Goal: Task Accomplishment & Management: Use online tool/utility

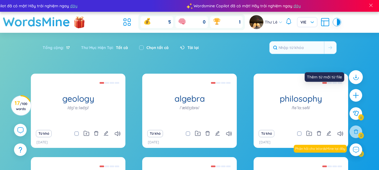
click at [355, 77] on icon at bounding box center [355, 77] width 7 height 7
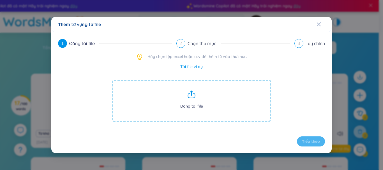
drag, startPoint x: 200, startPoint y: 93, endPoint x: 192, endPoint y: 67, distance: 27.1
click at [192, 67] on link "Tải file ví dụ" at bounding box center [191, 67] width 22 height 6
click at [193, 102] on span "Đăng tải file" at bounding box center [191, 101] width 159 height 42
click at [319, 22] on icon "Close" at bounding box center [319, 24] width 4 height 4
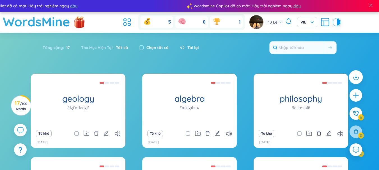
click at [356, 77] on icon at bounding box center [356, 76] width 0 height 3
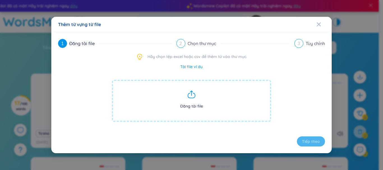
click at [183, 101] on span "Đăng tải file" at bounding box center [191, 101] width 159 height 42
click at [198, 94] on span "Đăng tải file" at bounding box center [191, 101] width 159 height 42
click at [320, 24] on icon "Close" at bounding box center [319, 24] width 4 height 4
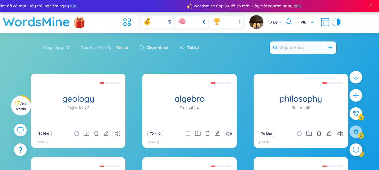
click at [312, 45] on input "text" at bounding box center [297, 48] width 54 height 12
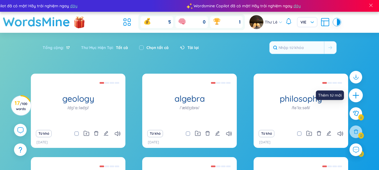
click at [362, 94] on div at bounding box center [356, 96] width 14 height 14
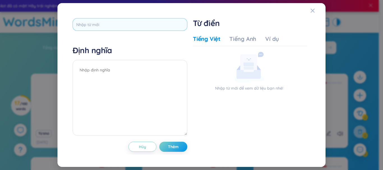
click at [120, 22] on input "text" at bounding box center [130, 24] width 115 height 13
type input "qualifications"
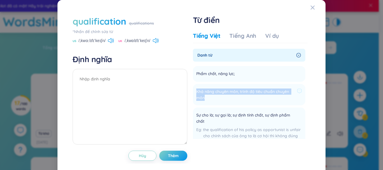
drag, startPoint x: 212, startPoint y: 98, endPoint x: 195, endPoint y: 93, distance: 17.6
click at [196, 93] on span "Khả năng chuyên môn, trình độ tiêu chuẩn chuyên môn" at bounding box center [245, 95] width 99 height 12
copy span "Khả năng chuyên môn, trình độ tiêu chuẩn chuyên môn"
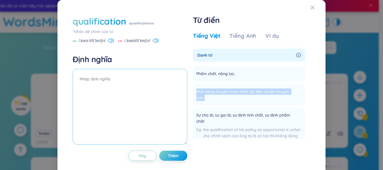
click at [108, 79] on textarea at bounding box center [130, 107] width 115 height 76
paste textarea "Khả năng chuyên môn, trình độ tiêu chuẩn chuyên môn"
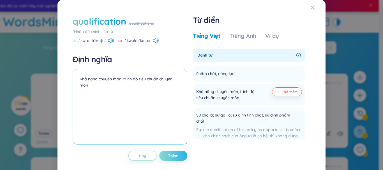
type textarea "Khả năng chuyên môn, trình độ tiêu chuẩn chuyên môn"
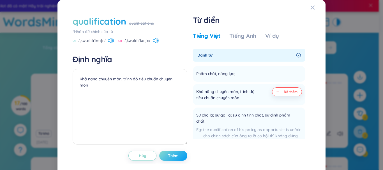
click at [170, 159] on button "Thêm" at bounding box center [173, 156] width 28 height 10
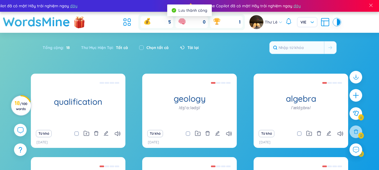
click at [18, 105] on h3 "18 / 100 words" at bounding box center [21, 106] width 13 height 10
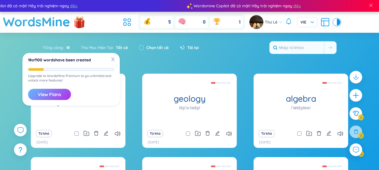
click at [52, 96] on button "View Plans" at bounding box center [49, 94] width 43 height 11
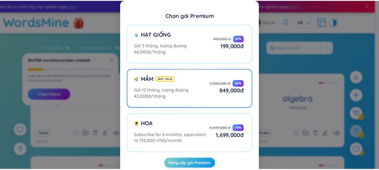
scroll to position [14, 0]
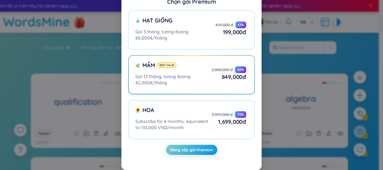
click at [271, 49] on div "Chọn gói Premium Hạt giống Gói 3 tháng, tương đương 66,000₫/tháng 499,000 đ 61 …" at bounding box center [191, 85] width 383 height 170
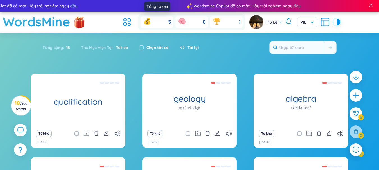
click at [147, 21] on icon at bounding box center [147, 22] width 3 height 3
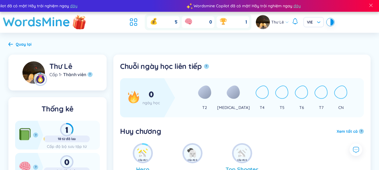
click at [79, 22] on img at bounding box center [79, 22] width 17 height 22
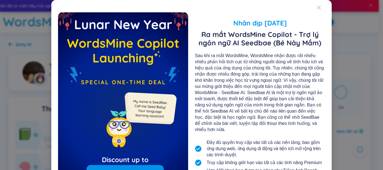
click at [317, 7] on icon "Close" at bounding box center [319, 7] width 4 height 4
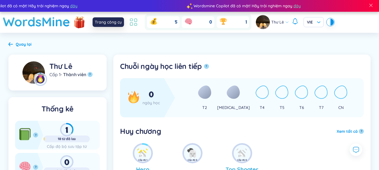
click at [135, 24] on icon at bounding box center [134, 22] width 10 height 10
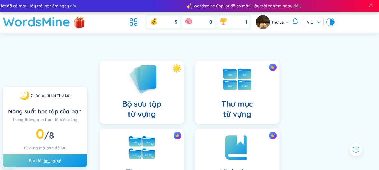
click at [145, 86] on img at bounding box center [142, 79] width 31 height 32
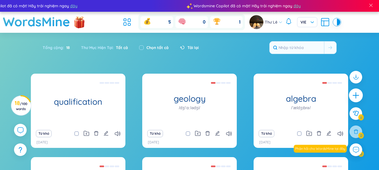
click at [359, 94] on icon "plus" at bounding box center [356, 96] width 8 height 8
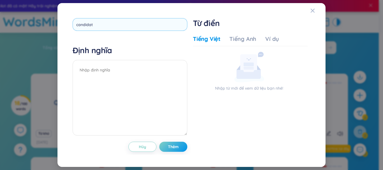
type input "candidate"
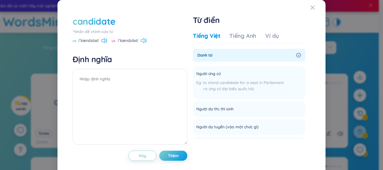
click at [144, 42] on icon at bounding box center [144, 40] width 6 height 5
drag, startPoint x: 219, startPoint y: 72, endPoint x: 190, endPoint y: 72, distance: 28.6
click at [190, 72] on div "candidate *Nhấn để chỉnh sửa từ [GEOGRAPHIC_DATA] /ˈkændɪdət/ [GEOGRAPHIC_DATA]…" at bounding box center [192, 88] width 244 height 152
click at [238, 111] on icon at bounding box center [238, 108] width 5 height 5
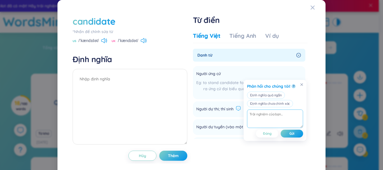
click at [229, 108] on span "Người dự thi; thí sinh" at bounding box center [214, 109] width 37 height 7
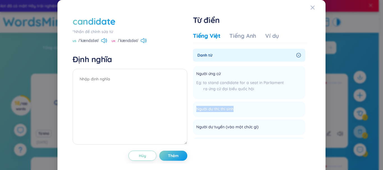
drag, startPoint x: 231, startPoint y: 108, endPoint x: 193, endPoint y: 101, distance: 38.5
click at [193, 101] on ul "Người ứng cử to stand candidate for a seat in Parliament ra ứng cử đại biểu quố…" at bounding box center [249, 108] width 113 height 89
copy span "Người dự thi; thí sinh"
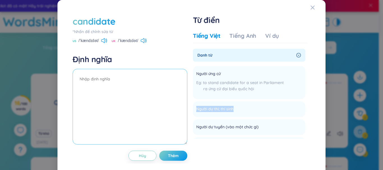
click at [134, 88] on textarea at bounding box center [130, 107] width 115 height 76
paste textarea "Người dự thi; thí sinh"
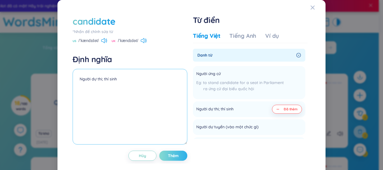
type textarea "Người dự thi; thí sinh"
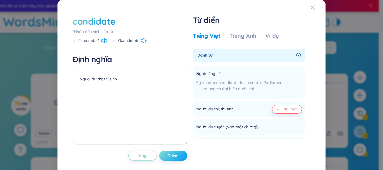
click at [172, 155] on span "Thêm" at bounding box center [173, 156] width 11 height 6
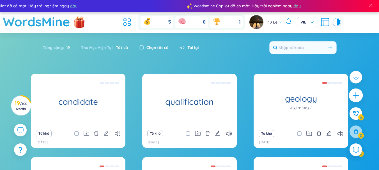
click at [353, 93] on icon "plus" at bounding box center [356, 96] width 8 height 8
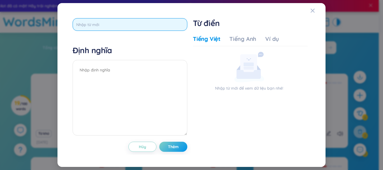
click at [118, 26] on input "text" at bounding box center [130, 24] width 115 height 13
type input "recruiter"
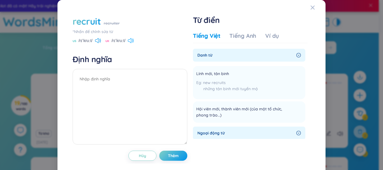
click at [134, 40] on icon at bounding box center [133, 40] width 1 height 4
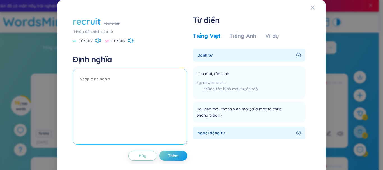
click at [97, 83] on textarea at bounding box center [130, 107] width 115 height 76
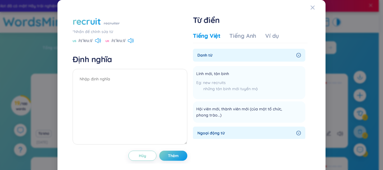
click at [97, 16] on div "recruit" at bounding box center [87, 21] width 28 height 12
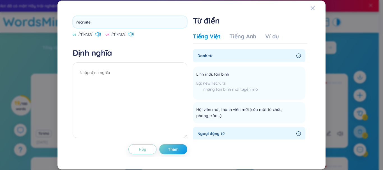
type input "recruiter"
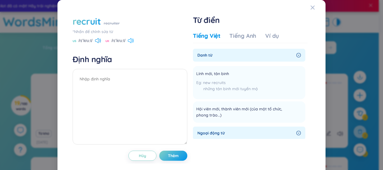
click at [134, 40] on icon at bounding box center [133, 40] width 1 height 4
click at [81, 23] on div "recruit" at bounding box center [87, 21] width 28 height 12
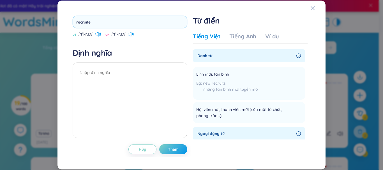
type input "recruiter"
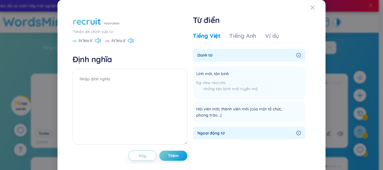
click at [115, 24] on div "recruiter" at bounding box center [112, 23] width 16 height 6
click at [91, 19] on div "recruit" at bounding box center [87, 21] width 28 height 12
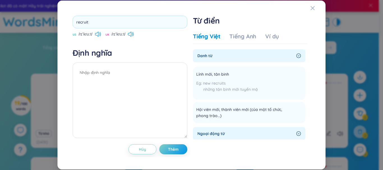
drag, startPoint x: 93, startPoint y: 22, endPoint x: 48, endPoint y: 24, distance: 45.8
click at [65, 22] on div "recruit US /rɪˈkruːt/ UK /rɪˈkruːt/ Định nghĩa Hủy Thêm Từ điển Tiếng Việt Tiến…" at bounding box center [191, 85] width 255 height 156
type input "recruiter"
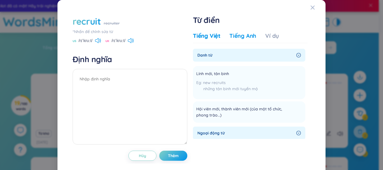
click at [233, 35] on div "Tiếng Anh" at bounding box center [243, 36] width 27 height 8
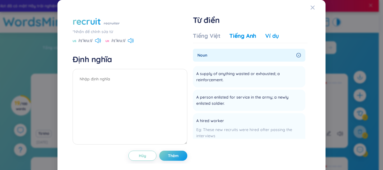
click at [266, 36] on div "Ví dụ" at bounding box center [273, 36] width 14 height 8
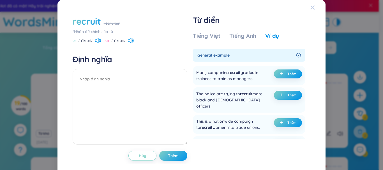
click at [311, 6] on icon "Close" at bounding box center [313, 8] width 4 height 4
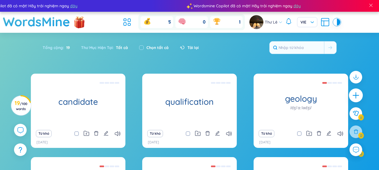
click at [356, 99] on icon "plus" at bounding box center [356, 96] width 8 height 8
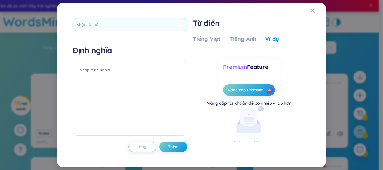
click at [115, 13] on div "Định nghĩa Hủy Thêm Từ điển Tiếng Việt Tiếng Anh Ví dụ Nhập từ mới để xem dữ li…" at bounding box center [191, 85] width 255 height 151
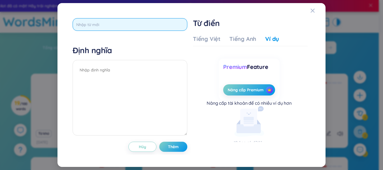
click at [115, 26] on input "text" at bounding box center [130, 24] width 115 height 13
click at [119, 27] on input "text" at bounding box center [130, 24] width 115 height 13
click at [120, 27] on input "text" at bounding box center [130, 24] width 115 height 13
click at [119, 27] on input "text" at bounding box center [130, 24] width 115 height 13
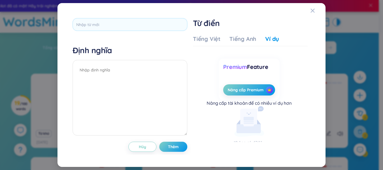
click at [118, 45] on h4 "Định nghĩa" at bounding box center [130, 50] width 115 height 10
click at [117, 45] on h4 "Định nghĩa" at bounding box center [130, 50] width 115 height 10
click at [376, 96] on div "Định nghĩa Hủy Thêm Từ điển Tiếng Việt Tiếng Anh Ví dụ Nhập từ mới để xem dữ li…" at bounding box center [191, 85] width 383 height 170
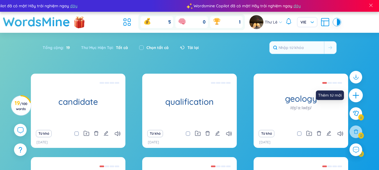
click at [356, 95] on icon "plus" at bounding box center [356, 96] width 8 height 8
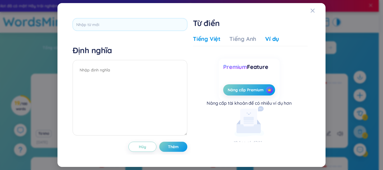
click at [217, 39] on div "Tiếng Việt" at bounding box center [207, 39] width 28 height 8
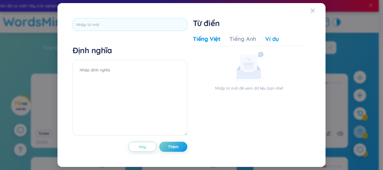
click at [271, 42] on div "Ví dụ" at bounding box center [273, 39] width 14 height 8
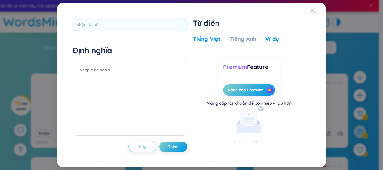
click at [202, 42] on div "Tiếng Việt" at bounding box center [207, 39] width 28 height 8
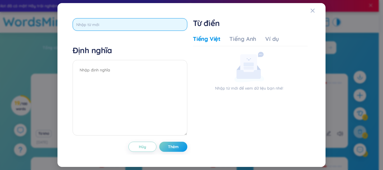
click at [111, 25] on input "text" at bounding box center [130, 24] width 115 height 13
type input "interview"
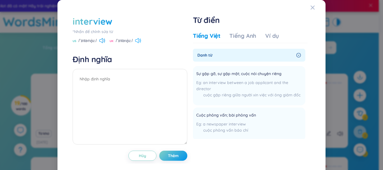
click at [140, 38] on icon at bounding box center [138, 40] width 6 height 5
drag, startPoint x: 255, startPoint y: 122, endPoint x: 227, endPoint y: 121, distance: 28.4
click at [227, 119] on div "Cuộc phỏng vấn; bài phỏng vấn" at bounding box center [229, 115] width 67 height 7
drag, startPoint x: 251, startPoint y: 120, endPoint x: 215, endPoint y: 118, distance: 36.9
click at [189, 117] on div "interview *Nhấn để chỉnh sửa từ [GEOGRAPHIC_DATA] /ˈɪntərvjuː/ [GEOGRAPHIC_DATA…" at bounding box center [192, 88] width 244 height 152
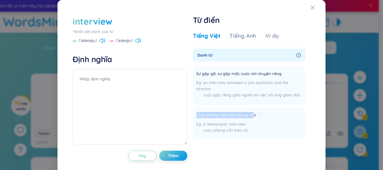
drag, startPoint x: 238, startPoint y: 119, endPoint x: 246, endPoint y: 120, distance: 7.6
click at [238, 119] on span "Cuộc phỏng vấn; bài phỏng vấn" at bounding box center [226, 115] width 60 height 7
click at [252, 119] on span "Cuộc phỏng vấn; bài phỏng vấn" at bounding box center [226, 115] width 60 height 7
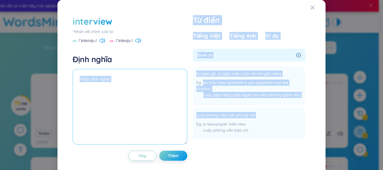
drag, startPoint x: 253, startPoint y: 122, endPoint x: 163, endPoint y: 113, distance: 90.8
click at [163, 113] on div "interview *Nhấn để chỉnh sửa từ [GEOGRAPHIC_DATA] /ˈɪntərvjuː/ [GEOGRAPHIC_DATA…" at bounding box center [192, 88] width 244 height 152
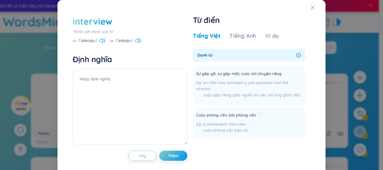
click at [246, 134] on div "cuộc phỏng vấn báo chí" at bounding box center [229, 130] width 67 height 6
drag, startPoint x: 253, startPoint y: 122, endPoint x: 194, endPoint y: 120, distance: 59.3
click at [194, 120] on li "Cuộc phỏng vấn; bài phỏng vấn a newspaper interview cuộc phỏng vấn báo chí Thêm" at bounding box center [249, 124] width 113 height 33
copy span "Cuộc phỏng vấn; bài phỏng vấn"
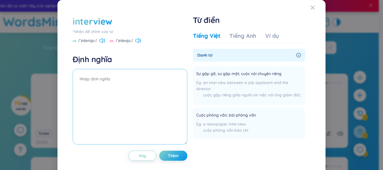
click at [123, 80] on textarea at bounding box center [130, 107] width 115 height 76
paste textarea "Cuộc phỏng vấn; bài phỏng vấn"
type textarea "Cuộc phỏng vấn; bài phỏng vấn"
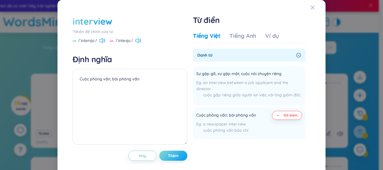
click at [170, 152] on button "Thêm" at bounding box center [173, 156] width 28 height 10
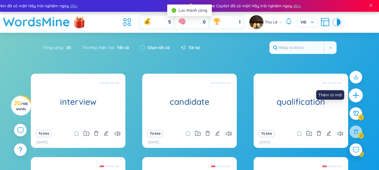
click at [359, 95] on icon "plus" at bounding box center [356, 96] width 8 height 8
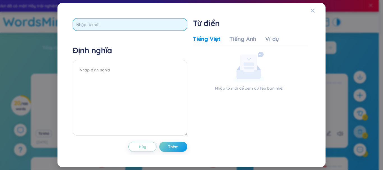
click at [147, 26] on input "text" at bounding box center [130, 24] width 115 height 13
type input "employee"
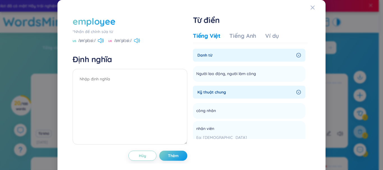
click at [139, 41] on icon at bounding box center [137, 40] width 6 height 5
drag, startPoint x: 252, startPoint y: 74, endPoint x: 190, endPoint y: 74, distance: 62.6
click at [190, 74] on div "employee *Nhấn để chỉnh sửa từ US /ɪmˈplɔɪiː/ UK /ɪmˈplɔɪiː/ Định nghĩa Hủy Thê…" at bounding box center [192, 88] width 244 height 152
copy span "Người lao động, người làm công"
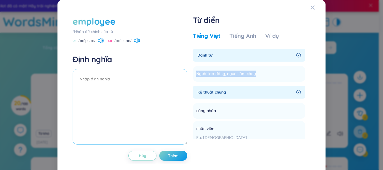
click at [127, 73] on textarea at bounding box center [130, 107] width 115 height 76
paste textarea "Người lao động, người làm công"
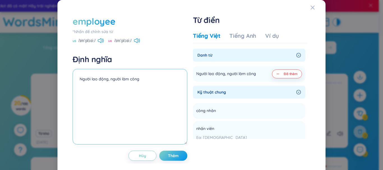
type textarea "Người lao động, người làm công"
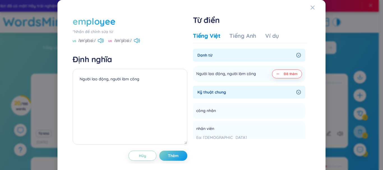
click at [172, 157] on span "Thêm" at bounding box center [173, 156] width 11 height 6
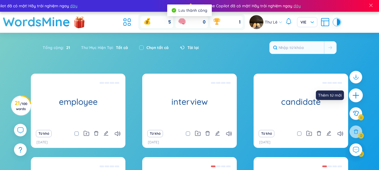
click at [353, 94] on icon "plus" at bounding box center [356, 96] width 8 height 8
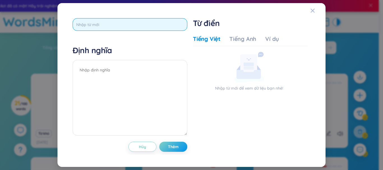
click at [150, 19] on input "text" at bounding box center [130, 24] width 115 height 13
type input "employment"
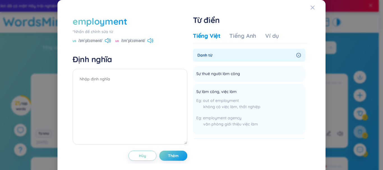
click at [151, 38] on icon at bounding box center [149, 40] width 3 height 5
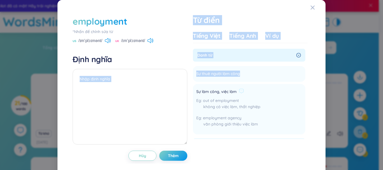
drag, startPoint x: 238, startPoint y: 74, endPoint x: 237, endPoint y: 86, distance: 12.1
click at [163, 72] on div "employment *Nhấn để chỉnh sửa từ US /ɪmˈplɔɪmənt/ UK /ɪmˈplɔɪmənt/ Định nghĩa H…" at bounding box center [192, 88] width 244 height 152
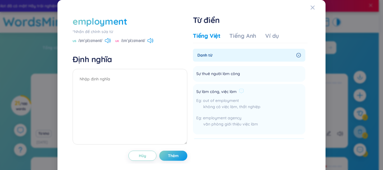
click at [244, 87] on li "Sự làm công, việc làm out of employment không có việc làm, thất nghiệp employme…" at bounding box center [249, 109] width 113 height 51
drag, startPoint x: 234, startPoint y: 91, endPoint x: 192, endPoint y: 89, distance: 42.1
click at [193, 89] on li "Sự làm công, việc làm out of employment không có việc làm, thất nghiệp employme…" at bounding box center [249, 109] width 113 height 51
copy span "Sự làm công, việc làm"
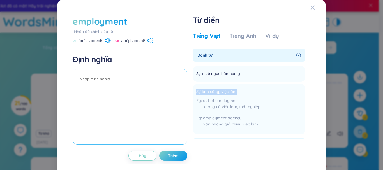
click at [125, 79] on textarea at bounding box center [130, 107] width 115 height 76
paste textarea "Sự làm công, việc làm"
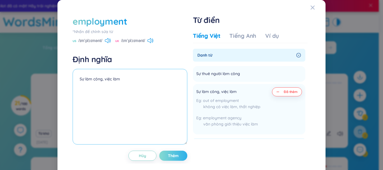
type textarea "Sự làm công, việc làm"
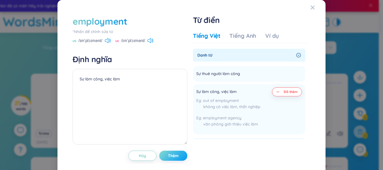
click at [174, 157] on span "Thêm" at bounding box center [173, 156] width 11 height 6
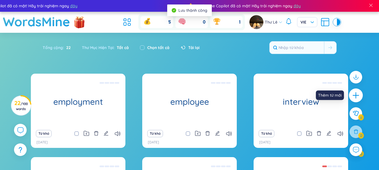
click at [356, 98] on icon "plus" at bounding box center [356, 96] width 8 height 8
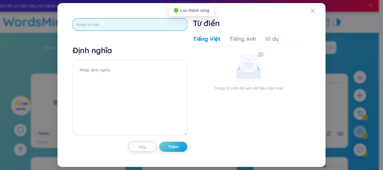
click at [92, 22] on input "text" at bounding box center [130, 24] width 115 height 13
type input "employer"
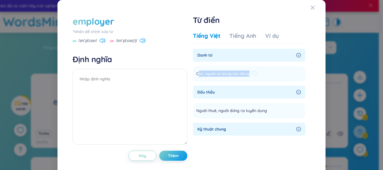
drag, startPoint x: 247, startPoint y: 73, endPoint x: 198, endPoint y: 72, distance: 48.8
click at [198, 72] on span "Chủ, người sử dụng lao động" at bounding box center [222, 74] width 53 height 7
click at [263, 109] on span "Người thuê, người đứng ra tuyển dụng" at bounding box center [231, 111] width 71 height 7
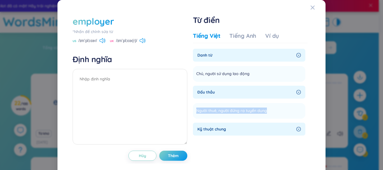
drag, startPoint x: 265, startPoint y: 109, endPoint x: 189, endPoint y: 107, distance: 75.5
click at [189, 107] on div "employer *Nhấn để chỉnh sửa từ US /ɪmˈplɔɪər/ UK /ɪmˈplɔɪə(r)/ Định nghĩa Hủy T…" at bounding box center [192, 88] width 244 height 152
copy span "Người thuê, người đứng ra tuyển dụng"
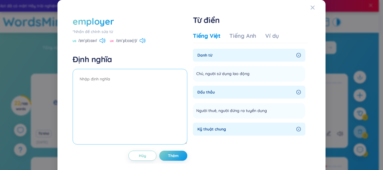
click at [125, 75] on textarea at bounding box center [130, 107] width 115 height 76
paste textarea "Người thuê, người đứng ra tuyển dụng"
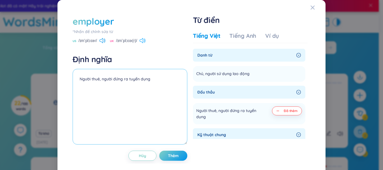
type textarea "Người thuê, người đứng ra tuyển dụng"
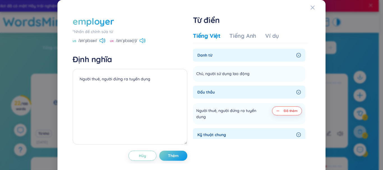
click at [143, 43] on icon at bounding box center [143, 40] width 6 height 5
click at [169, 158] on span "Thêm" at bounding box center [173, 156] width 11 height 6
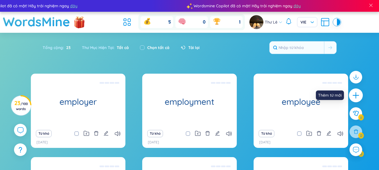
click at [362, 93] on div at bounding box center [356, 96] width 14 height 14
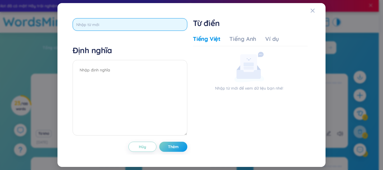
click at [109, 25] on input "text" at bounding box center [130, 24] width 115 height 13
type input "productive"
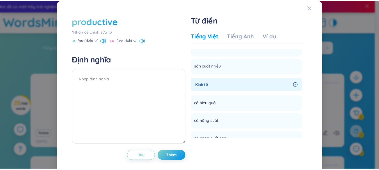
scroll to position [533, 0]
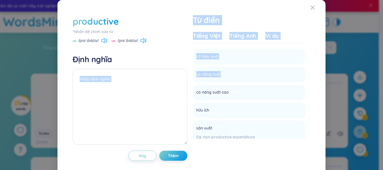
drag, startPoint x: 219, startPoint y: 68, endPoint x: 187, endPoint y: 67, distance: 31.7
click at [187, 67] on div "productive *Nhấn để chỉnh sửa từ [GEOGRAPHIC_DATA] /prəˈdʌktɪv/ [GEOGRAPHIC_DAT…" at bounding box center [192, 88] width 244 height 152
click at [222, 77] on ul "có hiệu quả Thêm có năng suất Thêm có năng suất cao Thêm hữu ích Thêm sản xuất …" at bounding box center [249, 145] width 113 height 196
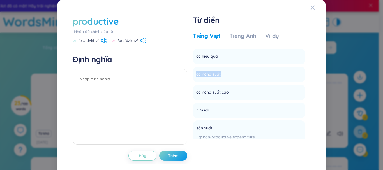
drag, startPoint x: 218, startPoint y: 68, endPoint x: 189, endPoint y: 67, distance: 29.5
click at [189, 67] on div "productive *Nhấn để chỉnh sửa từ [GEOGRAPHIC_DATA] /prəˈdʌktɪv/ [GEOGRAPHIC_DAT…" at bounding box center [192, 88] width 244 height 152
copy span "có năng suất"
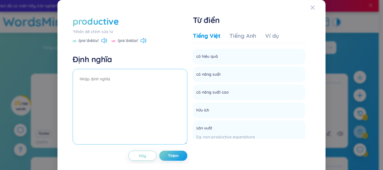
click at [107, 75] on textarea at bounding box center [130, 107] width 115 height 76
paste textarea "có năng suất"
type textarea "có năng suất"
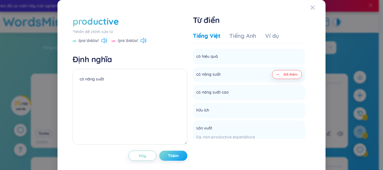
click at [175, 157] on span "Thêm" at bounding box center [173, 156] width 11 height 6
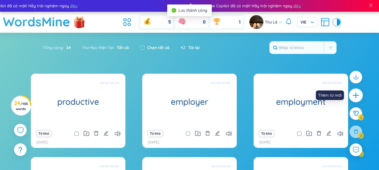
click at [355, 98] on icon "plus" at bounding box center [356, 96] width 8 height 8
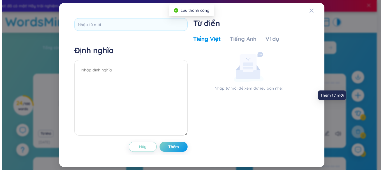
scroll to position [0, 0]
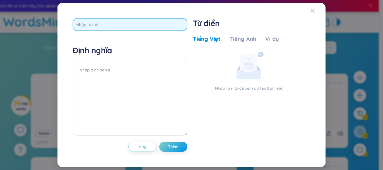
click at [139, 24] on input "text" at bounding box center [130, 24] width 115 height 13
type input "bonus"
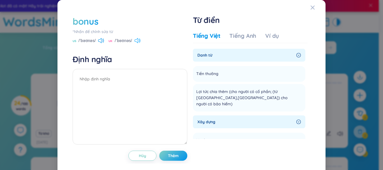
click at [138, 41] on icon at bounding box center [138, 40] width 6 height 5
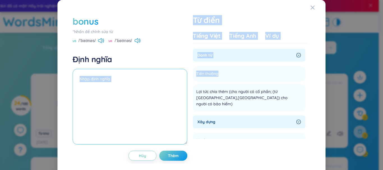
drag, startPoint x: 217, startPoint y: 74, endPoint x: 184, endPoint y: 74, distance: 32.6
click at [184, 74] on div "bonus *Nhấn để chỉnh sửa từ [GEOGRAPHIC_DATA] /ˈbəʊnəs/ [GEOGRAPHIC_DATA] /ˈbəʊ…" at bounding box center [192, 88] width 244 height 152
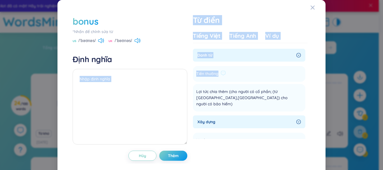
click at [234, 78] on li "Tiền thưởng Thêm" at bounding box center [249, 74] width 113 height 16
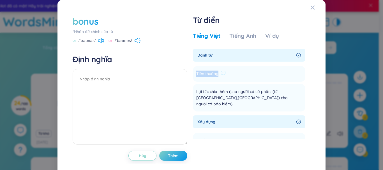
drag, startPoint x: 216, startPoint y: 72, endPoint x: 191, endPoint y: 72, distance: 24.7
click at [193, 72] on li "Tiền thưởng Thêm" at bounding box center [249, 74] width 113 height 16
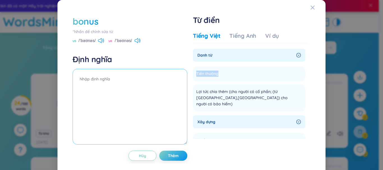
copy span "Tiền thưởng"
click at [138, 76] on textarea at bounding box center [130, 107] width 115 height 76
paste textarea "Tiền thưởng"
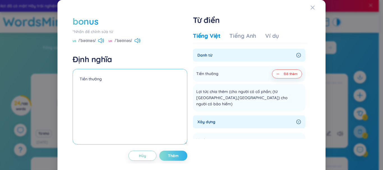
type textarea "Tiền thưởng"
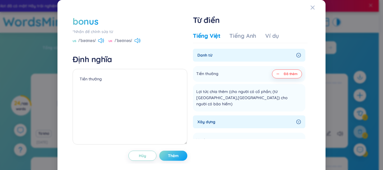
click at [172, 158] on span "Thêm" at bounding box center [173, 156] width 11 height 6
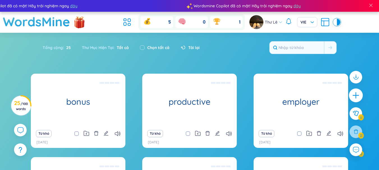
click at [355, 95] on icon "plus" at bounding box center [356, 96] width 8 height 8
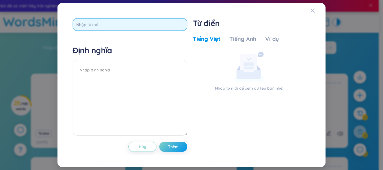
click at [116, 27] on input "text" at bounding box center [130, 24] width 115 height 13
type input "recruitment"
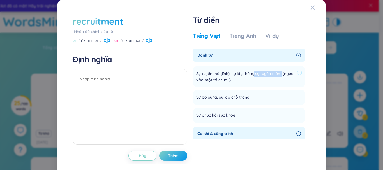
drag, startPoint x: 280, startPoint y: 74, endPoint x: 252, endPoint y: 74, distance: 27.2
click at [252, 74] on span "Sự tuyển mộ (lính), sự lấy thêm, sự tuyển thêm (người vào một tổ chức...)" at bounding box center [245, 77] width 99 height 12
copy span "sự tuyển thêm"
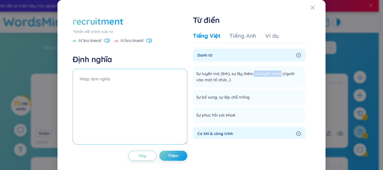
click at [158, 81] on textarea at bounding box center [130, 107] width 115 height 76
paste textarea "sự tuyển thêm"
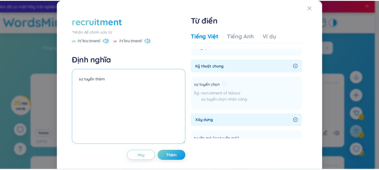
scroll to position [263, 0]
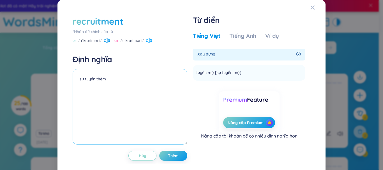
type textarea "sự tuyển thêm"
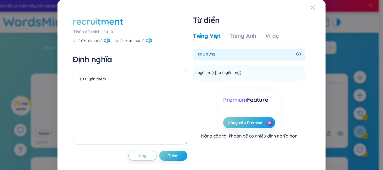
click at [149, 39] on icon at bounding box center [147, 40] width 3 height 5
click at [179, 157] on button "Thêm" at bounding box center [173, 156] width 28 height 10
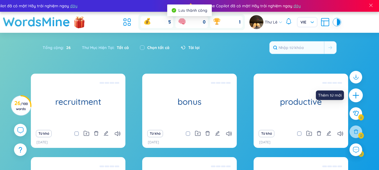
click at [357, 101] on div at bounding box center [356, 96] width 14 height 14
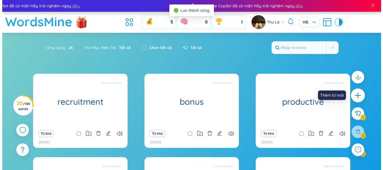
scroll to position [0, 0]
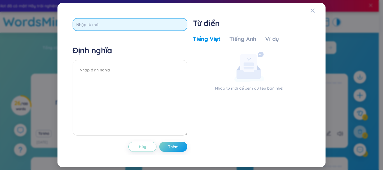
click at [92, 22] on input "text" at bounding box center [130, 24] width 115 height 13
type input "attend"
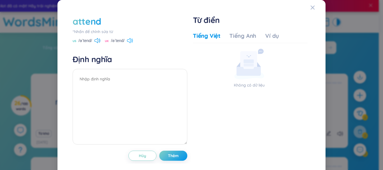
click at [133, 42] on icon at bounding box center [130, 40] width 6 height 5
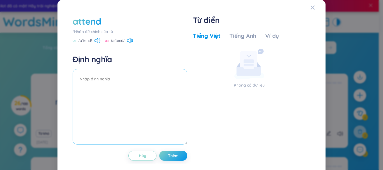
click at [99, 75] on textarea at bounding box center [130, 107] width 115 height 76
type textarea "[MEDICAL_DATA] gia"
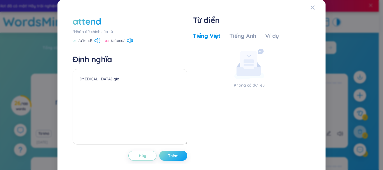
click at [178, 151] on button "Thêm" at bounding box center [173, 156] width 28 height 10
click at [129, 42] on icon at bounding box center [130, 40] width 6 height 5
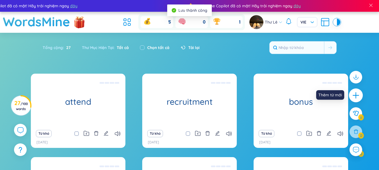
click at [355, 92] on icon "plus" at bounding box center [356, 96] width 8 height 8
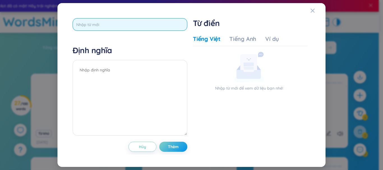
click at [109, 24] on input "text" at bounding box center [130, 24] width 115 height 13
type input "interviewee"
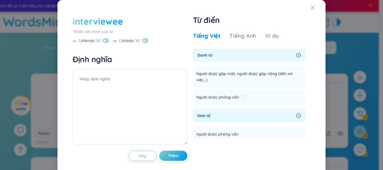
drag, startPoint x: 250, startPoint y: 97, endPoint x: 247, endPoint y: 97, distance: 3.4
click at [247, 97] on li "Người được phỏng vấn Thêm" at bounding box center [249, 98] width 113 height 16
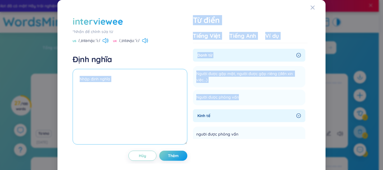
drag, startPoint x: 236, startPoint y: 97, endPoint x: 182, endPoint y: 95, distance: 53.7
click at [182, 95] on div "interviewee *Nhấn để chỉnh sửa từ US /ˌɪntərvjuːˈiː/ UK /ˌɪntəvjuːˈiː/ Định ngh…" at bounding box center [192, 88] width 244 height 152
click at [182, 94] on textarea at bounding box center [130, 107] width 115 height 76
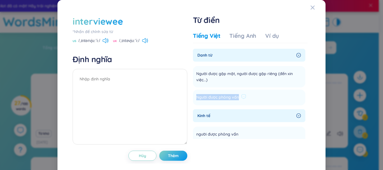
drag, startPoint x: 236, startPoint y: 97, endPoint x: 192, endPoint y: 95, distance: 43.8
click at [193, 95] on li "Người được phỏng vấn Thêm" at bounding box center [249, 98] width 113 height 16
copy span "Người được phỏng vấn"
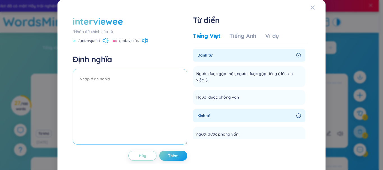
click at [102, 81] on textarea at bounding box center [130, 107] width 115 height 76
paste textarea "Người được phỏng vấn"
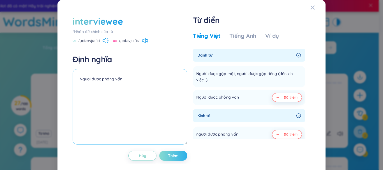
type textarea "Người được phỏng vấn"
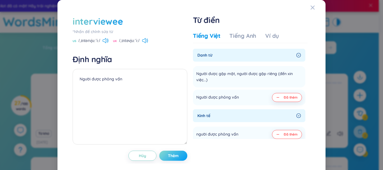
drag, startPoint x: 180, startPoint y: 158, endPoint x: 177, endPoint y: 153, distance: 5.9
click at [180, 158] on button "Thêm" at bounding box center [173, 156] width 28 height 10
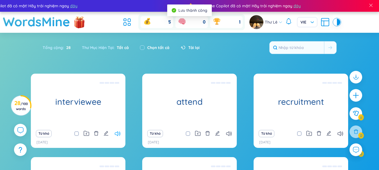
click at [115, 134] on icon at bounding box center [118, 134] width 6 height 5
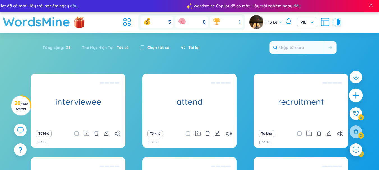
click at [358, 96] on icon "plus" at bounding box center [356, 96] width 8 height 8
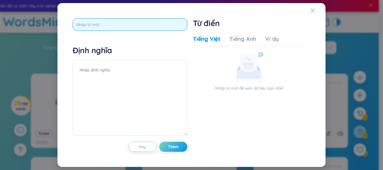
click at [90, 25] on input "text" at bounding box center [130, 24] width 115 height 13
type input "reject"
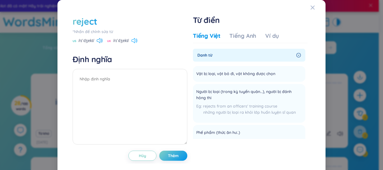
click at [134, 40] on icon at bounding box center [135, 40] width 6 height 5
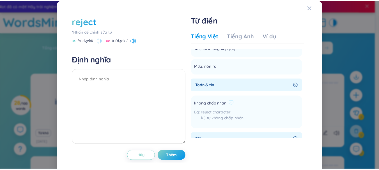
scroll to position [225, 0]
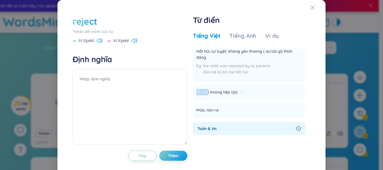
drag, startPoint x: 207, startPoint y: 91, endPoint x: 194, endPoint y: 91, distance: 13.2
click at [194, 91] on li "Từ chối không tiếp (ai) Thêm" at bounding box center [249, 93] width 113 height 16
click at [211, 94] on span "Từ chối không tiếp (ai)" at bounding box center [216, 92] width 41 height 7
drag, startPoint x: 208, startPoint y: 92, endPoint x: 194, endPoint y: 92, distance: 13.8
click at [196, 92] on span "Từ chối không tiếp (ai)" at bounding box center [216, 92] width 41 height 7
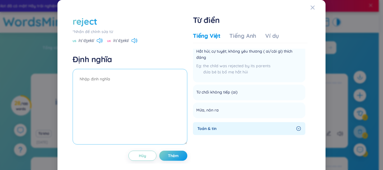
click at [107, 83] on textarea at bounding box center [130, 107] width 115 height 76
paste textarea "Từ chối"
type textarea "Từ chối"
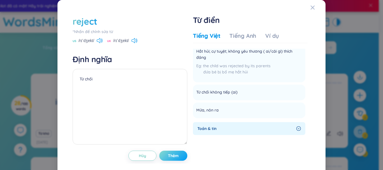
click at [171, 156] on span "Thêm" at bounding box center [173, 156] width 11 height 6
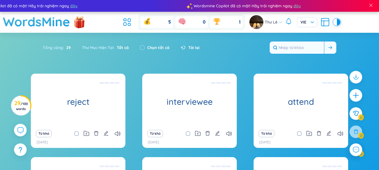
click at [298, 51] on input "text" at bounding box center [297, 48] width 54 height 12
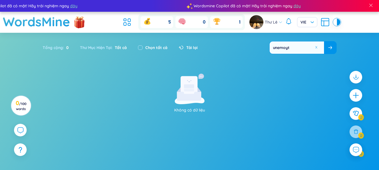
scroll to position [4, 0]
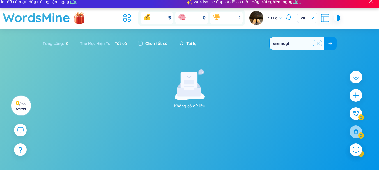
type input "unemoyt"
click at [315, 42] on button at bounding box center [318, 43] width 8 height 7
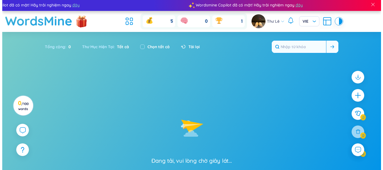
scroll to position [0, 0]
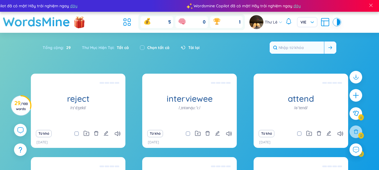
click at [296, 46] on input "text" at bounding box center [297, 48] width 54 height 12
click at [354, 96] on icon "plus" at bounding box center [356, 96] width 8 height 8
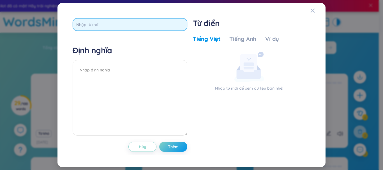
click at [132, 21] on input "text" at bounding box center [130, 24] width 115 height 13
type input "unemployment rate"
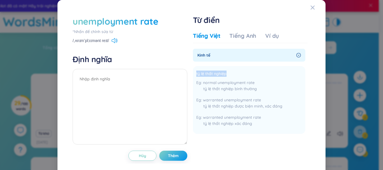
drag, startPoint x: 209, startPoint y: 72, endPoint x: 191, endPoint y: 72, distance: 18.5
click at [193, 72] on li "tỷ lệ thất nghiệp normal unemployment rate tỷ lệ thất nghiệp bình thường warran…" at bounding box center [249, 100] width 113 height 68
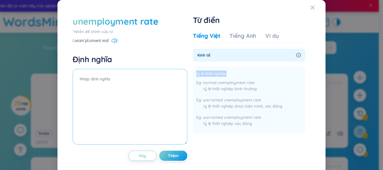
click at [115, 85] on textarea at bounding box center [130, 107] width 115 height 76
paste textarea "tỷ lệ thất nghiệp"
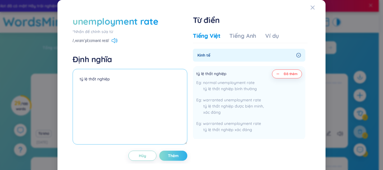
type textarea "tỷ lệ thất nghiệp"
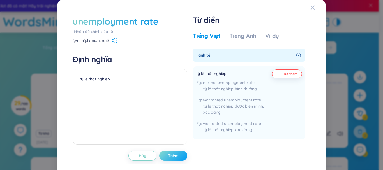
click at [174, 155] on span "Thêm" at bounding box center [173, 156] width 11 height 6
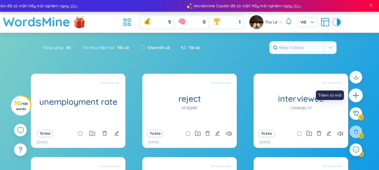
click at [355, 94] on icon "plus" at bounding box center [356, 96] width 8 height 8
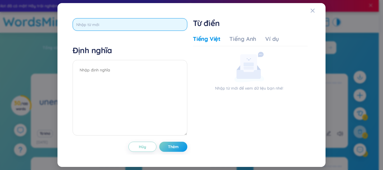
click at [101, 24] on input "text" at bounding box center [130, 24] width 115 height 13
type input "reference"
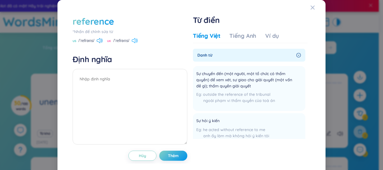
click at [134, 39] on icon at bounding box center [135, 40] width 6 height 5
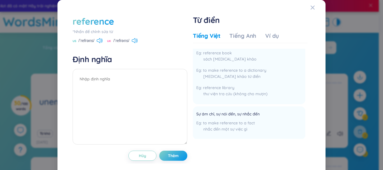
scroll to position [56, 0]
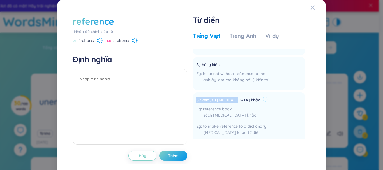
drag, startPoint x: 234, startPoint y: 100, endPoint x: 193, endPoint y: 99, distance: 41.0
click at [193, 99] on li "Sự xem, sự [MEDICAL_DATA] khảo reference book sách [MEDICAL_DATA] khảo to make …" at bounding box center [249, 127] width 113 height 68
click at [292, 118] on li "Sự xem, sự [MEDICAL_DATA] khảo reference book sách [MEDICAL_DATA] khảo to make …" at bounding box center [249, 127] width 113 height 68
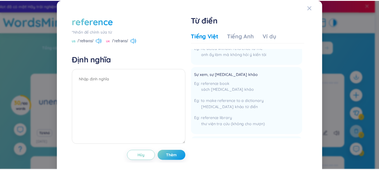
scroll to position [84, 0]
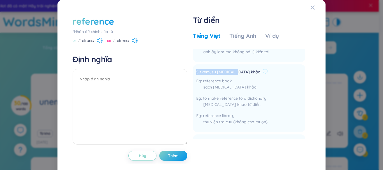
drag, startPoint x: 234, startPoint y: 71, endPoint x: 195, endPoint y: 73, distance: 39.9
click at [196, 73] on span "Sự xem, sự [MEDICAL_DATA] khảo" at bounding box center [228, 72] width 64 height 7
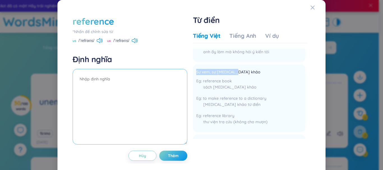
click at [115, 75] on textarea at bounding box center [130, 107] width 115 height 76
paste textarea "Sự xem, sự [MEDICAL_DATA] khảo"
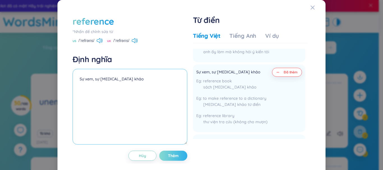
type textarea "Sự xem, sự [MEDICAL_DATA] khảo"
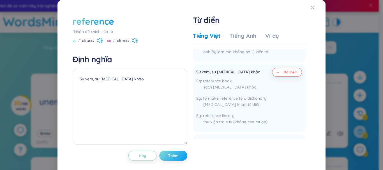
click at [172, 159] on button "Thêm" at bounding box center [173, 156] width 28 height 10
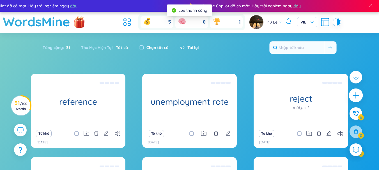
click at [355, 95] on icon "plus" at bounding box center [356, 96] width 8 height 8
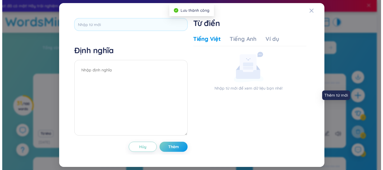
scroll to position [0, 0]
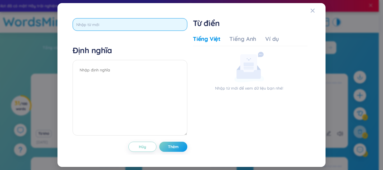
click at [135, 24] on input "text" at bounding box center [130, 24] width 115 height 13
type input "refer"
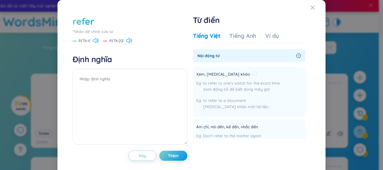
scroll to position [225, 0]
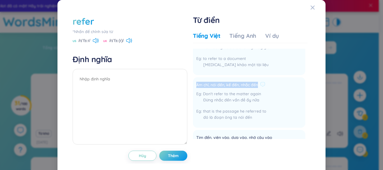
drag, startPoint x: 236, startPoint y: 86, endPoint x: 191, endPoint y: 85, distance: 44.6
click at [193, 86] on li "Ám chỉ, nói đến, kể đến, nhắc đến Don't refer to the matter again Đừng nhắc đến…" at bounding box center [249, 102] width 113 height 51
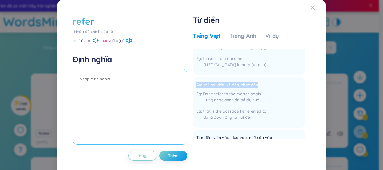
click at [110, 80] on textarea at bounding box center [130, 107] width 115 height 76
paste textarea "Ám chỉ, nói đến, kể đến, nhắc đến"
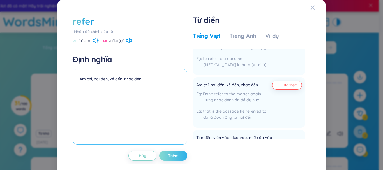
type textarea "Ám chỉ, nói đến, kể đến, nhắc đến"
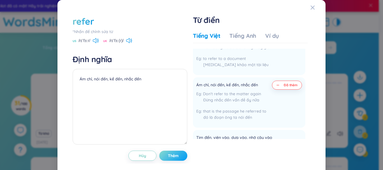
click at [174, 154] on span "Thêm" at bounding box center [173, 156] width 11 height 6
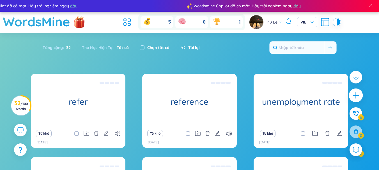
click at [356, 96] on icon "plus" at bounding box center [356, 95] width 6 height 1
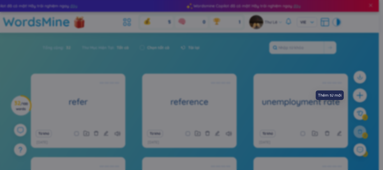
scroll to position [0, 0]
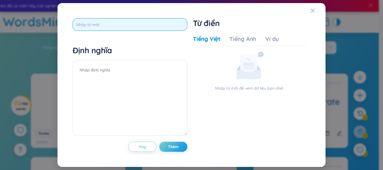
click at [109, 23] on input "text" at bounding box center [130, 24] width 115 height 13
type input "vacancy"
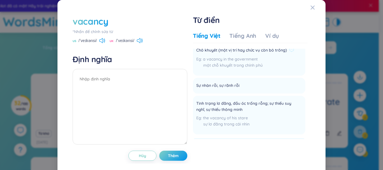
scroll to position [84, 0]
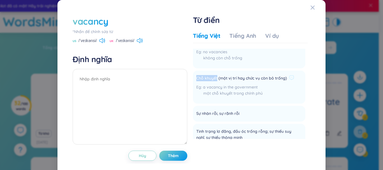
drag, startPoint x: 215, startPoint y: 78, endPoint x: 191, endPoint y: 77, distance: 24.2
click at [193, 77] on li "Chỗ khuyết (một vị trí hay chức vụ còn bỏ trống) a vacancy in the government mộ…" at bounding box center [249, 87] width 113 height 33
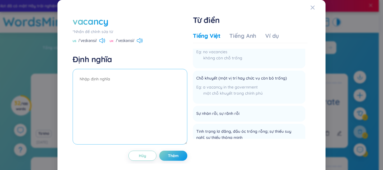
click at [109, 79] on textarea at bounding box center [130, 107] width 115 height 76
paste textarea "[PERSON_NAME]"
type textarea "[PERSON_NAME]"
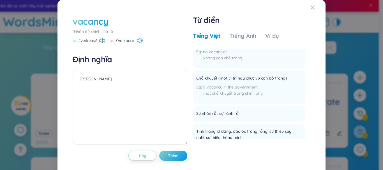
click at [137, 40] on icon at bounding box center [140, 40] width 6 height 5
click at [179, 158] on button "Thêm" at bounding box center [173, 156] width 28 height 10
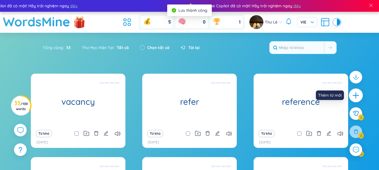
click at [356, 96] on icon "plus" at bounding box center [356, 95] width 6 height 1
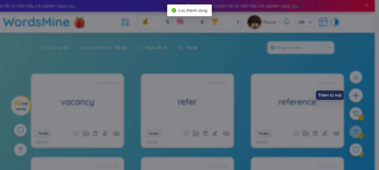
scroll to position [0, 0]
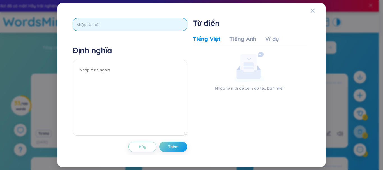
click at [95, 21] on input "text" at bounding box center [130, 24] width 115 height 13
type input "vacant"
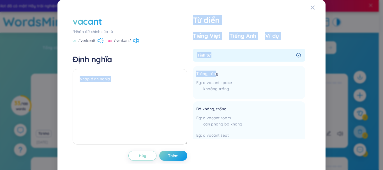
drag, startPoint x: 215, startPoint y: 72, endPoint x: 188, endPoint y: 72, distance: 26.7
click at [188, 72] on div "vacant *Nhấn để chỉnh sửa từ [GEOGRAPHIC_DATA] /ˈveɪkənt/ [GEOGRAPHIC_DATA] /ˈv…" at bounding box center [192, 88] width 244 height 152
click at [243, 83] on li "Trống, rỗng a vacant space khoảng trống Thêm" at bounding box center [249, 82] width 113 height 33
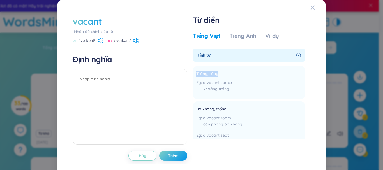
drag, startPoint x: 216, startPoint y: 72, endPoint x: 188, endPoint y: 70, distance: 27.9
click at [189, 71] on div "vacant *Nhấn để chỉnh sửa từ [GEOGRAPHIC_DATA] /ˈveɪkənt/ [GEOGRAPHIC_DATA] /ˈv…" at bounding box center [192, 88] width 244 height 152
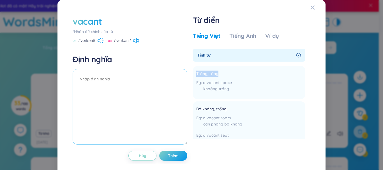
click at [131, 76] on textarea at bounding box center [130, 107] width 115 height 76
paste textarea "Trống, rỗng"
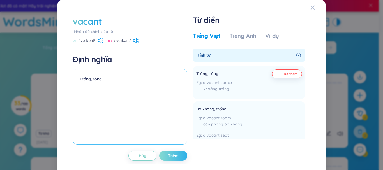
type textarea "Trống, rỗng"
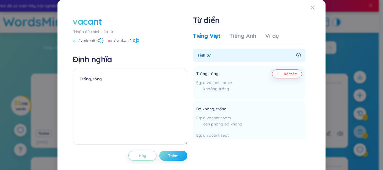
click at [168, 151] on button "Thêm" at bounding box center [173, 156] width 28 height 10
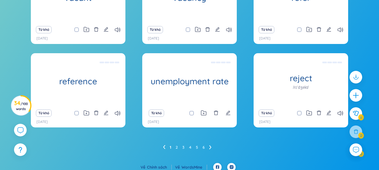
scroll to position [108, 0]
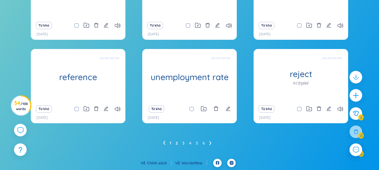
click at [176, 143] on link "2" at bounding box center [177, 143] width 2 height 8
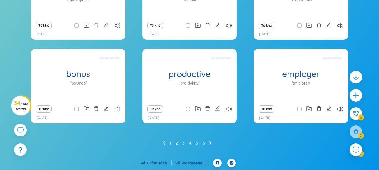
click at [170, 144] on link "1" at bounding box center [170, 143] width 1 height 8
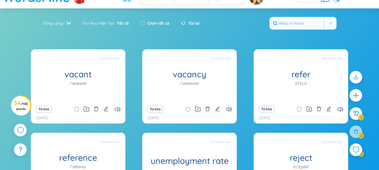
scroll to position [24, 0]
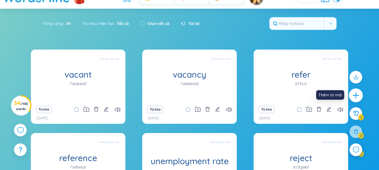
click at [360, 100] on div at bounding box center [356, 96] width 14 height 14
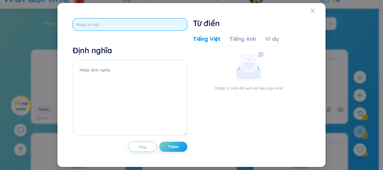
click at [134, 26] on input "text" at bounding box center [130, 24] width 115 height 13
type input "résumé"
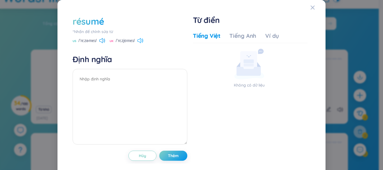
click at [139, 40] on icon at bounding box center [141, 40] width 6 height 5
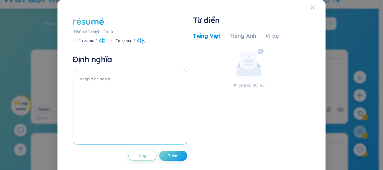
click at [111, 82] on textarea at bounding box center [130, 107] width 115 height 76
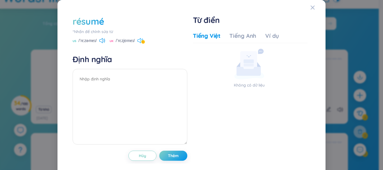
click at [138, 39] on icon at bounding box center [141, 40] width 6 height 5
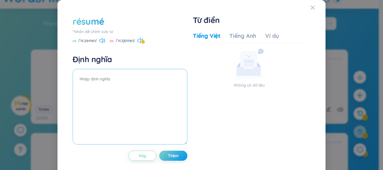
click at [115, 78] on textarea at bounding box center [130, 107] width 115 height 76
click at [90, 76] on textarea "l" at bounding box center [130, 107] width 115 height 76
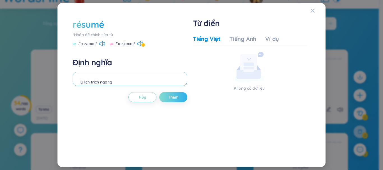
type textarea "lý lịch trích ngang"
click at [166, 94] on button "Thêm" at bounding box center [173, 97] width 28 height 10
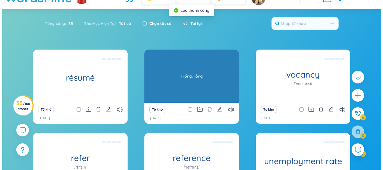
scroll to position [0, 0]
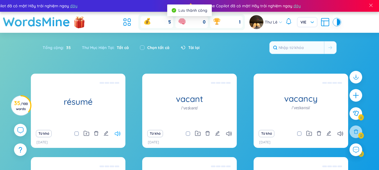
click at [117, 132] on icon at bounding box center [118, 134] width 6 height 5
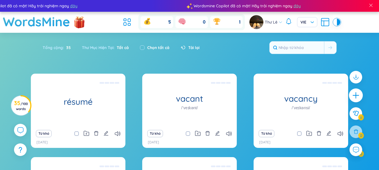
click at [358, 92] on icon "plus" at bounding box center [356, 96] width 8 height 8
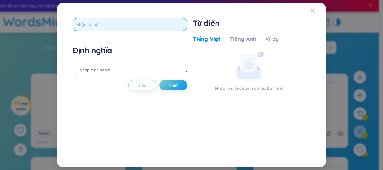
click at [141, 20] on input "text" at bounding box center [130, 24] width 115 height 13
type input "resign"
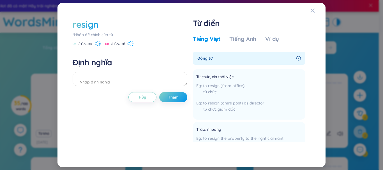
click at [132, 44] on icon at bounding box center [131, 43] width 6 height 5
drag, startPoint x: 234, startPoint y: 77, endPoint x: 196, endPoint y: 77, distance: 38.7
click at [196, 77] on li "Từ chức, xin thôi việc to resign (from office) từ chức to resign (one's post) a…" at bounding box center [249, 94] width 113 height 51
click at [121, 83] on textarea at bounding box center [130, 79] width 115 height 14
paste textarea "Từ chức, xin thôi việc"
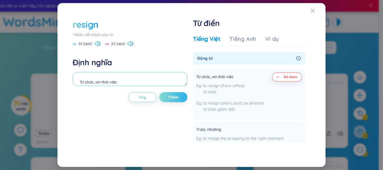
type textarea "Từ chức, xin thôi việc"
click at [169, 96] on span "Thêm" at bounding box center [173, 98] width 11 height 6
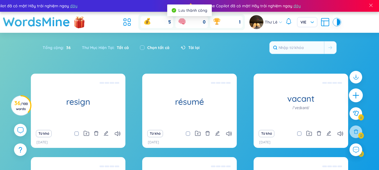
click at [357, 99] on icon "plus" at bounding box center [356, 96] width 8 height 8
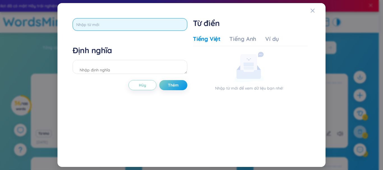
click at [139, 26] on input "text" at bounding box center [130, 24] width 115 height 13
type input "resigntion"
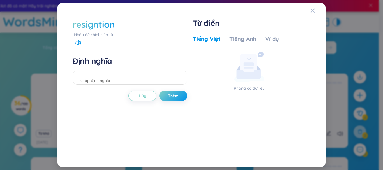
click at [100, 26] on div "resigntion" at bounding box center [94, 24] width 42 height 12
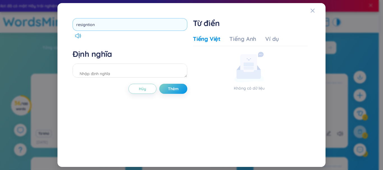
click at [88, 23] on input "resigntion" at bounding box center [130, 24] width 115 height 13
type input "resignation"
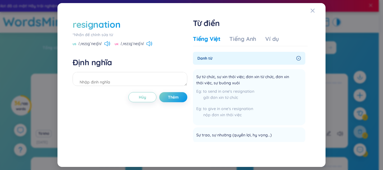
click at [110, 43] on div "US /ˌrezɪɡˈneɪʃn/ UK /ˌrezɪɡˈneɪʃn/" at bounding box center [130, 44] width 115 height 5
click at [107, 43] on icon at bounding box center [107, 43] width 6 height 5
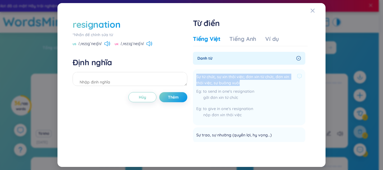
drag, startPoint x: 241, startPoint y: 83, endPoint x: 196, endPoint y: 76, distance: 45.5
click at [196, 76] on li "Sự từ chức, sự xin thôi việc; đơn xin từ chức, đơn xin thôi việc, sự buông xuôi…" at bounding box center [249, 97] width 113 height 56
click at [152, 77] on textarea at bounding box center [130, 79] width 115 height 14
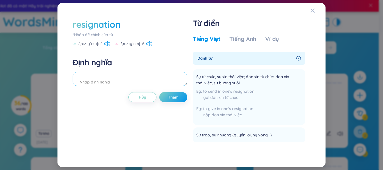
paste textarea "Sự từ chức, sự xin thôi việc; đơn xin từ chức, đơn xin thôi việc, sự buông xuôi"
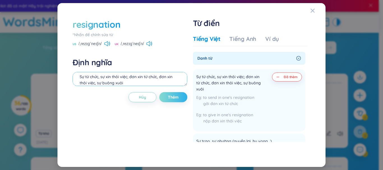
type textarea "Sự từ chức, sự xin thôi việc; đơn xin từ chức, đơn xin thôi việc, sự buông xuôi"
click at [175, 95] on span "Thêm" at bounding box center [173, 98] width 11 height 6
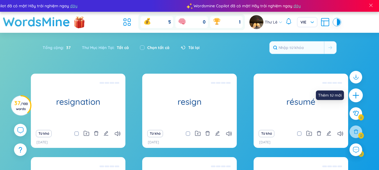
click at [353, 93] on icon "plus" at bounding box center [356, 96] width 8 height 8
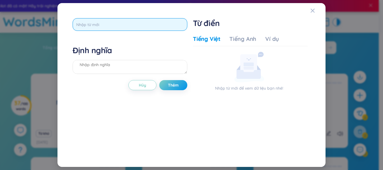
click at [118, 26] on input "text" at bounding box center [130, 24] width 115 height 13
type input "wage"
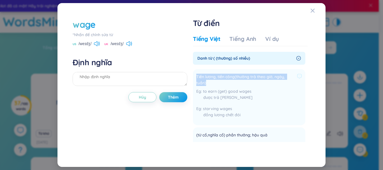
drag, startPoint x: 213, startPoint y: 83, endPoint x: 197, endPoint y: 76, distance: 17.3
click at [197, 76] on span "Tiền lương, tiền công(thường trả theo giờ, ngày, tuần)" at bounding box center [245, 80] width 99 height 12
click at [131, 80] on textarea at bounding box center [130, 79] width 115 height 14
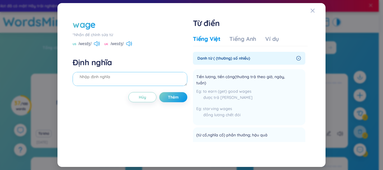
paste textarea "Tiền lương, tiền công(thường trả theo giờ, ngày, tuần)"
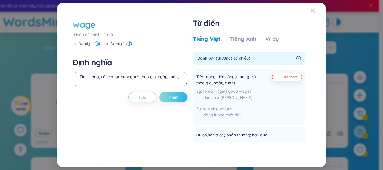
type textarea "Tiền lương, tiền công(thường trả theo giờ, ngày, tuần)"
click at [169, 98] on span "Thêm" at bounding box center [173, 98] width 11 height 6
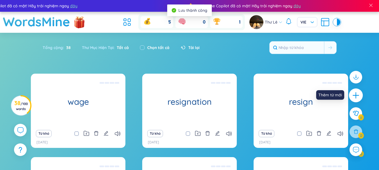
click at [357, 100] on div at bounding box center [356, 96] width 14 height 14
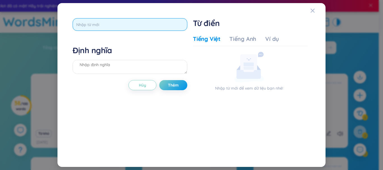
click at [161, 22] on input "text" at bounding box center [130, 24] width 115 height 13
type input "shift"
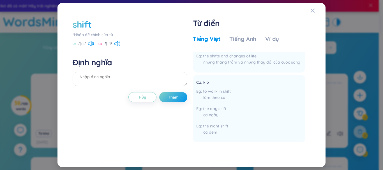
scroll to position [140, 0]
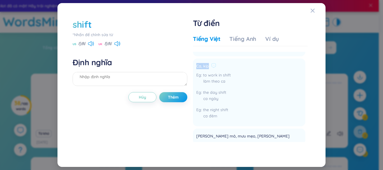
drag, startPoint x: 208, startPoint y: 66, endPoint x: 196, endPoint y: 66, distance: 11.8
click at [196, 66] on span "Ca, kíp" at bounding box center [202, 66] width 13 height 7
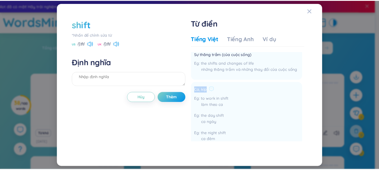
scroll to position [112, 0]
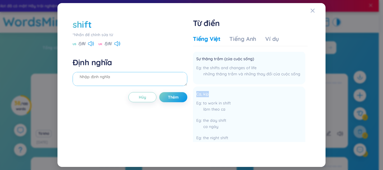
drag, startPoint x: 98, startPoint y: 77, endPoint x: 100, endPoint y: 76, distance: 3.2
click at [98, 77] on textarea at bounding box center [130, 79] width 115 height 14
paste textarea "Ca, kíp"
click at [118, 77] on textarea "Ca truc" at bounding box center [130, 79] width 115 height 14
type textarea "Ca trực"
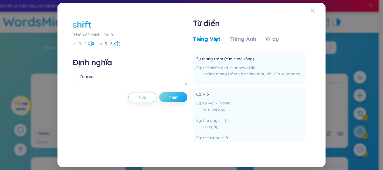
click at [170, 94] on button "Thêm" at bounding box center [173, 97] width 28 height 10
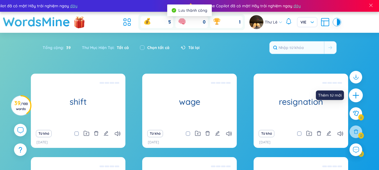
click at [359, 96] on icon "plus" at bounding box center [356, 96] width 8 height 8
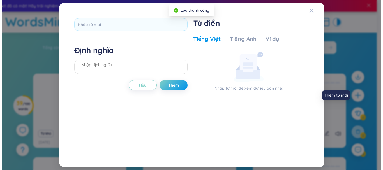
scroll to position [0, 0]
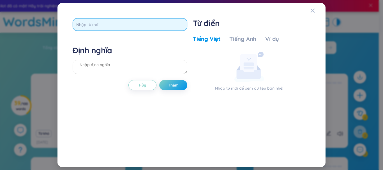
click at [115, 23] on input "text" at bounding box center [130, 24] width 115 height 13
type input "workplace"
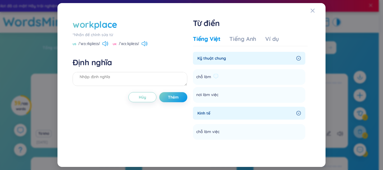
drag, startPoint x: 215, startPoint y: 76, endPoint x: 197, endPoint y: 76, distance: 18.5
click at [197, 76] on div "chỗ làm" at bounding box center [207, 77] width 22 height 7
drag, startPoint x: 196, startPoint y: 76, endPoint x: 227, endPoint y: 92, distance: 35.2
click at [198, 77] on span "chỗ làm" at bounding box center [203, 77] width 15 height 7
click at [218, 94] on span "nơi làm việc" at bounding box center [207, 95] width 22 height 7
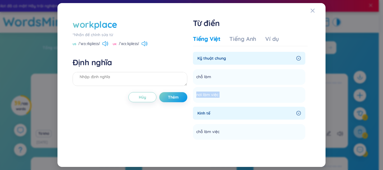
drag, startPoint x: 218, startPoint y: 94, endPoint x: 191, endPoint y: 94, distance: 26.4
click at [192, 94] on div "workplace *Nhấn để chỉnh sửa từ [GEOGRAPHIC_DATA] /ˈwɜːrkpleɪs/ [GEOGRAPHIC_DAT…" at bounding box center [192, 85] width 244 height 140
click at [107, 75] on textarea at bounding box center [130, 79] width 115 height 14
paste textarea "nơi làm việc"
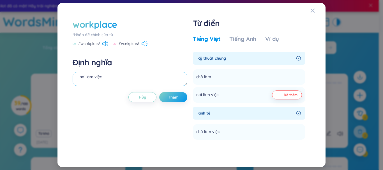
type textarea "nơi làm việc"
click at [146, 44] on icon at bounding box center [145, 43] width 6 height 5
click at [173, 95] on span "Thêm" at bounding box center [173, 98] width 11 height 6
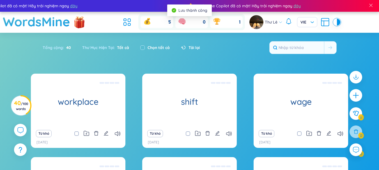
click at [356, 94] on icon "plus" at bounding box center [356, 95] width 7 height 7
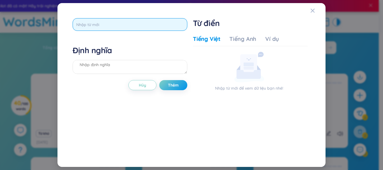
click at [109, 29] on input "text" at bounding box center [130, 24] width 115 height 13
type input "work"
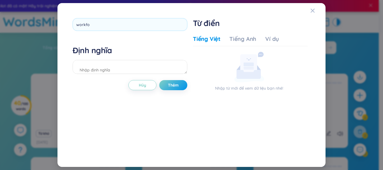
scroll to position [5, 0]
type input "workforce"
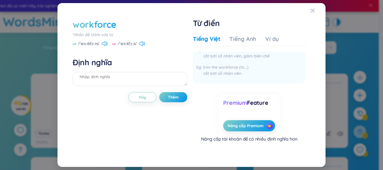
scroll to position [0, 0]
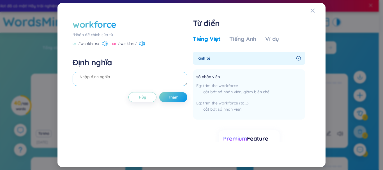
click at [94, 80] on textarea at bounding box center [130, 79] width 115 height 14
type textarea "nhân lực"
click at [178, 100] on span "Thêm" at bounding box center [173, 98] width 11 height 6
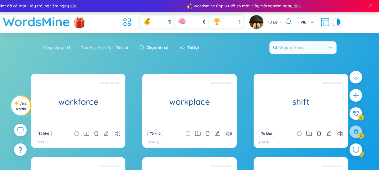
click at [358, 93] on icon "plus" at bounding box center [356, 95] width 7 height 7
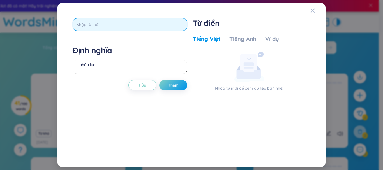
click at [120, 20] on input "text" at bounding box center [130, 24] width 115 height 13
type input "contract"
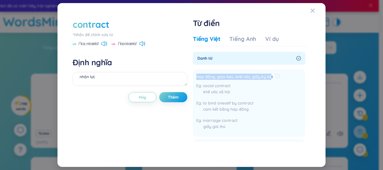
drag, startPoint x: 271, startPoint y: 78, endPoint x: 197, endPoint y: 77, distance: 73.8
click at [197, 77] on span "Hợp đồng, giao kèo, khế ước, giấy ký kết" at bounding box center [234, 77] width 77 height 7
drag, startPoint x: 259, startPoint y: 77, endPoint x: 269, endPoint y: 77, distance: 10.4
click at [259, 77] on span "Hợp đồng, giao kèo, khế ước, giấy ký kết" at bounding box center [234, 77] width 77 height 7
click at [271, 77] on div "Hợp đồng, giao kèo, khế ước, giấy ký kết" at bounding box center [238, 77] width 84 height 7
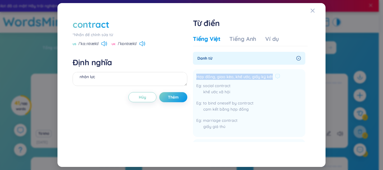
drag, startPoint x: 271, startPoint y: 77, endPoint x: 195, endPoint y: 74, distance: 76.1
click at [195, 74] on li "Hợp đồng, giao kèo, khế ước, giấy ký kết social contract khế ước xã hội to bind…" at bounding box center [249, 103] width 113 height 68
copy div "Hợp đồng, giao kèo, khế ước, giấy ký kết"
click at [132, 76] on textarea "nhân lực" at bounding box center [130, 79] width 115 height 14
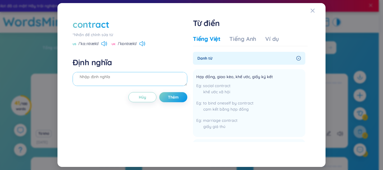
paste textarea "Hợp đồng, giao kèo, khế ước, giấy ký kết"
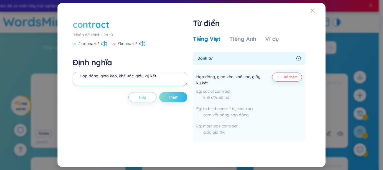
type textarea "Hợp đồng, giao kèo, khế ước, giấy ký kết"
click at [182, 96] on button "Thêm" at bounding box center [173, 97] width 28 height 10
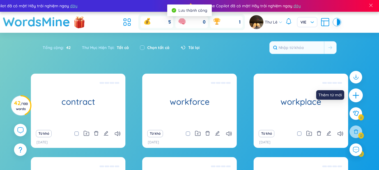
click at [358, 97] on icon "plus" at bounding box center [356, 96] width 8 height 8
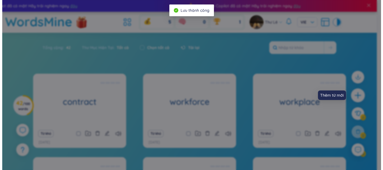
scroll to position [6, 0]
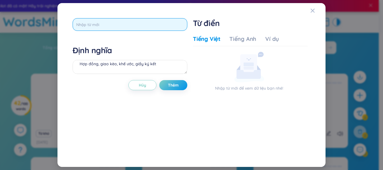
click at [159, 24] on input "text" at bounding box center [130, 24] width 115 height 13
type input "lobour"
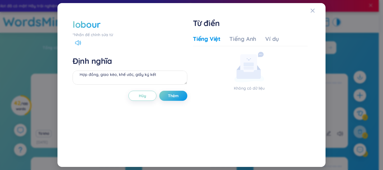
click at [80, 24] on div "lobour" at bounding box center [87, 24] width 28 height 12
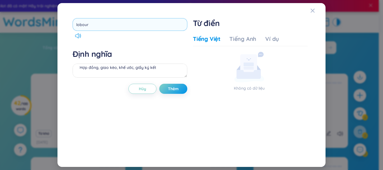
click at [79, 24] on input "lobour" at bounding box center [130, 24] width 115 height 13
type input "labour"
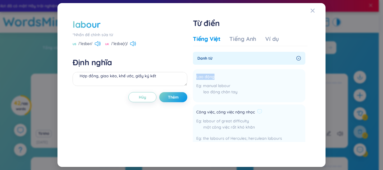
drag, startPoint x: 216, startPoint y: 77, endPoint x: 249, endPoint y: 105, distance: 43.8
click at [192, 77] on div "labour *Nhấn để chỉnh sửa từ US /ˈleɪbər/ UK /ˈleɪbə(r)/ Định nghĩa Hợp đồng, g…" at bounding box center [192, 85] width 244 height 140
copy div "Lao động"
click at [128, 81] on textarea "Hợp đồng, giao kèo, khế ước, giấy ký kết" at bounding box center [130, 79] width 115 height 14
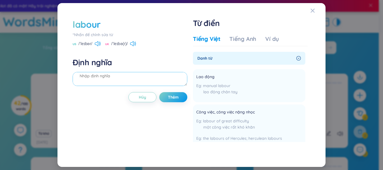
paste textarea "Lao động"
type textarea "Lao động"
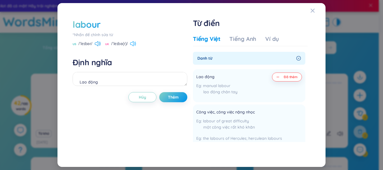
click at [135, 46] on icon at bounding box center [133, 43] width 6 height 5
click at [179, 101] on button "Thêm" at bounding box center [173, 97] width 28 height 10
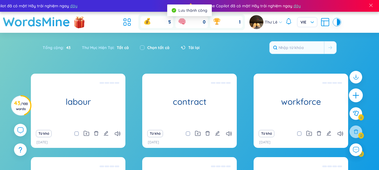
click at [359, 98] on icon "plus" at bounding box center [356, 96] width 8 height 8
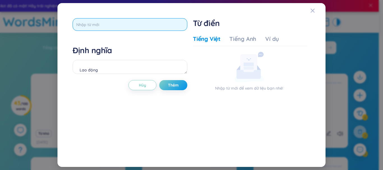
click at [147, 25] on input "text" at bounding box center [130, 24] width 115 height 13
type input "carpenter"
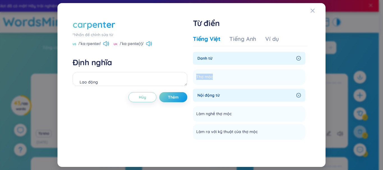
drag, startPoint x: 197, startPoint y: 77, endPoint x: 192, endPoint y: 77, distance: 4.8
click at [192, 77] on div "carpenter *Nhấn để chỉnh sửa từ US /ˈkɑːrpəntər/ UK /ˈkɑːpəntə(r)/ Định nghĩa L…" at bounding box center [192, 85] width 244 height 140
copy span "Thợ mộc"
click at [93, 81] on textarea "Lao động" at bounding box center [130, 79] width 115 height 14
paste textarea "Thợ mộc"
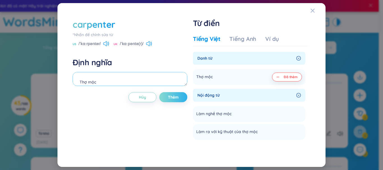
type textarea "Thợ mộc"
click at [176, 100] on span "Thêm" at bounding box center [173, 98] width 11 height 6
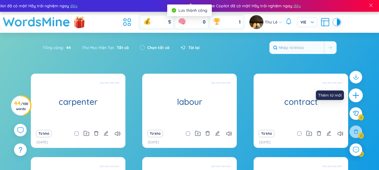
click at [355, 99] on icon "plus" at bounding box center [356, 96] width 8 height 8
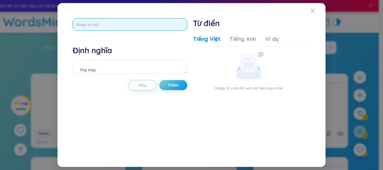
click at [83, 26] on input "text" at bounding box center [130, 24] width 115 height 13
type input "coal miner"
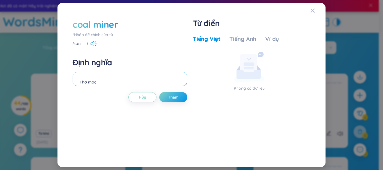
click at [102, 82] on textarea "Thợ mộc" at bounding box center [130, 79] width 115 height 14
type textarea "thợ khai thác than"
click at [178, 98] on span "Thêm" at bounding box center [173, 98] width 11 height 6
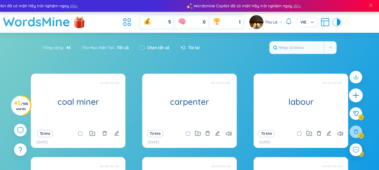
click at [358, 97] on icon "plus" at bounding box center [356, 96] width 8 height 8
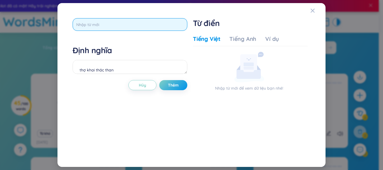
click at [95, 21] on input "text" at bounding box center [130, 24] width 115 height 13
type input "mine"
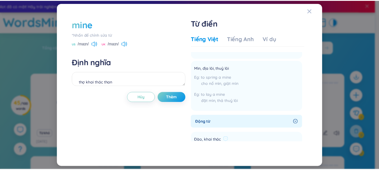
scroll to position [196, 0]
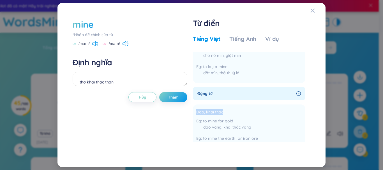
drag, startPoint x: 222, startPoint y: 111, endPoint x: 193, endPoint y: 109, distance: 29.8
click at [193, 109] on div "mine *Nhấn để chỉnh sửa từ US /maɪn/ UK /maɪn/ Định nghĩa thợ khai thác than Hủ…" at bounding box center [192, 85] width 244 height 140
copy span "Đào, khai thác"
click at [141, 77] on textarea "thợ khai thác than" at bounding box center [130, 79] width 115 height 14
paste textarea "Đào, khai thác"
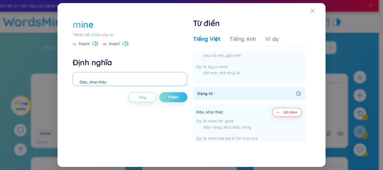
type textarea "Đào, khai thác"
click at [173, 96] on span "Thêm" at bounding box center [173, 98] width 11 height 6
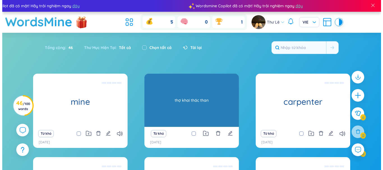
scroll to position [28, 0]
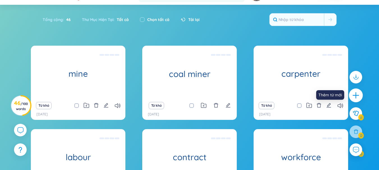
click at [358, 95] on icon "plus" at bounding box center [356, 96] width 8 height 8
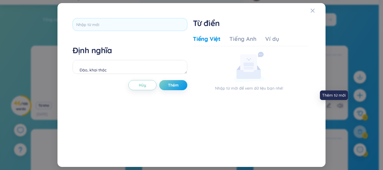
scroll to position [0, 0]
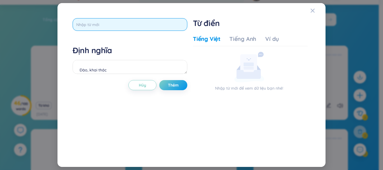
click at [125, 22] on input "text" at bounding box center [130, 24] width 115 height 13
type input "psychologist"
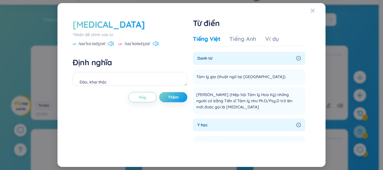
click at [154, 45] on icon at bounding box center [154, 43] width 3 height 5
drag, startPoint x: 216, startPoint y: 76, endPoint x: 197, endPoint y: 75, distance: 19.7
click at [197, 75] on span "Tâm lý gia (thuật ngữ tại BV Nhi Đồng)" at bounding box center [240, 77] width 89 height 7
click at [124, 79] on textarea "Đào, khai thác" at bounding box center [130, 79] width 115 height 14
paste textarea "Đào, khai thác"
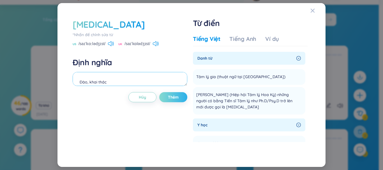
type textarea "Đào, khai thác"
click at [172, 97] on span "Thêm" at bounding box center [173, 98] width 11 height 6
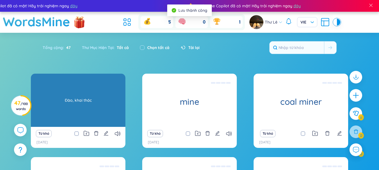
click at [74, 75] on div "psychologist" at bounding box center [78, 100] width 95 height 53
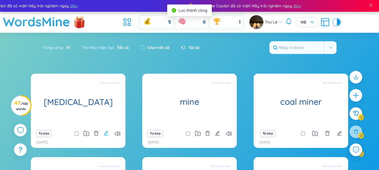
click at [106, 132] on icon "edit" at bounding box center [106, 133] width 5 height 5
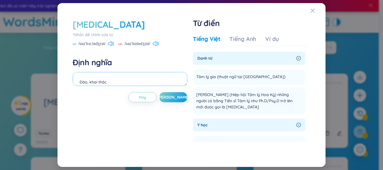
drag, startPoint x: 116, startPoint y: 81, endPoint x: 39, endPoint y: 80, distance: 76.9
click at [39, 80] on div "psychologist *Nhấn để chỉnh sửa từ US /saɪˈkɑːlədʒɪst/ UK /saɪˈkɒlədʒɪst/ Định …" at bounding box center [191, 85] width 383 height 170
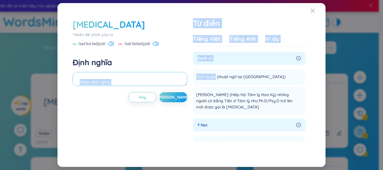
drag, startPoint x: 215, startPoint y: 78, endPoint x: 187, endPoint y: 78, distance: 27.8
click at [187, 78] on div "psychologist *Nhấn để chỉnh sửa từ US /saɪˈkɑːlədʒɪst/ UK /saɪˈkɒlədʒɪst/ Định …" at bounding box center [192, 85] width 244 height 140
click at [215, 79] on span "Tâm lý gia (thuật ngữ tại BV Nhi Đồng)" at bounding box center [240, 77] width 89 height 7
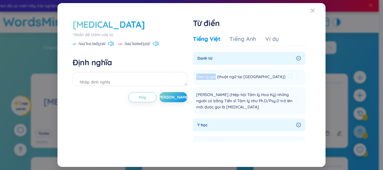
drag, startPoint x: 211, startPoint y: 76, endPoint x: 196, endPoint y: 73, distance: 14.8
click at [196, 73] on div "Tâm lý gia (thuật ngữ tại BV Nhi Đồng)" at bounding box center [244, 77] width 97 height 9
click at [95, 80] on textarea at bounding box center [130, 79] width 115 height 14
paste textarea "Tâm lý gia"
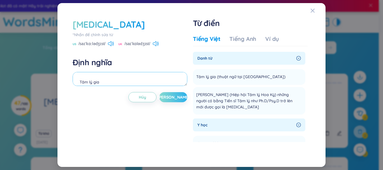
type textarea "Tâm lý gia"
click at [167, 96] on button "Lưu" at bounding box center [173, 97] width 28 height 10
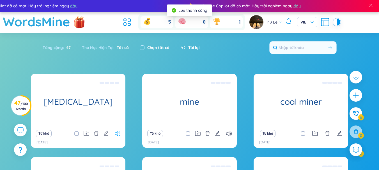
click at [117, 132] on icon at bounding box center [118, 134] width 6 height 5
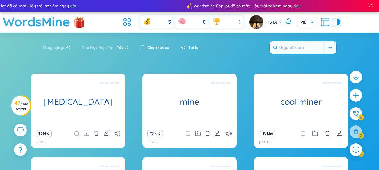
click at [293, 47] on input "text" at bounding box center [297, 48] width 54 height 12
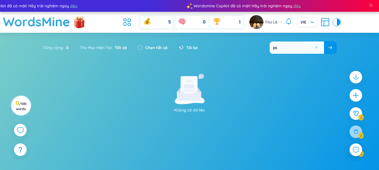
type input "p"
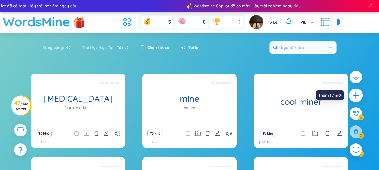
click at [357, 95] on icon "plus" at bounding box center [356, 96] width 8 height 8
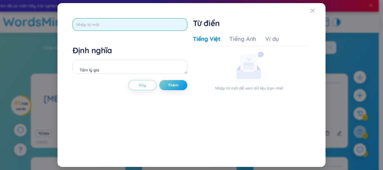
click at [139, 23] on input "text" at bounding box center [130, 24] width 115 height 13
type input "psychology"
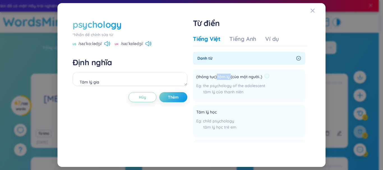
drag, startPoint x: 231, startPoint y: 77, endPoint x: 217, endPoint y: 77, distance: 13.5
click at [217, 77] on span "(thông tục) tâm lý (của một người..)" at bounding box center [229, 77] width 66 height 7
copy span "tâm lý"
click at [148, 83] on textarea "Tâm lý gia" at bounding box center [130, 79] width 115 height 14
paste textarea "tâm lý"
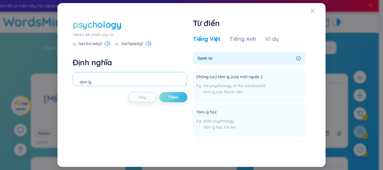
type textarea "tâm lý"
click at [171, 98] on span "Thêm" at bounding box center [173, 98] width 11 height 6
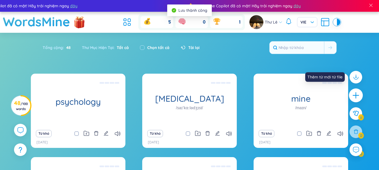
click at [356, 95] on icon "plus" at bounding box center [356, 96] width 8 height 8
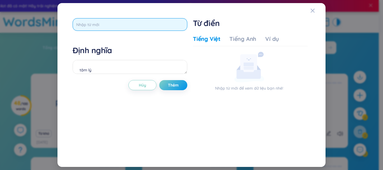
click at [122, 20] on input "text" at bounding box center [130, 24] width 115 height 13
type input "photojournalist"
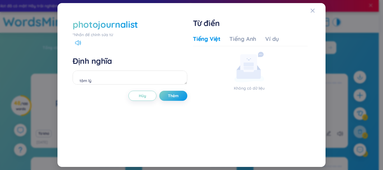
click at [127, 29] on div "photojournalist" at bounding box center [105, 24] width 65 height 12
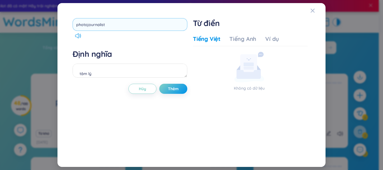
click at [97, 22] on input "photojournalist" at bounding box center [130, 24] width 115 height 13
type input "photojoumalist"
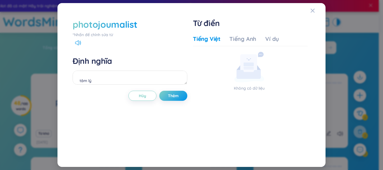
click at [113, 21] on div "photojoumalist" at bounding box center [105, 24] width 65 height 12
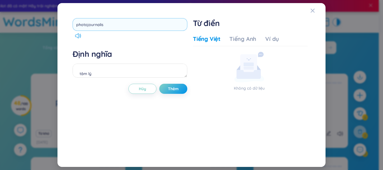
type input "photojournalist"
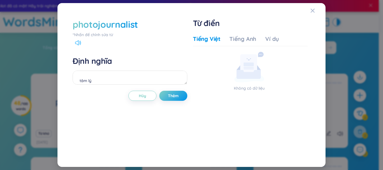
click at [76, 43] on icon at bounding box center [78, 42] width 6 height 5
click at [106, 83] on textarea "tâm lý" at bounding box center [130, 78] width 115 height 14
type textarea "phóng viên ảnh"
click at [172, 95] on span "Thêm" at bounding box center [173, 96] width 11 height 6
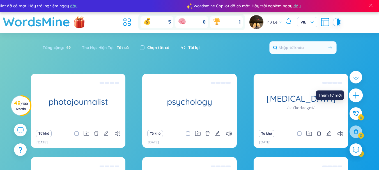
click at [358, 93] on icon "plus" at bounding box center [356, 96] width 8 height 8
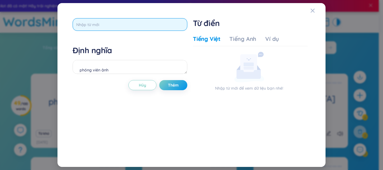
click at [168, 26] on input "text" at bounding box center [130, 24] width 115 height 13
type input "photojournalism"
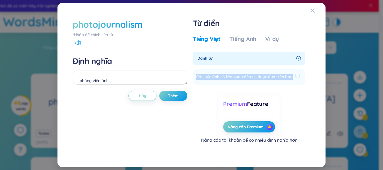
drag, startPoint x: 292, startPoint y: 77, endPoint x: 193, endPoint y: 77, distance: 99.1
click at [193, 77] on li "Các bức ảnh có liên quan đến tin được đưa trên báo Thêm" at bounding box center [249, 77] width 113 height 16
copy span "Các bức ảnh có liên quan đến tin được đưa trên báo"
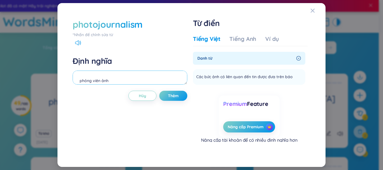
click at [120, 76] on textarea "phóng viên ảnh" at bounding box center [130, 78] width 115 height 14
paste textarea "Các bức ảnh có liên quan đến tin được đưa trên báo"
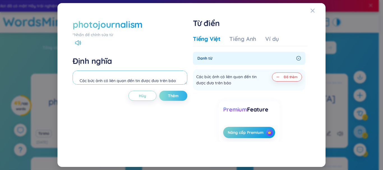
type textarea "Các bức ảnh có liên quan đến tin được đưa trên báo"
click at [176, 95] on span "Thêm" at bounding box center [173, 96] width 11 height 6
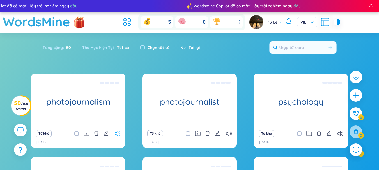
click at [120, 135] on icon at bounding box center [118, 134] width 6 height 5
click at [360, 99] on div at bounding box center [356, 96] width 14 height 14
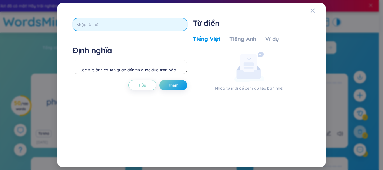
click at [125, 19] on input "text" at bounding box center [130, 24] width 115 height 13
click at [123, 23] on input "text" at bounding box center [130, 24] width 115 height 13
type input "graphic designer"
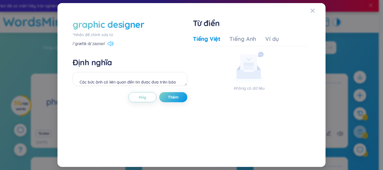
click at [111, 42] on icon at bounding box center [111, 43] width 6 height 5
click at [103, 83] on textarea "Các bức ảnh có liên quan đến tin được đưa trên báo" at bounding box center [130, 79] width 115 height 14
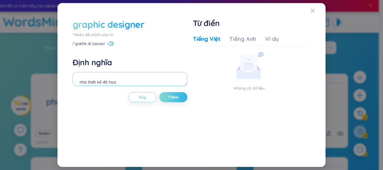
type textarea "nhà thiết kế đồ họa"
click at [173, 99] on span "Thêm" at bounding box center [173, 98] width 11 height 6
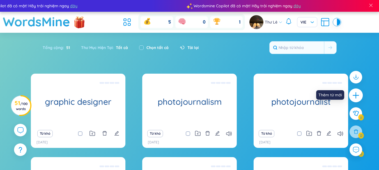
click at [359, 95] on icon "plus" at bounding box center [356, 96] width 8 height 8
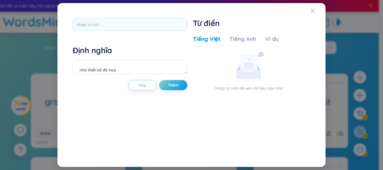
click at [118, 15] on div "Định nghĩa nhà thiết kế đồ họa Hủy Thêm Từ điển Tiếng Việt Tiếng Anh Ví dụ Nhập…" at bounding box center [191, 85] width 255 height 151
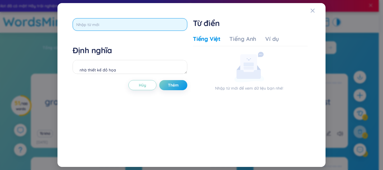
click at [116, 23] on input "text" at bounding box center [130, 24] width 115 height 13
type input "analyst"
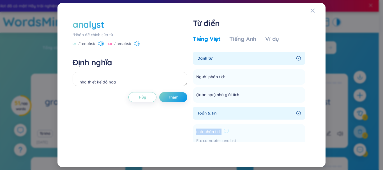
drag, startPoint x: 222, startPoint y: 133, endPoint x: 195, endPoint y: 131, distance: 27.0
click at [195, 131] on li "nhà phân tích computer analyst nhà phân tích máy tính system analyst nhà phân t…" at bounding box center [249, 158] width 113 height 68
copy span "nhà phân tích"
click at [121, 83] on textarea "nhà thiết kế đồ họa" at bounding box center [130, 79] width 115 height 14
paste textarea "nhà phân tích"
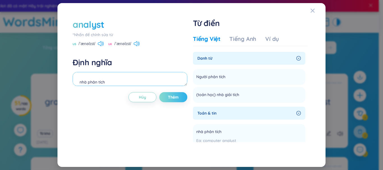
type textarea "nhà phân tích"
click at [176, 97] on span "Thêm" at bounding box center [173, 98] width 11 height 6
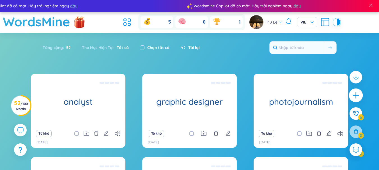
click at [355, 93] on icon "plus" at bounding box center [356, 96] width 8 height 8
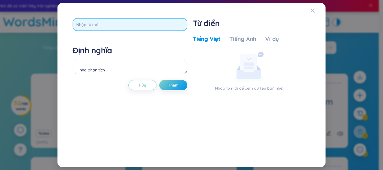
click at [105, 28] on input "text" at bounding box center [130, 24] width 115 height 13
type input "entrepreneur"
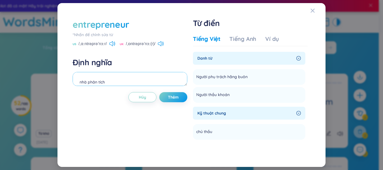
click at [111, 81] on textarea "nhà phân tích" at bounding box center [130, 79] width 115 height 14
type textarea "doanh nhân"
click at [181, 96] on button "Thêm" at bounding box center [173, 97] width 28 height 10
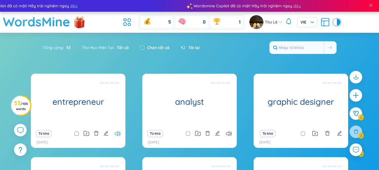
click at [118, 132] on icon at bounding box center [118, 134] width 6 height 5
click at [359, 99] on icon "plus" at bounding box center [356, 96] width 8 height 8
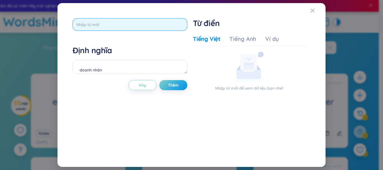
click at [129, 22] on input "text" at bounding box center [130, 24] width 115 height 13
type input "entrepreneurship"
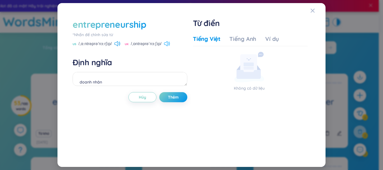
click at [168, 43] on icon at bounding box center [167, 43] width 6 height 5
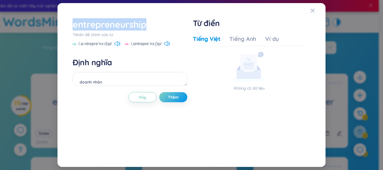
drag, startPoint x: 148, startPoint y: 25, endPoint x: 55, endPoint y: 25, distance: 93.5
click at [55, 25] on div "entrepreneurship *Nhấn để chỉnh sửa từ US /ˌɑːntrəprəˈnɜːrʃɪp/ UK /ˌɒntrəprəˈnɜ…" at bounding box center [191, 85] width 383 height 170
copy div "entrepreneurship"
click at [150, 80] on textarea "doanh nhân" at bounding box center [130, 79] width 115 height 14
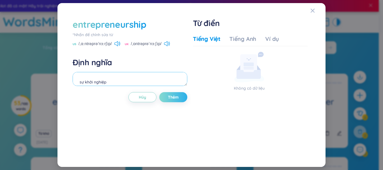
type textarea "sự khởi nghiệp"
click at [176, 97] on span "Thêm" at bounding box center [173, 98] width 11 height 6
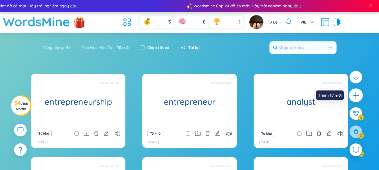
click at [356, 96] on icon "plus" at bounding box center [356, 95] width 6 height 1
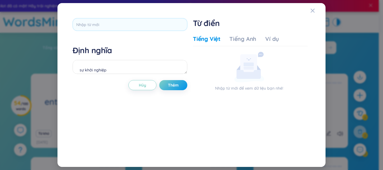
click at [136, 18] on div "Định nghĩa sự khởi nghiệp Hủy Thêm Từ điển Tiếng Việt Tiếng Anh Ví dụ Nhập từ m…" at bounding box center [192, 85] width 244 height 140
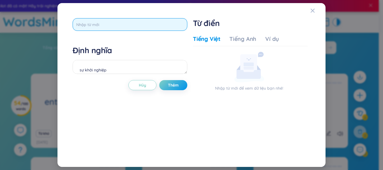
click at [136, 22] on input "text" at bounding box center [130, 24] width 115 height 13
type input "estate agent"
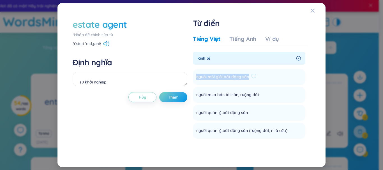
drag, startPoint x: 248, startPoint y: 76, endPoint x: 196, endPoint y: 77, distance: 51.4
click at [197, 77] on span "người môi giới bất động sản" at bounding box center [222, 77] width 53 height 7
copy span "người môi giới bất động sản"
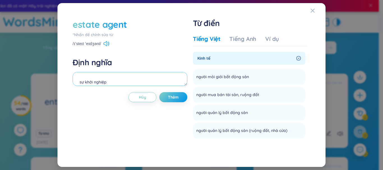
click at [136, 81] on textarea "sự khởi nghiệp" at bounding box center [130, 79] width 115 height 14
paste textarea "người môi giới bất động sản"
type textarea "người môi giới bất động sản"
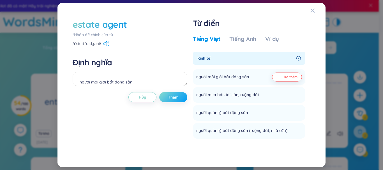
click at [180, 95] on button "Thêm" at bounding box center [173, 97] width 28 height 10
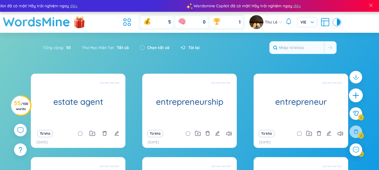
click at [352, 93] on icon "plus" at bounding box center [356, 96] width 8 height 8
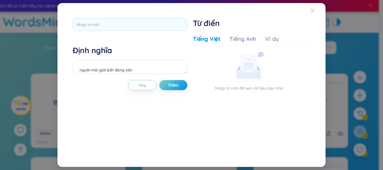
click at [318, 10] on span "Close" at bounding box center [318, 10] width 15 height 15
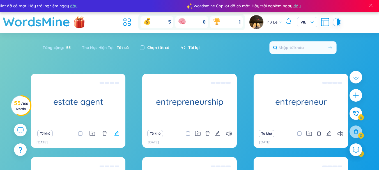
click at [115, 134] on icon "edit" at bounding box center [116, 133] width 5 height 5
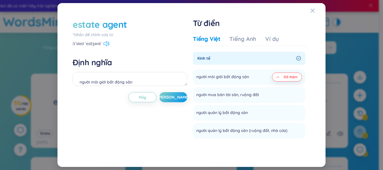
click at [107, 44] on icon at bounding box center [107, 43] width 6 height 5
click at [181, 99] on button "Lưu" at bounding box center [173, 97] width 28 height 10
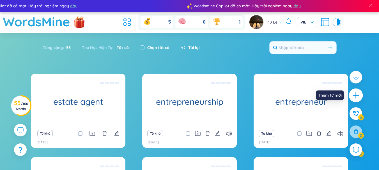
click at [356, 92] on icon "plus" at bounding box center [356, 96] width 8 height 8
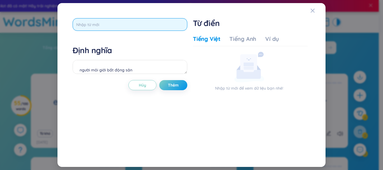
click at [106, 23] on input "text" at bounding box center [130, 24] width 115 height 13
type input "librarian"
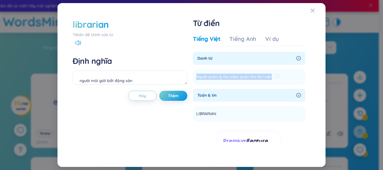
drag, startPoint x: 272, startPoint y: 75, endPoint x: 197, endPoint y: 78, distance: 74.7
click at [197, 78] on div "Người quản lý thư viện, quản thủ thư viện" at bounding box center [237, 77] width 83 height 7
copy span "Người quản lý thư viện, quản thủ thư viện"
click at [119, 80] on textarea "người môi giới bất động sản" at bounding box center [130, 78] width 115 height 14
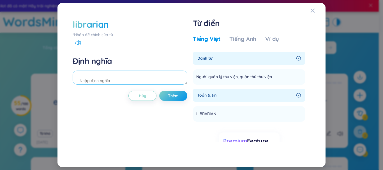
paste textarea "Người quản lý thư viện, quản thủ thư viện"
type textarea "Người quản lý thư viện, quản thủ thư viện"
click at [173, 94] on span "Thêm" at bounding box center [173, 96] width 11 height 6
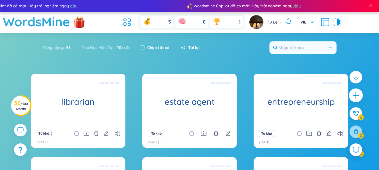
click at [359, 97] on icon "plus" at bounding box center [356, 96] width 8 height 8
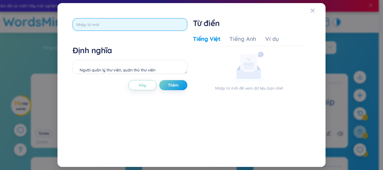
click at [117, 22] on input "text" at bounding box center [130, 24] width 115 height 13
type input "editor"
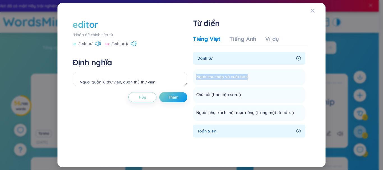
drag, startPoint x: 247, startPoint y: 76, endPoint x: 193, endPoint y: 77, distance: 54.2
click at [193, 77] on div "editor *Nhấn để chỉnh sửa từ US /ˈedɪtər/ UK /ˈedɪtə(r)/ Định nghĩa Người quản …" at bounding box center [192, 85] width 244 height 140
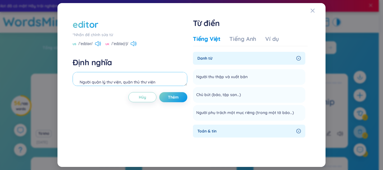
click at [113, 78] on textarea "Người quản lý thư viện, quản thủ thư viện" at bounding box center [130, 79] width 115 height 14
paste textarea "Người thu thập và xuất bản"
type textarea "Người thu thập và xuất bản"
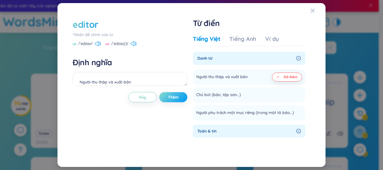
click at [179, 97] on button "Thêm" at bounding box center [173, 97] width 28 height 10
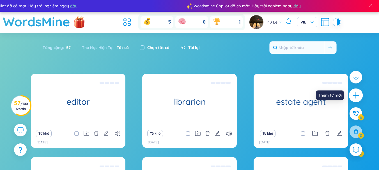
click at [354, 93] on icon "plus" at bounding box center [356, 96] width 8 height 8
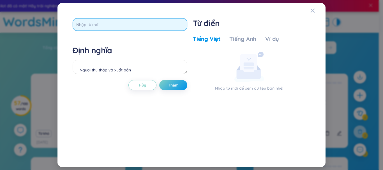
click at [81, 25] on input "text" at bounding box center [130, 24] width 115 height 13
type input "profession"
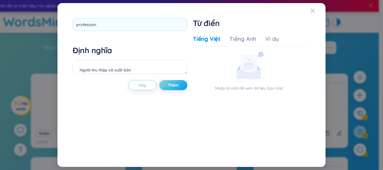
click at [173, 86] on div "profession Định nghĩa Người thu thập và xuất bản Hủy Thêm" at bounding box center [130, 85] width 115 height 134
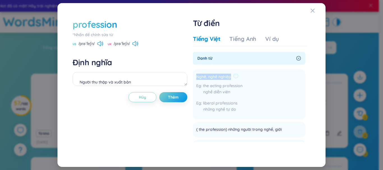
drag, startPoint x: 231, startPoint y: 77, endPoint x: 197, endPoint y: 75, distance: 33.5
click at [197, 75] on span "Nghề, nghề nghiệp" at bounding box center [213, 77] width 35 height 7
click at [127, 74] on textarea "Người thu thập và xuất bản" at bounding box center [130, 79] width 115 height 14
paste textarea "Nghề, nghề nghiệp"
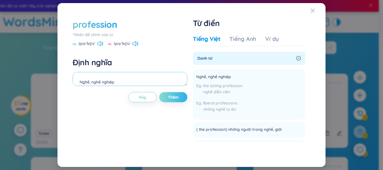
type textarea "Nghề, nghề nghiệp"
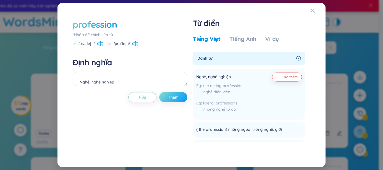
click at [183, 99] on button "Thêm" at bounding box center [173, 97] width 28 height 10
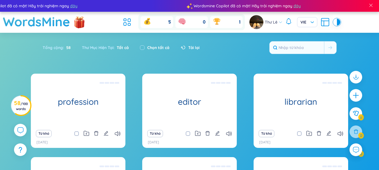
click at [360, 100] on div at bounding box center [356, 95] width 13 height 13
click at [358, 98] on icon "plus" at bounding box center [356, 96] width 8 height 8
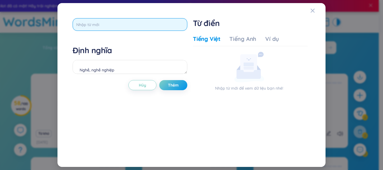
click at [93, 24] on input "text" at bounding box center [130, 24] width 115 height 13
type input "occupation"
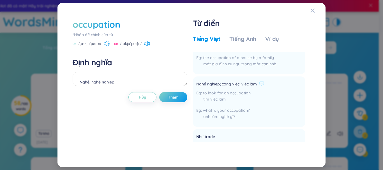
scroll to position [84, 0]
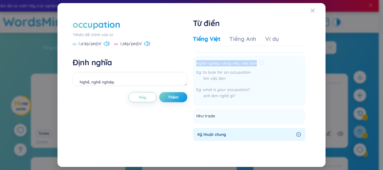
drag, startPoint x: 257, startPoint y: 63, endPoint x: 197, endPoint y: 63, distance: 59.8
click at [197, 63] on span "Nghề nghiệp; công việc, việc làm" at bounding box center [226, 63] width 61 height 7
click at [106, 84] on textarea "Nghề, nghề nghiệp" at bounding box center [130, 79] width 115 height 14
paste textarea "Nghề nghiệp; công việc, việc làm"
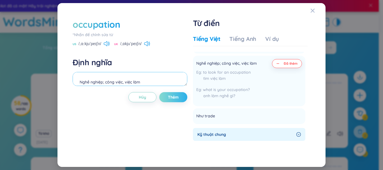
type textarea "Nghề nghiệp; công việc, việc làm"
click at [180, 96] on button "Thêm" at bounding box center [173, 97] width 28 height 10
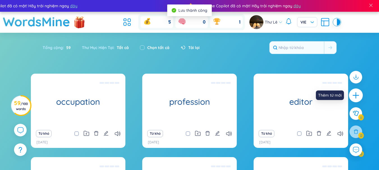
click at [358, 97] on icon "plus" at bounding box center [356, 96] width 8 height 8
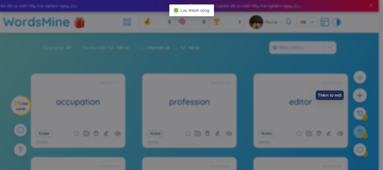
scroll to position [0, 0]
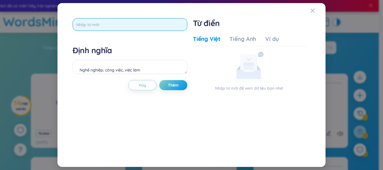
click at [115, 26] on input "text" at bounding box center [130, 24] width 115 height 13
type input "salary"
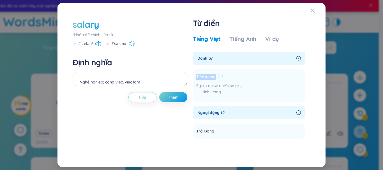
drag, startPoint x: 215, startPoint y: 77, endPoint x: 194, endPoint y: 74, distance: 21.2
click at [194, 74] on li "Tiền lương to draw one's salary lĩnh lương Thêm" at bounding box center [249, 85] width 113 height 33
click at [109, 78] on textarea "Nghề nghiệp; công việc, việc làm" at bounding box center [130, 79] width 115 height 14
paste textarea "Tiền lương"
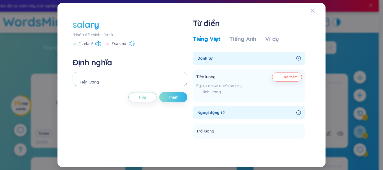
type textarea "Tiền lương"
click at [168, 100] on span "Thêm" at bounding box center [173, 98] width 11 height 6
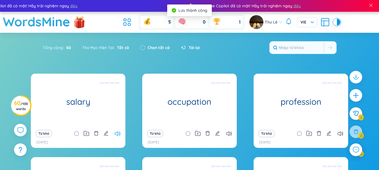
click at [117, 133] on icon at bounding box center [118, 134] width 6 height 5
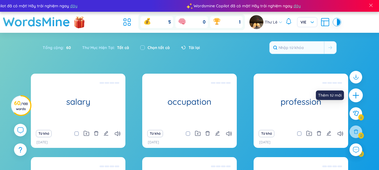
click at [355, 98] on icon "plus" at bounding box center [356, 96] width 8 height 8
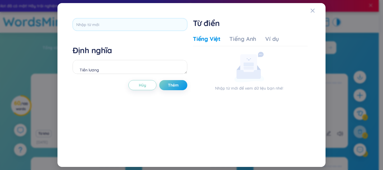
click at [137, 14] on div "Định nghĩa Tiền lương Hủy Thêm Từ điển Tiếng Việt Tiếng Anh Ví dụ Nhập từ mới đ…" at bounding box center [191, 85] width 255 height 151
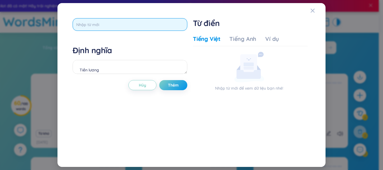
click at [135, 24] on input "text" at bounding box center [130, 24] width 115 height 13
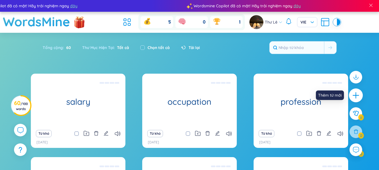
click at [357, 96] on icon "plus" at bounding box center [356, 95] width 6 height 1
click at [354, 99] on icon "plus" at bounding box center [356, 96] width 8 height 8
click at [352, 96] on div "Thêm từ mới" at bounding box center [337, 96] width 32 height 10
click at [361, 96] on div at bounding box center [356, 96] width 14 height 14
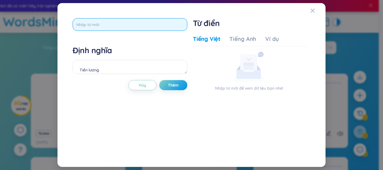
click at [111, 28] on input "text" at bounding box center [130, 24] width 115 height 13
type input "payment"
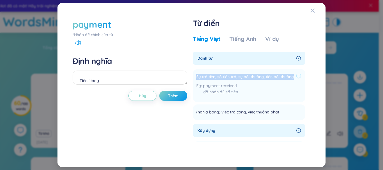
drag, startPoint x: 292, startPoint y: 76, endPoint x: 194, endPoint y: 75, distance: 98.5
click at [194, 75] on li "Sự trả tiền, số tiền trả; sự bồi thường, tiền bồi thường payment received đã nh…" at bounding box center [249, 85] width 113 height 33
click at [110, 71] on textarea "Tiền lương" at bounding box center [130, 78] width 115 height 14
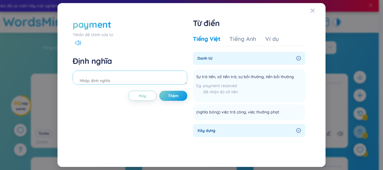
paste textarea "Sự trả tiền, số tiền trả; sự bồi thường, tiền bồi thường"
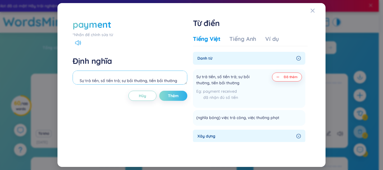
type textarea "Sự trả tiền, số tiền trả; sự bồi thường, tiền bồi thường"
click at [179, 95] on span "Thêm" at bounding box center [173, 96] width 11 height 6
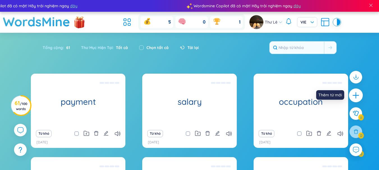
click at [357, 99] on icon "plus" at bounding box center [356, 96] width 8 height 8
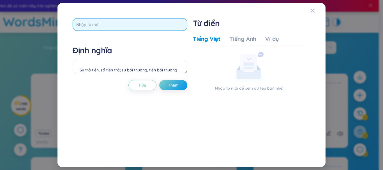
click at [120, 20] on input "text" at bounding box center [130, 24] width 115 height 13
type input "income"
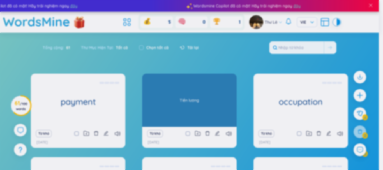
drag, startPoint x: 227, startPoint y: 76, endPoint x: 202, endPoint y: 77, distance: 24.4
click at [202, 77] on body "Wordsmine Copilot đã có mặt! Hãy trải nghiệm ngay đây Wordsmine Copilot đã có m…" at bounding box center [189, 85] width 379 height 170
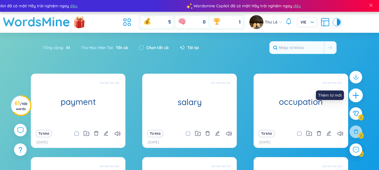
click at [354, 98] on icon "plus" at bounding box center [356, 96] width 8 height 8
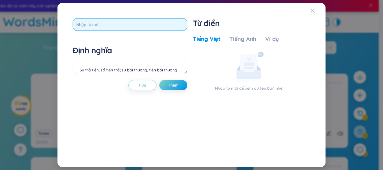
click at [132, 26] on input "text" at bounding box center [130, 24] width 115 height 13
type input "inco"
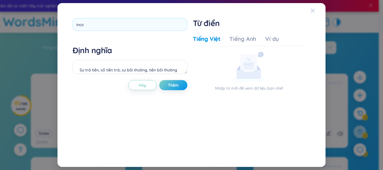
click at [316, 11] on span "Close" at bounding box center [318, 10] width 15 height 15
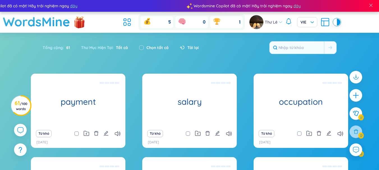
drag, startPoint x: 361, startPoint y: 95, endPoint x: 334, endPoint y: 82, distance: 29.5
click at [360, 94] on div at bounding box center [356, 95] width 13 height 13
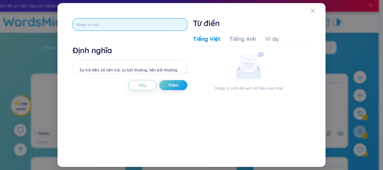
click at [129, 26] on input "text" at bounding box center [130, 24] width 115 height 13
type input "income"
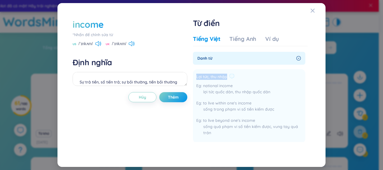
drag, startPoint x: 228, startPoint y: 76, endPoint x: 196, endPoint y: 76, distance: 32.0
click at [196, 76] on div "Lợi tức, thu nhập" at bounding box center [249, 77] width 106 height 7
click at [140, 79] on textarea "Sự trả tiền, số tiền trả; sự bồi thường, tiền bồi thường" at bounding box center [130, 79] width 115 height 14
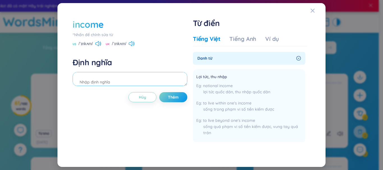
paste textarea "Lợi tức, thu nhập"
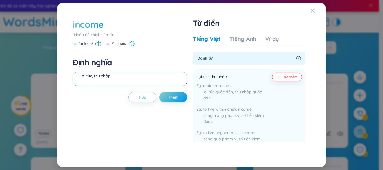
type textarea "Lợi tức, thu nhập"
click at [173, 92] on div "income *Nhấn để chỉnh sửa từ US /ˈɪnkʌm/ UK /ˈɪnkʌm/ Định nghĩa Lợi tức, thu nh…" at bounding box center [130, 85] width 115 height 134
click at [173, 95] on span "Thêm" at bounding box center [173, 98] width 11 height 6
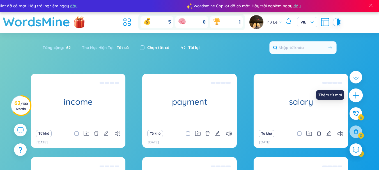
click at [356, 95] on icon "plus" at bounding box center [356, 96] width 8 height 8
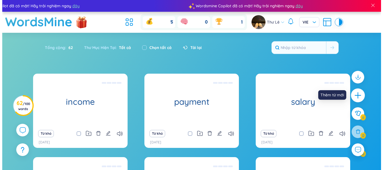
scroll to position [6, 0]
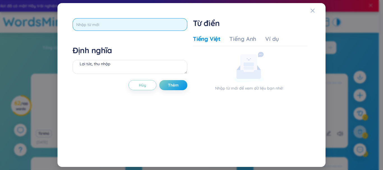
click at [114, 22] on input "text" at bounding box center [130, 24] width 115 height 13
type input "career"
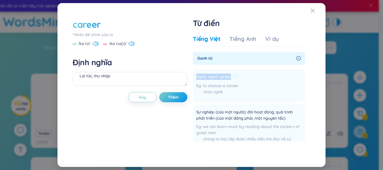
drag, startPoint x: 233, startPoint y: 76, endPoint x: 196, endPoint y: 76, distance: 36.2
click at [196, 76] on div "Nghề, nghề nghiệp" at bounding box center [217, 77] width 42 height 7
click at [150, 78] on textarea "Lợi tức, thu nhập" at bounding box center [130, 79] width 115 height 14
paste textarea "Nghề, nghề nghiệp"
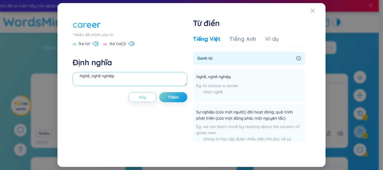
scroll to position [12, 0]
type textarea "Nghề, nghề nghiệp"
click at [170, 97] on span "Thêm" at bounding box center [173, 98] width 11 height 6
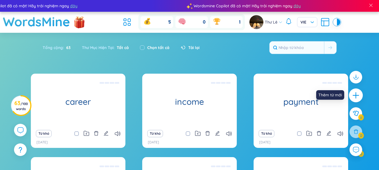
click at [355, 97] on icon "plus" at bounding box center [356, 96] width 8 height 8
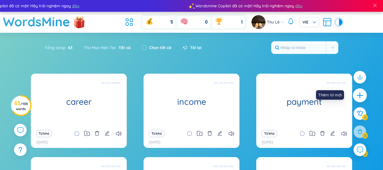
scroll to position [6, 0]
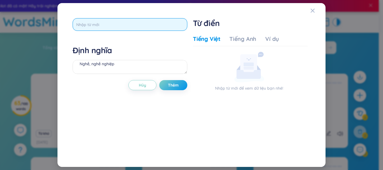
click at [133, 24] on input "text" at bounding box center [130, 24] width 115 height 13
type input "crash"
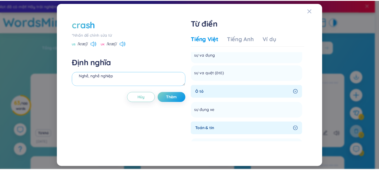
scroll to position [505, 0]
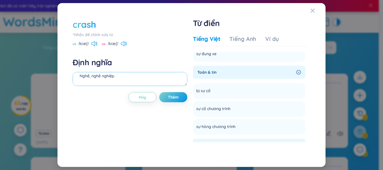
click at [138, 73] on textarea "Nghề, nghề nghiệp" at bounding box center [130, 79] width 115 height 14
type textarea "sập/lỗi"
click at [174, 98] on span "Thêm" at bounding box center [173, 98] width 11 height 6
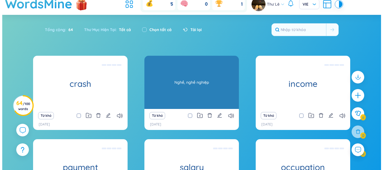
scroll to position [0, 0]
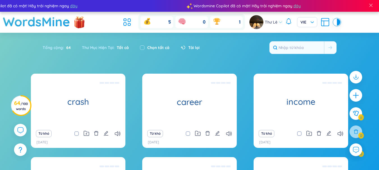
click at [225, 51] on div "Tổng cộng : 64 Thư Mục Hiện Tại : Tất cả Chọn tất cả Tải lại" at bounding box center [190, 50] width 350 height 24
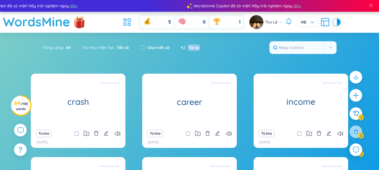
click at [225, 51] on div "Tổng cộng : 64 Thư Mục Hiện Tại : Tất cả Chọn tất cả Tải lại" at bounding box center [190, 50] width 350 height 24
click at [360, 95] on icon "plus" at bounding box center [356, 96] width 8 height 8
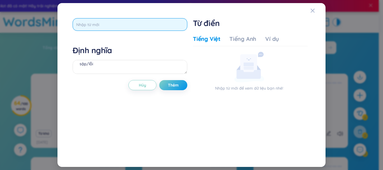
click at [171, 27] on input "text" at bounding box center [130, 24] width 115 height 13
type input "hard drive"
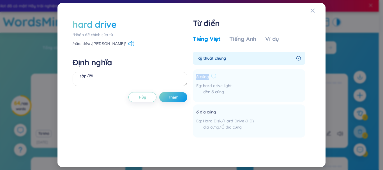
drag, startPoint x: 209, startPoint y: 77, endPoint x: 197, endPoint y: 76, distance: 12.4
click at [197, 76] on div "ổ cứng" at bounding box center [213, 77] width 35 height 7
click at [146, 75] on textarea "sập/lỗi" at bounding box center [130, 79] width 115 height 14
paste textarea "ổ cứng"
type textarea "ổ cứng"
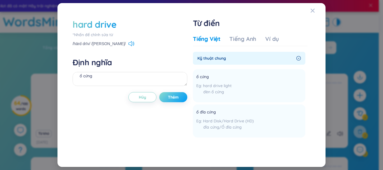
click at [170, 95] on span "Thêm" at bounding box center [173, 98] width 11 height 6
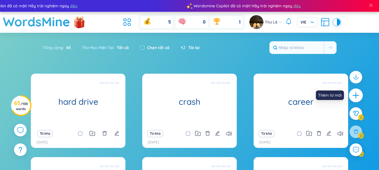
click at [357, 95] on icon "plus" at bounding box center [356, 95] width 6 height 1
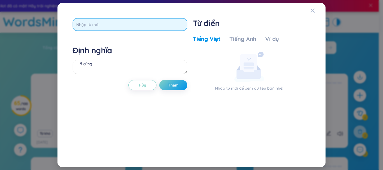
click at [142, 26] on input "text" at bounding box center [130, 24] width 115 height 13
type input "calculus"
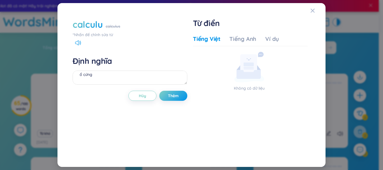
click at [96, 23] on div "calculu" at bounding box center [88, 24] width 30 height 12
click at [233, 35] on div "Tiếng Việt Tiếng Anh Ví dụ Không có dữ liệu" at bounding box center [250, 92] width 115 height 119
click at [235, 40] on div "Tiếng Anh" at bounding box center [243, 39] width 27 height 8
click at [96, 23] on div "calculu" at bounding box center [88, 24] width 30 height 12
click at [313, 10] on icon "Close" at bounding box center [313, 10] width 4 height 4
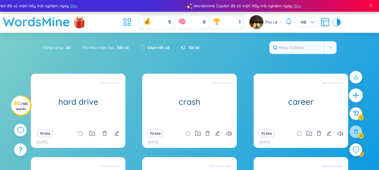
click at [354, 97] on icon "plus" at bounding box center [356, 96] width 8 height 8
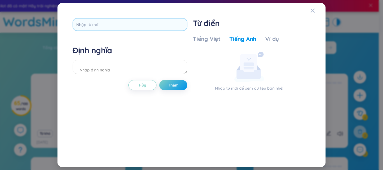
scroll to position [6, 0]
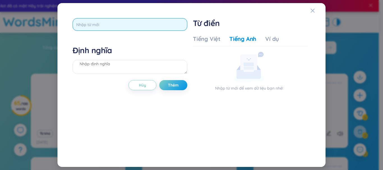
click at [159, 23] on input "text" at bounding box center [130, 24] width 115 height 13
type input "access"
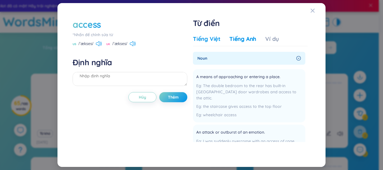
click at [215, 42] on div "Tiếng Việt" at bounding box center [207, 39] width 28 height 8
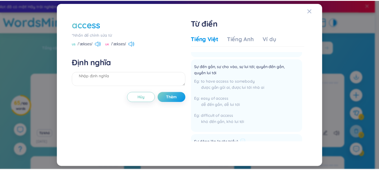
scroll to position [0, 0]
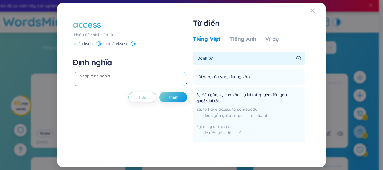
click at [94, 76] on textarea at bounding box center [130, 79] width 115 height 14
type textarea "truy cập"
click at [185, 100] on button "Thêm" at bounding box center [173, 97] width 28 height 10
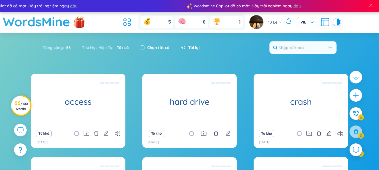
click at [16, 105] on h3 "66 / 100 words" at bounding box center [20, 106] width 13 height 10
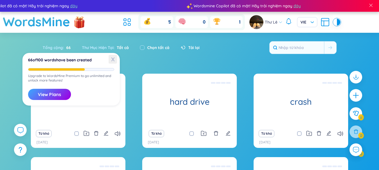
click at [112, 60] on span "X" at bounding box center [113, 59] width 8 height 9
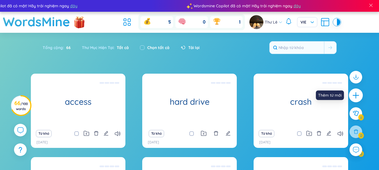
click at [352, 93] on icon "plus" at bounding box center [356, 96] width 8 height 8
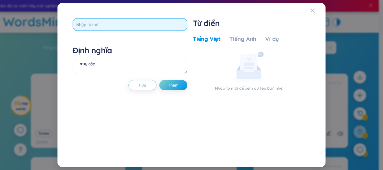
click at [109, 23] on input "text" at bounding box center [130, 24] width 115 height 13
type input "c"
type input "screensawer"
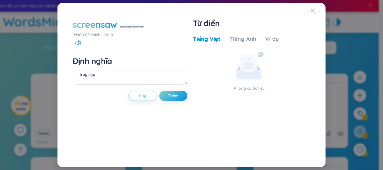
click at [106, 28] on div "screensaw" at bounding box center [95, 24] width 45 height 12
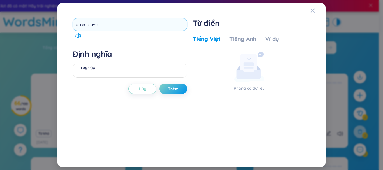
type input "screensaver"
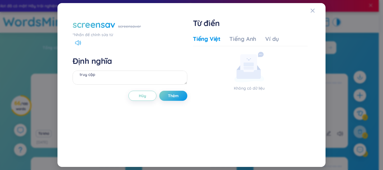
click at [112, 25] on div "screensav" at bounding box center [94, 24] width 43 height 12
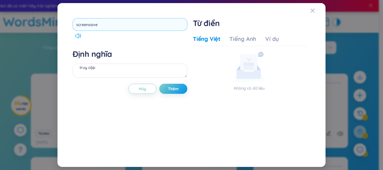
type input "screensaver"
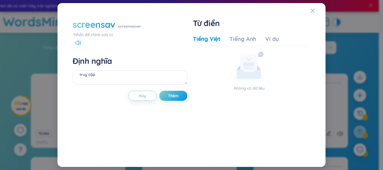
click at [81, 45] on icon at bounding box center [78, 42] width 6 height 5
click at [314, 8] on div "Close" at bounding box center [313, 10] width 4 height 15
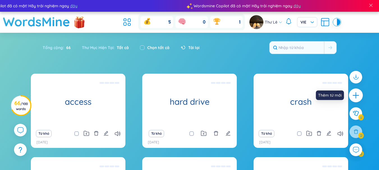
click at [359, 97] on icon "plus" at bounding box center [356, 96] width 8 height 8
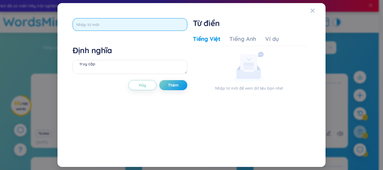
click at [107, 30] on input "text" at bounding box center [130, 24] width 115 height 13
type input "process"
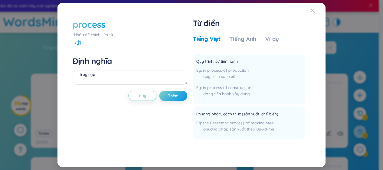
scroll to position [28, 0]
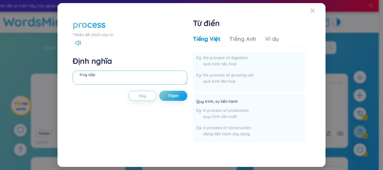
click at [112, 75] on textarea "truy cập" at bounding box center [130, 78] width 115 height 14
type textarea "xử lý"
click at [174, 96] on span "Thêm" at bounding box center [173, 96] width 11 height 6
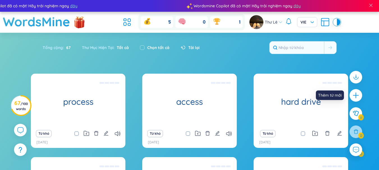
click at [355, 94] on icon "plus" at bounding box center [356, 95] width 7 height 7
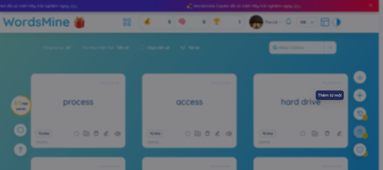
scroll to position [0, 0]
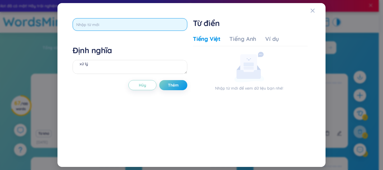
click at [121, 23] on input "text" at bounding box center [130, 24] width 115 height 13
type input "virtual"
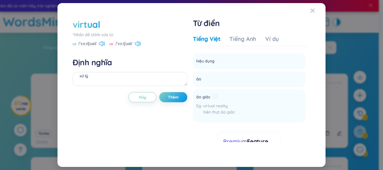
scroll to position [168, 0]
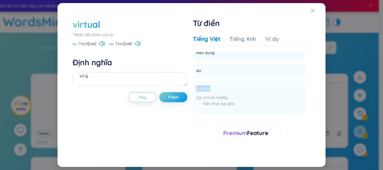
drag, startPoint x: 210, startPoint y: 88, endPoint x: 193, endPoint y: 88, distance: 17.4
click at [193, 88] on div "virtual *Nhấn để chỉnh sửa từ US /ˈvɜːrtʃuəl/ UK /ˈvɜːtʃuəl/ Định nghĩa xử lý H…" at bounding box center [192, 85] width 244 height 140
click at [120, 81] on textarea "xử lý" at bounding box center [130, 79] width 115 height 14
paste textarea "ổ cứng"
type textarea "ổ"
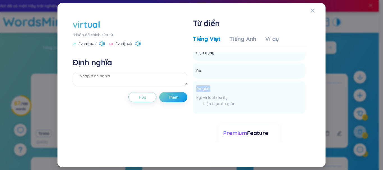
drag, startPoint x: 211, startPoint y: 89, endPoint x: 185, endPoint y: 89, distance: 25.5
click at [191, 88] on div "virtual *Nhấn để chỉnh sửa từ US /ˈvɜːrtʃuəl/ UK /ˈvɜːtʃuəl/ Định nghĩa Hủy Thê…" at bounding box center [192, 85] width 244 height 140
copy span "ảo giác"
click at [105, 76] on textarea at bounding box center [130, 79] width 115 height 14
paste textarea "ảo giác"
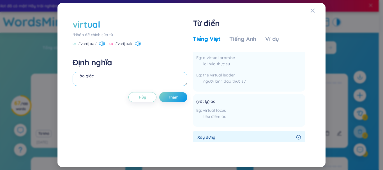
scroll to position [0, 0]
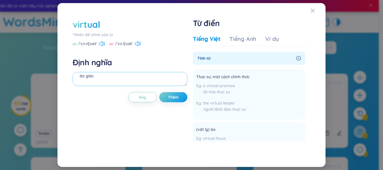
type textarea "ảo giác"
click at [299, 60] on span "right-circle" at bounding box center [299, 58] width 4 height 4
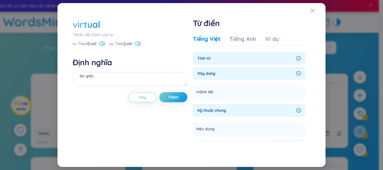
click at [299, 60] on icon "right-circle" at bounding box center [299, 58] width 4 height 4
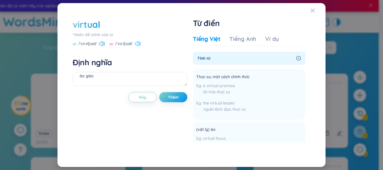
click at [135, 42] on icon at bounding box center [138, 43] width 6 height 5
click at [104, 44] on icon at bounding box center [102, 43] width 6 height 5
click at [176, 96] on span "Thêm" at bounding box center [173, 98] width 11 height 6
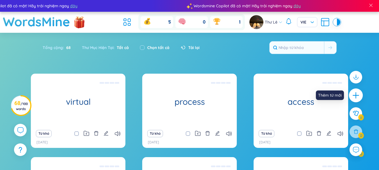
click at [358, 100] on div at bounding box center [356, 96] width 14 height 14
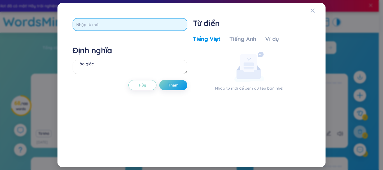
click at [123, 30] on input "text" at bounding box center [130, 24] width 115 height 13
type input "cursor"
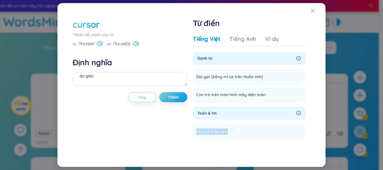
drag, startPoint x: 228, startPoint y: 131, endPoint x: 195, endPoint y: 129, distance: 33.2
click at [195, 129] on li "con trỏ màn hình Thêm" at bounding box center [249, 132] width 113 height 16
copy span "con trỏ màn hình"
click at [104, 80] on textarea "ảo giác" at bounding box center [130, 79] width 115 height 14
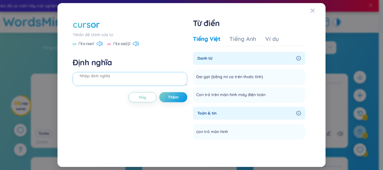
paste textarea "con trỏ màn hình"
type textarea "con trỏ màn hình"
click at [172, 99] on span "Thêm" at bounding box center [173, 98] width 11 height 6
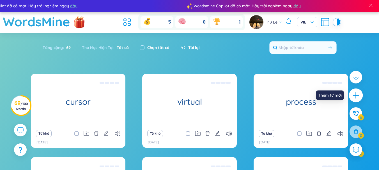
click at [356, 97] on icon "plus" at bounding box center [356, 95] width 1 height 6
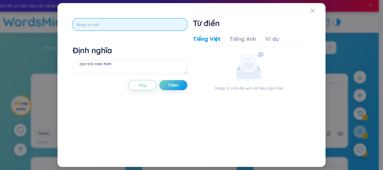
click at [98, 26] on input "text" at bounding box center [130, 24] width 115 height 13
type input "command"
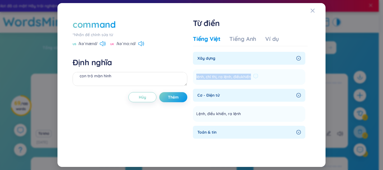
drag, startPoint x: 251, startPoint y: 77, endPoint x: 193, endPoint y: 79, distance: 57.9
click at [193, 79] on li "lệnh, chỉ thị, ra lệnh, điềukhiển Thêm" at bounding box center [249, 77] width 113 height 16
copy span "lệnh, chỉ thị, ra lệnh, điềukhiển"
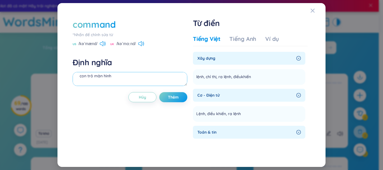
click at [125, 76] on textarea "con trỏ màn hình" at bounding box center [130, 79] width 115 height 14
paste textarea "lệnh, chỉ thị, ra lệnh, điềukhiển"
type textarea "lệnh, chỉ thị, ra lệnh, điềukhiển"
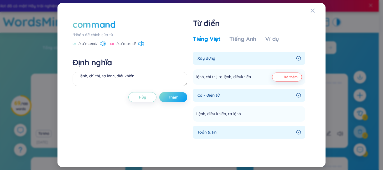
click at [177, 100] on span "Thêm" at bounding box center [173, 98] width 11 height 6
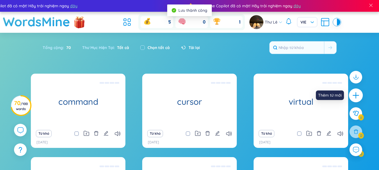
click at [358, 98] on icon "plus" at bounding box center [356, 96] width 8 height 8
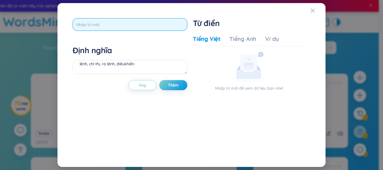
click at [137, 26] on input "text" at bounding box center [130, 24] width 115 height 13
type input "brainstorm"
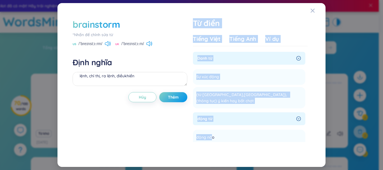
drag, startPoint x: 213, startPoint y: 131, endPoint x: 177, endPoint y: 132, distance: 35.9
click at [177, 132] on div "brainstorm *Nhấn để chỉnh sửa từ US /ˈbreɪnstɔːrm/ UK /ˈbreɪnstɔːm/ Định nghĩa …" at bounding box center [192, 85] width 244 height 140
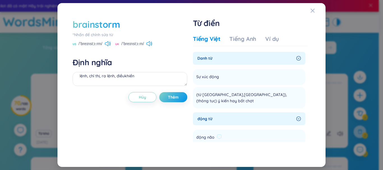
click at [221, 134] on div at bounding box center [219, 137] width 5 height 7
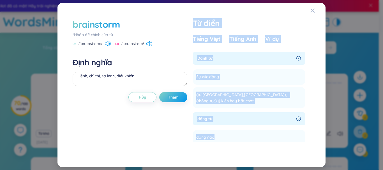
drag, startPoint x: 214, startPoint y: 133, endPoint x: 188, endPoint y: 133, distance: 26.1
click at [188, 133] on div "brainstorm *Nhấn để chỉnh sửa từ US /ˈbreɪnstɔːrm/ UK /ˈbreɪnstɔːm/ Định nghĩa …" at bounding box center [192, 85] width 244 height 140
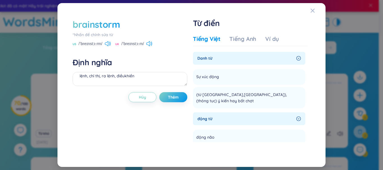
click at [187, 133] on div "brainstorm *Nhấn để chỉnh sửa từ US /ˈbreɪnstɔːrm/ UK /ˈbreɪnstɔːm/ Định nghĩa …" at bounding box center [192, 85] width 244 height 140
drag, startPoint x: 214, startPoint y: 133, endPoint x: 197, endPoint y: 132, distance: 17.1
click at [197, 134] on div "động não" at bounding box center [209, 137] width 26 height 7
copy span "động não"
click at [126, 83] on textarea "lệnh, chỉ thị, ra lệnh, điềukhiển" at bounding box center [130, 79] width 115 height 14
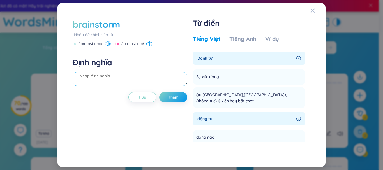
paste textarea "động não"
type textarea "động não"
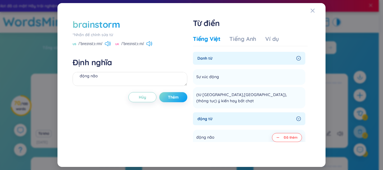
click at [173, 100] on span "Thêm" at bounding box center [173, 98] width 11 height 6
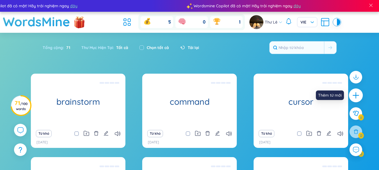
click at [357, 96] on icon "plus" at bounding box center [356, 96] width 8 height 8
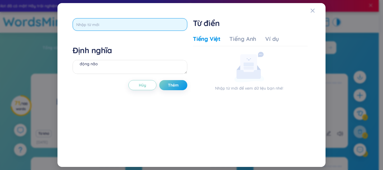
click at [133, 25] on input "text" at bounding box center [130, 24] width 115 height 13
type input "sack"
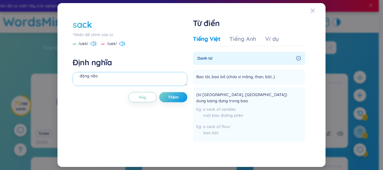
click at [117, 74] on textarea "động não" at bounding box center [130, 79] width 115 height 14
type textarea "sa thải = fire (v)"
click at [176, 99] on span "Thêm" at bounding box center [173, 98] width 11 height 6
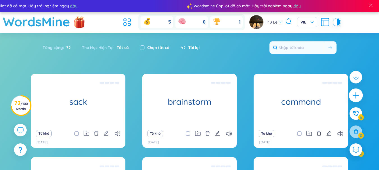
click at [356, 93] on icon "plus" at bounding box center [356, 96] width 8 height 8
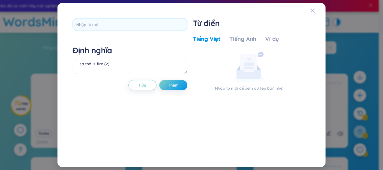
click at [127, 16] on div "Định nghĩa sa thải = fire (v) Hủy Thêm Từ điển Tiếng Việt Tiếng Anh Ví dụ Nhập …" at bounding box center [192, 85] width 244 height 140
click at [124, 32] on div at bounding box center [130, 26] width 115 height 17
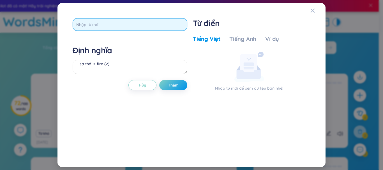
click at [128, 28] on input "text" at bounding box center [130, 24] width 115 height 13
type input "operate"
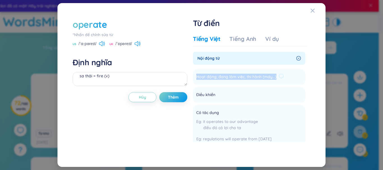
drag, startPoint x: 275, startPoint y: 77, endPoint x: 196, endPoint y: 77, distance: 79.7
click at [196, 77] on li "Hoạt động; đang làm việc, thi hành (máy...) Thêm" at bounding box center [249, 77] width 113 height 16
copy span "Hoạt động; đang làm việc, thi hành (máy...)"
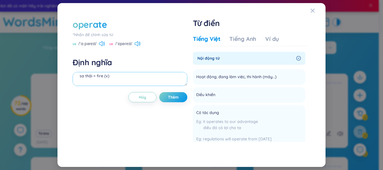
click at [126, 79] on textarea "sa thải = fire (v)" at bounding box center [130, 79] width 115 height 14
paste textarea "Hoạt động; đang làm việc, thi hành (máy...)"
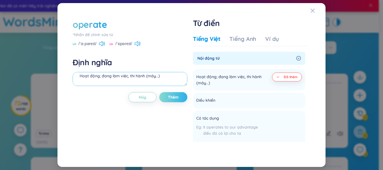
type textarea "Hoạt động; đang làm việc, thi hành (máy...)"
click at [172, 95] on span "Thêm" at bounding box center [173, 98] width 11 height 6
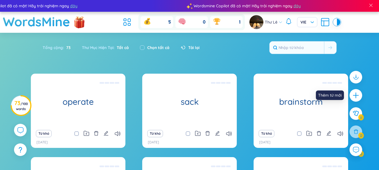
drag, startPoint x: 360, startPoint y: 92, endPoint x: 169, endPoint y: 61, distance: 193.1
click at [359, 93] on icon "plus" at bounding box center [356, 95] width 7 height 7
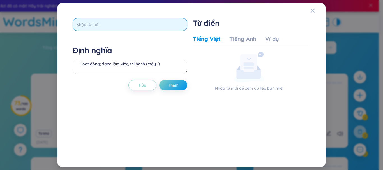
click at [127, 24] on input "text" at bounding box center [130, 24] width 115 height 13
type input "lead"
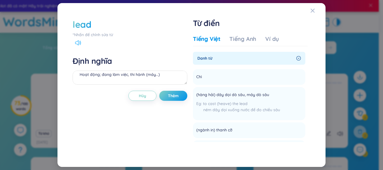
click at [81, 44] on icon at bounding box center [80, 43] width 1 height 4
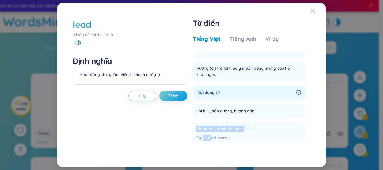
scroll to position [680, 0]
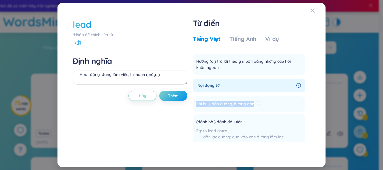
drag, startPoint x: 254, startPoint y: 139, endPoint x: 193, endPoint y: 99, distance: 72.0
click at [193, 99] on li "Chỉ huy, dẫn đường, hướng dẫn Thêm" at bounding box center [249, 105] width 113 height 16
copy span "Chỉ huy, dẫn đường, hướng dẫn"
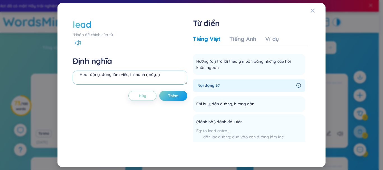
click at [126, 79] on textarea "Hoạt động; đang làm việc, thi hành (máy...)" at bounding box center [130, 78] width 115 height 14
paste textarea "Chỉ huy, dẫn đường, hướng dẫn"
drag, startPoint x: 127, startPoint y: 79, endPoint x: 153, endPoint y: 80, distance: 25.6
click at [146, 79] on textarea "Chỉ huy, dẫn đường, hướng dẫn" at bounding box center [130, 78] width 115 height 14
type textarea "Chỉ huy, dẫn đường, hướng dẫn"
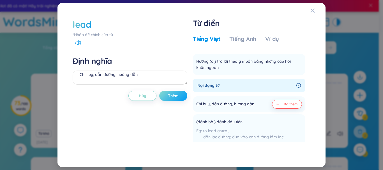
click at [174, 98] on span "Thêm" at bounding box center [173, 96] width 11 height 6
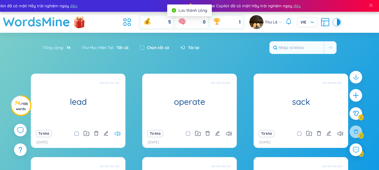
click at [118, 135] on icon at bounding box center [118, 134] width 6 height 5
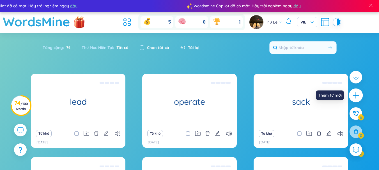
click at [353, 97] on icon "plus" at bounding box center [356, 96] width 8 height 8
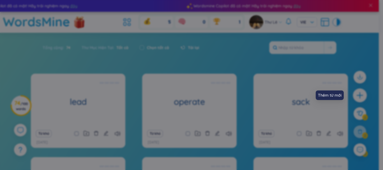
scroll to position [0, 0]
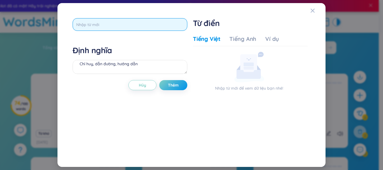
click at [132, 21] on input "text" at bounding box center [130, 24] width 115 height 13
type input "corporation"
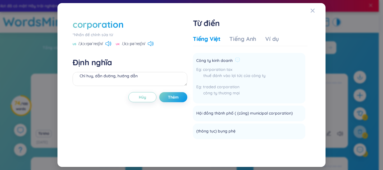
scroll to position [28, 0]
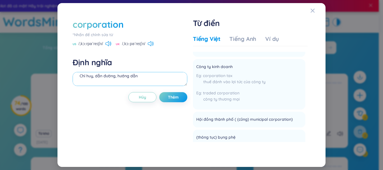
click at [122, 79] on textarea "Chỉ huy, dẫn đường, hướng dẫn" at bounding box center [130, 79] width 115 height 14
type textarea "doanh nghiệp, tập đoàn"
click at [149, 41] on icon at bounding box center [151, 43] width 6 height 5
click at [176, 99] on span "Thêm" at bounding box center [173, 98] width 11 height 6
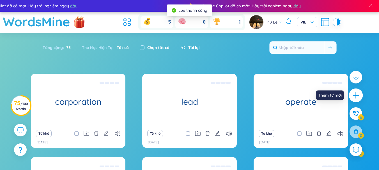
click at [356, 94] on icon "plus" at bounding box center [356, 95] width 1 height 6
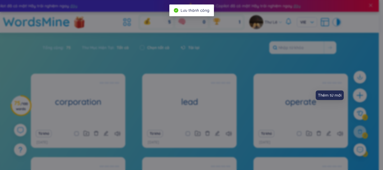
scroll to position [0, 0]
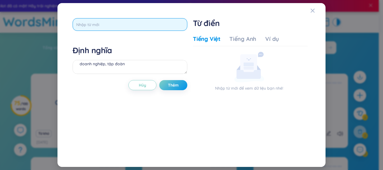
click at [131, 21] on input "text" at bounding box center [130, 24] width 115 height 13
type input "establish"
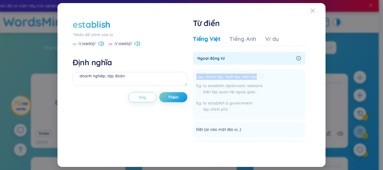
drag, startPoint x: 256, startPoint y: 76, endPoint x: 196, endPoint y: 75, distance: 60.6
click at [196, 75] on li "Lập, thành lập, thiết lập, kiến lập to establish diplomatic relations kiến lập …" at bounding box center [249, 94] width 113 height 51
copy span "Lập, thành lập, thiết lập, kiến lập"
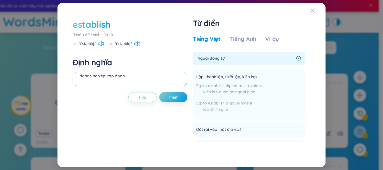
click at [130, 77] on textarea "doanh nghiệp, tập đoàn" at bounding box center [130, 79] width 115 height 14
paste textarea "Lập, thành lập, thiết lập, kiến lập"
type textarea "Lập, thành lập, thiết lập, kiến lập = set up (v)"
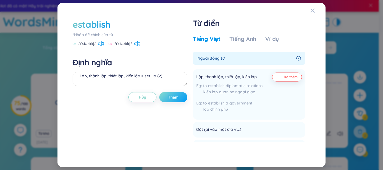
click at [182, 97] on button "Thêm" at bounding box center [173, 97] width 28 height 10
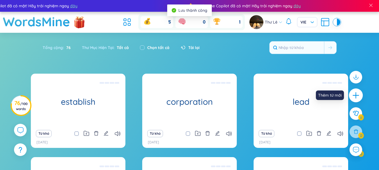
click at [355, 95] on icon "plus" at bounding box center [356, 96] width 8 height 8
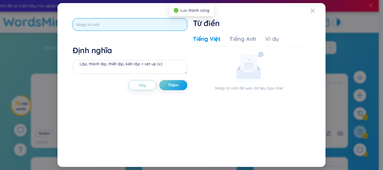
click at [109, 22] on input "text" at bounding box center [130, 24] width 115 height 13
type input "insure"
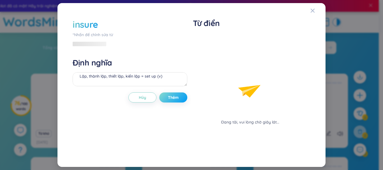
click at [172, 84] on div "insure *Nhấn để chỉnh sửa từ Định nghĩa Lập, thành lập, thiết lập, kiến lập = s…" at bounding box center [130, 85] width 115 height 134
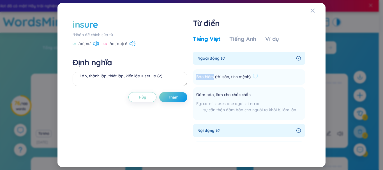
drag, startPoint x: 214, startPoint y: 76, endPoint x: 196, endPoint y: 75, distance: 18.0
click at [196, 75] on li "Bảo hiểm (tài sản, tính mệnh) Thêm" at bounding box center [249, 77] width 113 height 16
copy span "Bảo hiểm"
click at [137, 77] on textarea "Lập, thành lập, thiết lập, kiến lập = set up (v)" at bounding box center [130, 79] width 115 height 14
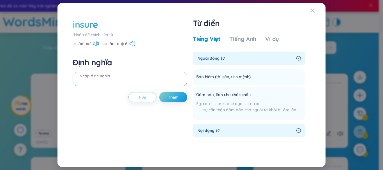
paste textarea "Bảo hiểm"
type textarea "Bảo hiểm"
click at [178, 94] on button "Thêm" at bounding box center [173, 97] width 28 height 10
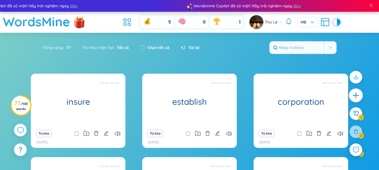
click at [359, 97] on icon "plus" at bounding box center [356, 96] width 8 height 8
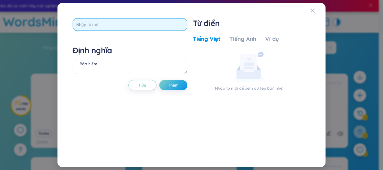
click at [111, 19] on input "text" at bounding box center [130, 24] width 115 height 13
type input "expand"
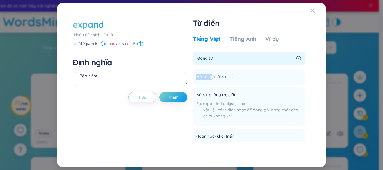
drag, startPoint x: 211, startPoint y: 77, endPoint x: 196, endPoint y: 74, distance: 15.3
click at [196, 74] on li "Mở rộng, trải ra Thêm" at bounding box center [249, 77] width 113 height 16
copy span "Mở rộng"
click at [115, 79] on textarea "Bảo hiểm" at bounding box center [130, 79] width 115 height 14
paste textarea "Mở rộng"
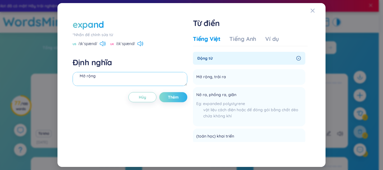
type textarea "Mở rộng"
click at [175, 96] on span "Thêm" at bounding box center [173, 98] width 11 height 6
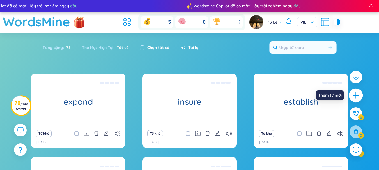
click at [356, 95] on icon "plus" at bounding box center [356, 95] width 6 height 1
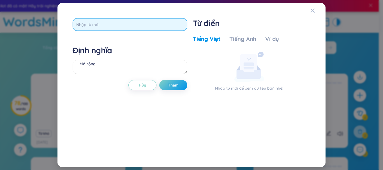
click at [134, 21] on input "text" at bounding box center [130, 24] width 115 height 13
type input "accounts"
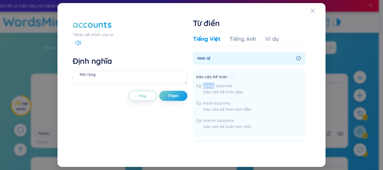
drag, startPoint x: 227, startPoint y: 76, endPoint x: 213, endPoint y: 84, distance: 16.1
click at [213, 84] on div "báo cáo kế toán group accounts báo cáo kế toán gộp initial accounts báo cáo kế …" at bounding box center [223, 103] width 55 height 61
click at [256, 89] on li "báo cáo kế toán group accounts báo cáo kế toán gộp initial accounts báo cáo kế …" at bounding box center [249, 103] width 113 height 68
click at [124, 74] on textarea "Mở rộng" at bounding box center [130, 78] width 115 height 14
type textarea "kế toán"
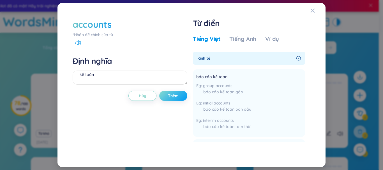
click at [167, 98] on button "Thêm" at bounding box center [173, 96] width 28 height 10
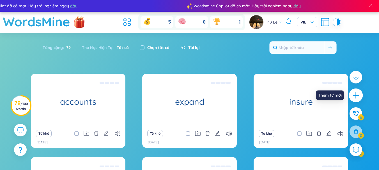
click at [358, 94] on icon "plus" at bounding box center [356, 96] width 8 height 8
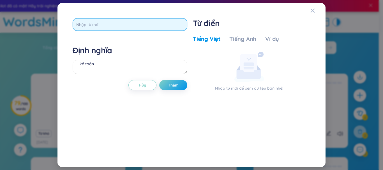
click at [105, 25] on input "text" at bounding box center [130, 24] width 115 height 13
type input "supplier"
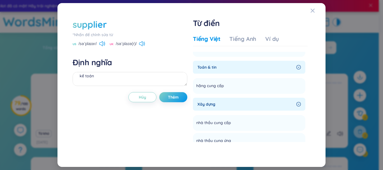
scroll to position [56, 0]
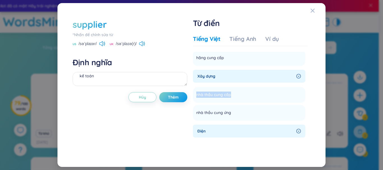
drag, startPoint x: 230, startPoint y: 94, endPoint x: 192, endPoint y: 93, distance: 38.8
click at [192, 93] on div "supplier *Nhấn để chỉnh sửa từ US /səˈplaɪər/ UK /səˈplaɪə(r)/ Định nghĩa kế to…" at bounding box center [192, 85] width 244 height 140
copy span "nhà thầu cung cấp"
click at [118, 82] on textarea "kế toán" at bounding box center [130, 79] width 115 height 14
paste textarea "nhà thầu cung cấp"
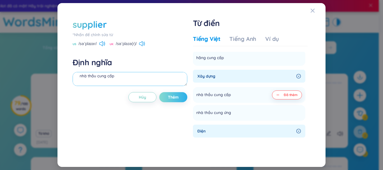
type textarea "nhà thầu cung cấp"
click at [176, 96] on span "Thêm" at bounding box center [173, 98] width 11 height 6
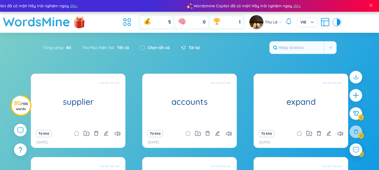
drag, startPoint x: 356, startPoint y: 96, endPoint x: 253, endPoint y: 80, distance: 104.7
click at [356, 96] on icon "plus" at bounding box center [356, 95] width 7 height 7
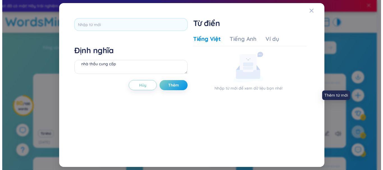
scroll to position [0, 0]
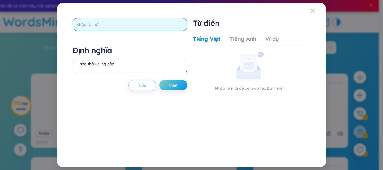
click at [109, 24] on input "text" at bounding box center [130, 24] width 115 height 13
type input "supply"
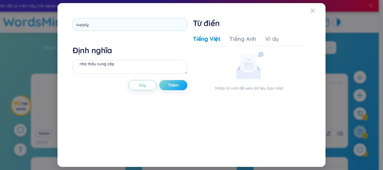
click at [172, 88] on div "supply Định nghĩa nhà thầu cung cấp Hủy Thêm" at bounding box center [130, 85] width 115 height 134
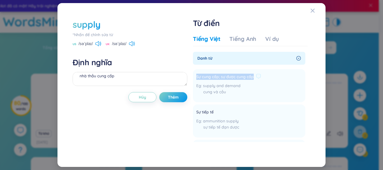
drag, startPoint x: 253, startPoint y: 76, endPoint x: 195, endPoint y: 77, distance: 58.1
click at [195, 77] on li "Sự cung cấp; sự được cung cấp supply and demand cung và cầu Thêm" at bounding box center [249, 85] width 113 height 33
click at [110, 72] on textarea "nhà thầu cung cấp" at bounding box center [130, 79] width 115 height 14
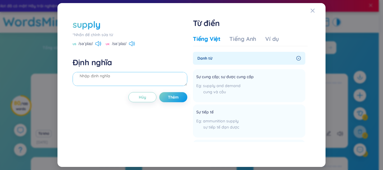
paste textarea "Sự cung cấp; sự được cung cấp"
type textarea "Sự cung cấp; sự được cung cấp"
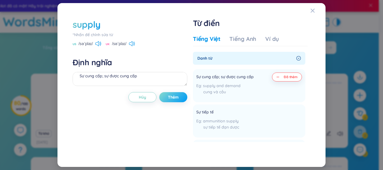
click at [173, 98] on span "Thêm" at bounding box center [173, 98] width 11 height 6
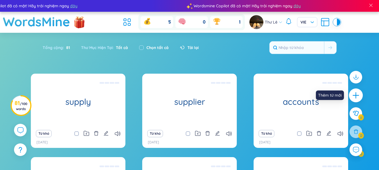
click at [357, 93] on icon "plus" at bounding box center [356, 96] width 8 height 8
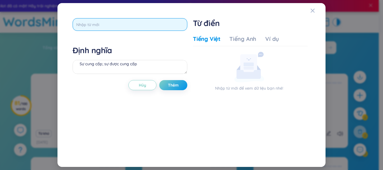
click at [124, 22] on input "text" at bounding box center [130, 24] width 115 height 13
type input "division"
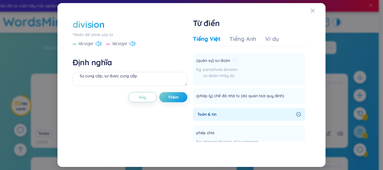
scroll to position [281, 0]
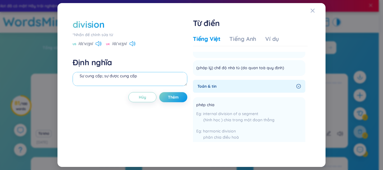
click at [108, 81] on textarea "Sự cung cấp; sự được cung cấp" at bounding box center [130, 79] width 115 height 14
type textarea "bộ phận, đơn vị"
click at [168, 92] on button "Thêm" at bounding box center [173, 97] width 28 height 10
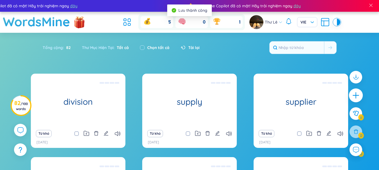
click at [358, 97] on icon "plus" at bounding box center [356, 96] width 8 height 8
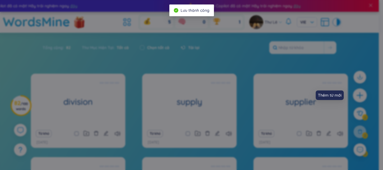
scroll to position [0, 0]
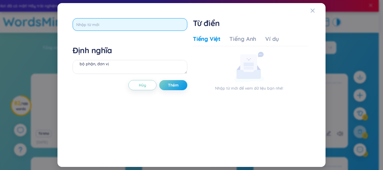
click at [95, 22] on input "text" at bounding box center [130, 24] width 115 height 13
type input "divide"
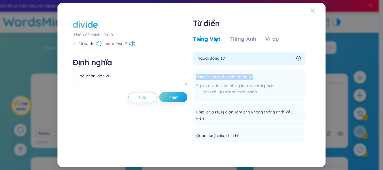
drag, startPoint x: 253, startPoint y: 76, endPoint x: 191, endPoint y: 77, distance: 61.8
click at [191, 77] on div "divide *Nhấn để chỉnh sửa từ US /dɪˈvaɪd/ UK /dɪˈvaɪd/ Định nghĩa bộ phận, đơn …" at bounding box center [192, 85] width 244 height 140
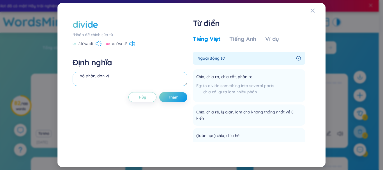
click at [139, 73] on textarea "bộ phận, đơn vị" at bounding box center [130, 79] width 115 height 14
paste textarea "Chia, chia ra, chia cắt, phân ra"
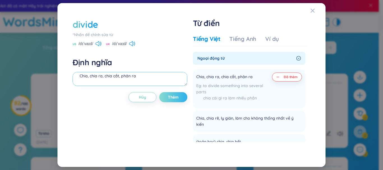
type textarea "Chia, chia ra, chia cắt, phân ra"
click at [181, 94] on button "Thêm" at bounding box center [173, 97] width 28 height 10
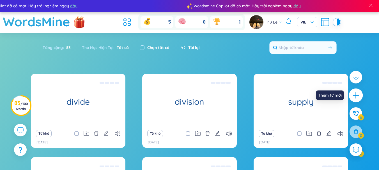
click at [357, 94] on icon "plus" at bounding box center [356, 96] width 8 height 8
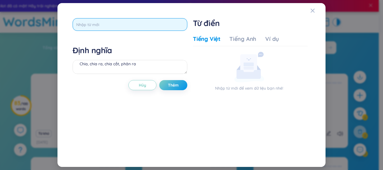
click at [128, 20] on input "text" at bounding box center [130, 24] width 115 height 13
type input "strategy"
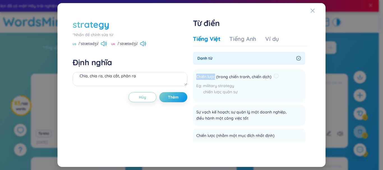
drag, startPoint x: 215, startPoint y: 77, endPoint x: 197, endPoint y: 78, distance: 18.3
click at [197, 78] on span "Chiến lược (trong chiến tranh, chiến dịch)" at bounding box center [233, 77] width 75 height 7
click at [125, 78] on textarea "Chia, chia ra, chia cắt, phân ra" at bounding box center [130, 79] width 115 height 14
paste textarea "Chiến lược"
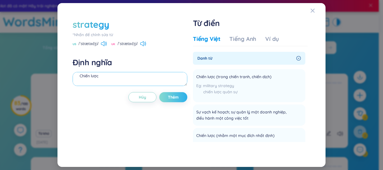
type textarea "Chiến lược"
click at [177, 97] on span "Thêm" at bounding box center [173, 98] width 11 height 6
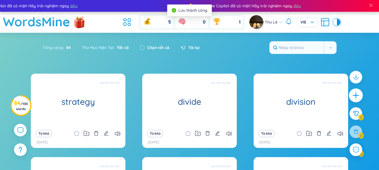
click at [358, 97] on icon "plus" at bounding box center [356, 96] width 8 height 8
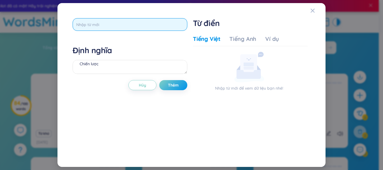
click at [111, 24] on input "text" at bounding box center [130, 24] width 115 height 13
click at [106, 27] on input "text" at bounding box center [130, 24] width 115 height 13
type input "centralized"
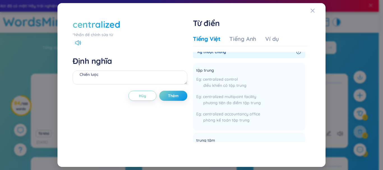
scroll to position [84, 0]
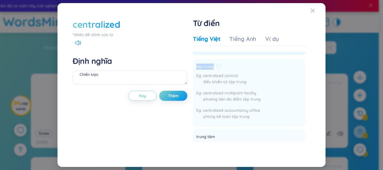
drag, startPoint x: 215, startPoint y: 67, endPoint x: 196, endPoint y: 67, distance: 19.7
click at [196, 67] on li "tập trung centralized control điều khiển có tập trung centralized multipoint fa…" at bounding box center [249, 93] width 113 height 68
click at [150, 78] on textarea "Chiến lược" at bounding box center [130, 78] width 115 height 14
paste textarea "tập trung"
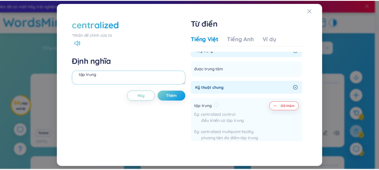
scroll to position [56, 0]
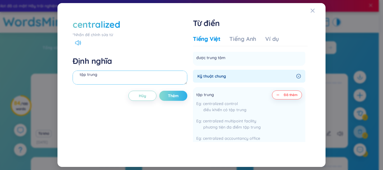
type textarea "tập trung"
click at [182, 98] on button "Thêm" at bounding box center [173, 96] width 28 height 10
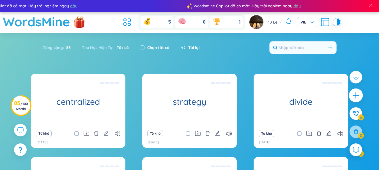
click at [353, 95] on icon "plus" at bounding box center [356, 96] width 8 height 8
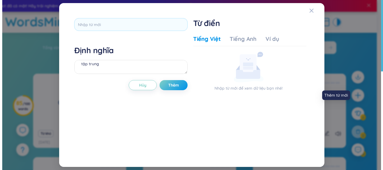
scroll to position [0, 0]
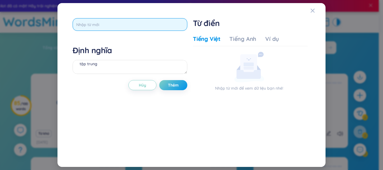
click at [120, 29] on input "text" at bounding box center [130, 24] width 115 height 13
type input "customer service"
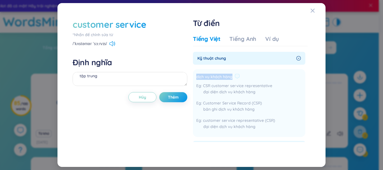
drag, startPoint x: 232, startPoint y: 76, endPoint x: 195, endPoint y: 77, distance: 36.5
click at [195, 77] on li "dịch vụ khách hàng CSR customer service representative đại diện dịch vụ khách h…" at bounding box center [249, 103] width 113 height 68
click at [134, 76] on textarea "tập trung" at bounding box center [130, 79] width 115 height 14
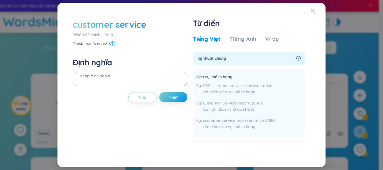
paste textarea "dịch vụ khách hàng"
type textarea "dịch vụ khách hàng"
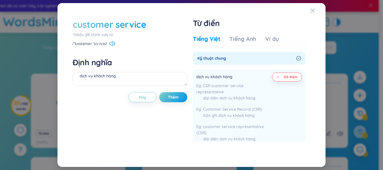
click at [113, 40] on div "customer service *Nhấn để chỉnh sửa từ /ˈkʌstəmər ˈsɜːrvɪs/" at bounding box center [130, 32] width 115 height 29
click at [113, 44] on icon at bounding box center [112, 43] width 6 height 5
click at [179, 98] on span "Thêm" at bounding box center [173, 98] width 11 height 6
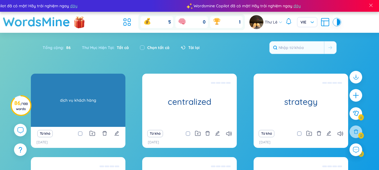
click at [74, 100] on div "customer service dịch vụ khách hàng" at bounding box center [78, 100] width 95 height 53
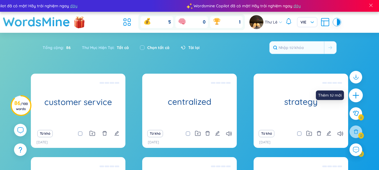
click at [355, 93] on icon "plus" at bounding box center [356, 96] width 8 height 8
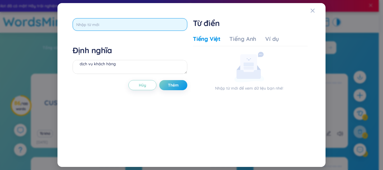
click at [128, 23] on input "text" at bounding box center [130, 24] width 115 height 13
type input "chief executive officer"
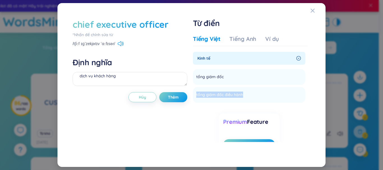
drag, startPoint x: 242, startPoint y: 94, endPoint x: 192, endPoint y: 94, distance: 50.0
click at [192, 94] on div "chief executive officer *Nhấn để chỉnh sửa từ /tʃiːf ɪɡˈzekjətɪv ˈɑːfɪsər/ Định…" at bounding box center [192, 85] width 244 height 140
click at [149, 82] on textarea "dịch vụ khách hàng" at bounding box center [130, 79] width 115 height 14
paste textarea "tổng giám đốc điều hành"
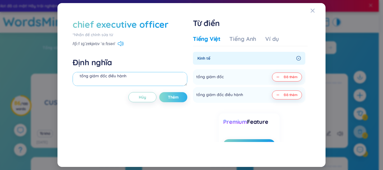
type textarea "tổng giám đốc điều hành"
click at [179, 97] on button "Thêm" at bounding box center [173, 97] width 28 height 10
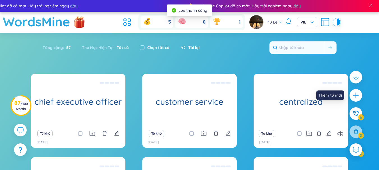
click at [349, 96] on div at bounding box center [356, 116] width 18 height 97
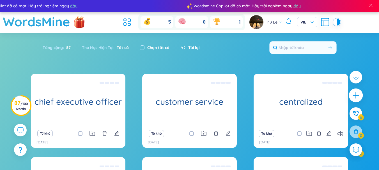
click at [356, 96] on icon "plus" at bounding box center [356, 95] width 6 height 1
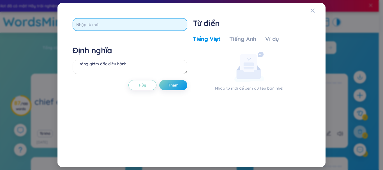
click at [133, 25] on input "text" at bounding box center [130, 24] width 115 height 13
type input "senior"
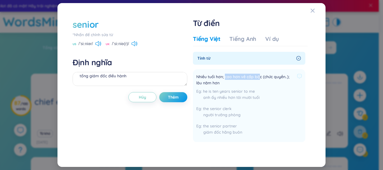
drag, startPoint x: 260, startPoint y: 77, endPoint x: 225, endPoint y: 78, distance: 35.1
click at [225, 78] on span "Nhiều tuổi hơn; cao hơn về cấp bậc (chức quyền..); lâu năm hơn" at bounding box center [245, 80] width 99 height 12
drag, startPoint x: 130, startPoint y: 67, endPoint x: 122, endPoint y: 72, distance: 9.7
click at [128, 68] on div "Định nghĩa tổng giám đốc điều hành" at bounding box center [130, 73] width 115 height 30
click at [122, 72] on textarea "tổng giám đốc điều hành" at bounding box center [130, 79] width 115 height 14
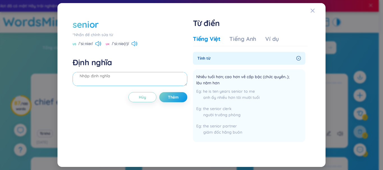
paste textarea "cao hơn về cấp bậ"
click at [167, 95] on button "Thêm" at bounding box center [173, 97] width 28 height 10
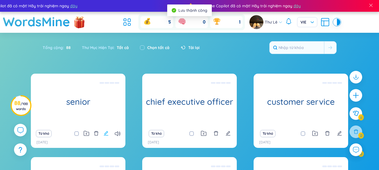
click at [106, 136] on icon "edit" at bounding box center [106, 133] width 5 height 5
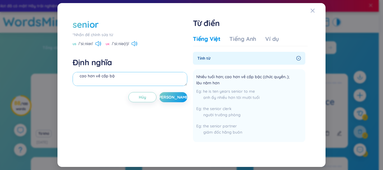
click at [117, 77] on textarea "cao hơn về cấp bậ" at bounding box center [130, 79] width 115 height 14
type textarea "cao hơn về cấp bậc"
click at [177, 98] on span "Lưu" at bounding box center [173, 98] width 32 height 6
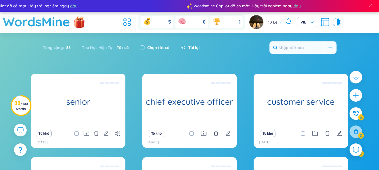
click at [354, 102] on div at bounding box center [356, 116] width 18 height 97
click at [356, 96] on icon "plus" at bounding box center [356, 95] width 1 height 6
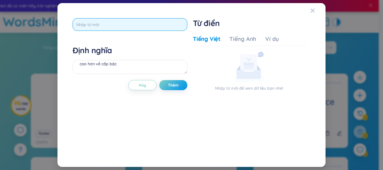
click at [159, 22] on input "text" at bounding box center [130, 24] width 115 height 13
type input "junior"
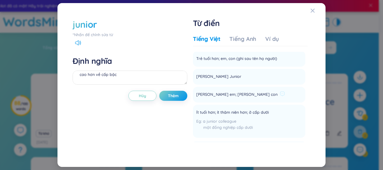
scroll to position [28, 0]
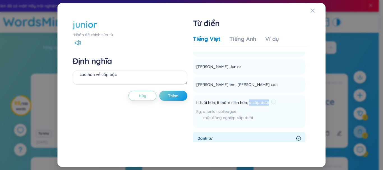
drag, startPoint x: 269, startPoint y: 102, endPoint x: 249, endPoint y: 105, distance: 19.8
click at [249, 105] on div "Ít tuổi hơn; ít thâm niên hơn; ở cấp dưới" at bounding box center [236, 103] width 80 height 7
click at [132, 82] on textarea "cao hơn về cấp bậc" at bounding box center [130, 78] width 115 height 14
paste textarea "ở cấp dưới"
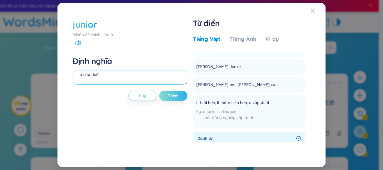
type textarea "ở cấp dưới"
drag, startPoint x: 182, startPoint y: 96, endPoint x: 185, endPoint y: 97, distance: 2.9
click at [182, 96] on button "Thêm" at bounding box center [173, 96] width 28 height 10
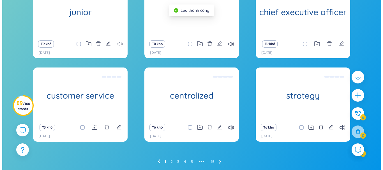
scroll to position [108, 0]
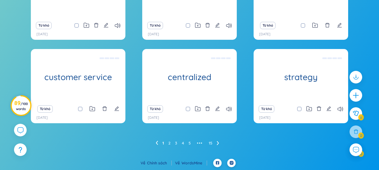
click at [23, 107] on span "/ 100 words" at bounding box center [22, 106] width 12 height 9
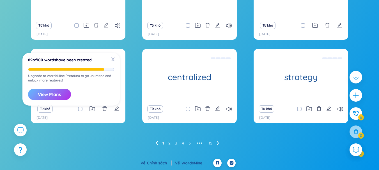
click at [58, 95] on button "View Plans" at bounding box center [49, 94] width 43 height 11
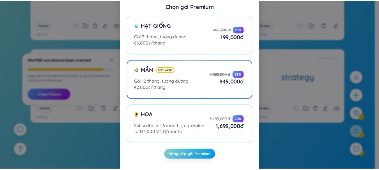
scroll to position [14, 0]
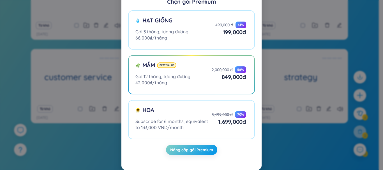
click at [298, 111] on div "Chọn gói Premium Hạt giống Gói 3 tháng, tương đương 66,000₫/tháng 499,000 đ 61 …" at bounding box center [191, 85] width 383 height 170
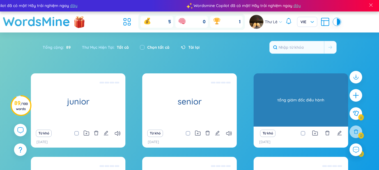
scroll to position [0, 0]
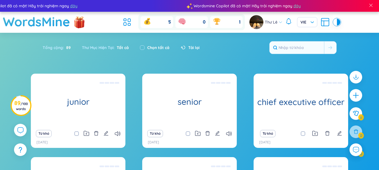
click at [148, 47] on label "Chọn tất cả" at bounding box center [158, 48] width 22 height 6
checkbox input "true"
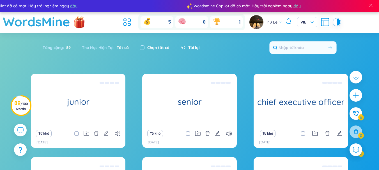
checkbox input "true"
click at [144, 49] on input "checkbox" at bounding box center [142, 47] width 4 height 4
checkbox input "false"
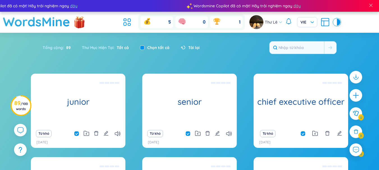
checkbox input "false"
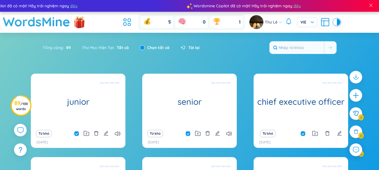
checkbox input "false"
drag, startPoint x: 95, startPoint y: 47, endPoint x: 120, endPoint y: 50, distance: 25.1
click at [96, 47] on div "Thư Mục Hiện Tại : Tất cả" at bounding box center [105, 48] width 58 height 12
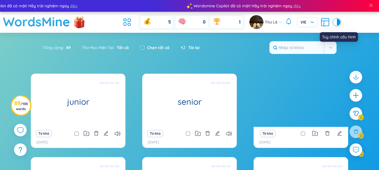
click at [324, 20] on icon at bounding box center [325, 22] width 10 height 10
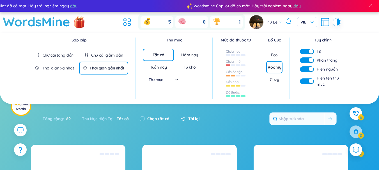
click at [280, 54] on div "Eco" at bounding box center [274, 55] width 16 height 12
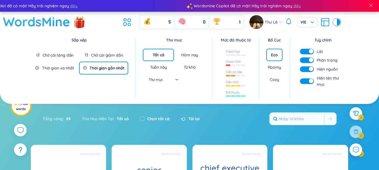
click at [275, 80] on div "Cozy" at bounding box center [274, 80] width 9 height 6
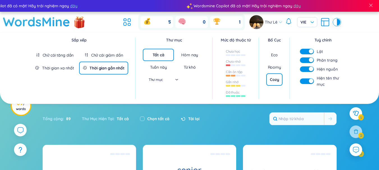
click at [275, 68] on div "Roomy" at bounding box center [274, 68] width 13 height 6
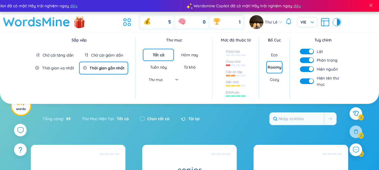
click at [275, 55] on div "Eco" at bounding box center [274, 55] width 7 height 6
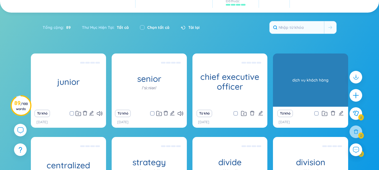
scroll to position [39, 0]
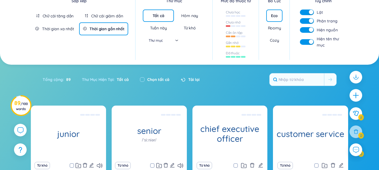
click at [278, 42] on div "Cozy" at bounding box center [274, 41] width 9 height 6
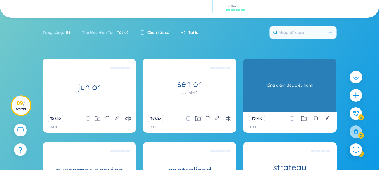
scroll to position [67, 0]
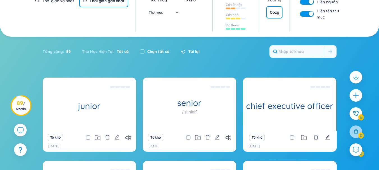
click at [271, 2] on div "Roomy" at bounding box center [274, 0] width 13 height 6
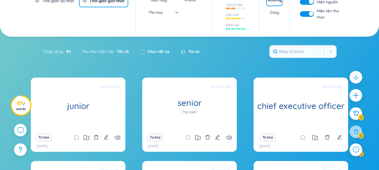
click at [274, 12] on div "Cozy" at bounding box center [274, 13] width 9 height 6
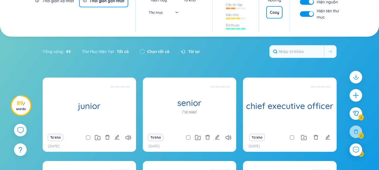
click at [277, 1] on div "Roomy" at bounding box center [274, 0] width 13 height 6
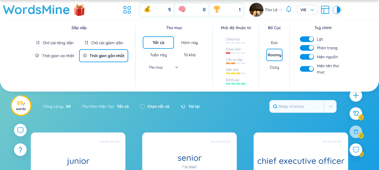
scroll to position [11, 0]
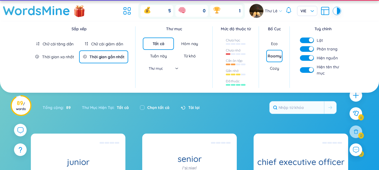
click at [273, 46] on div "Eco" at bounding box center [274, 44] width 7 height 6
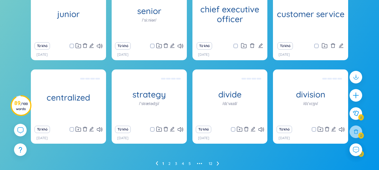
scroll to position [108, 0]
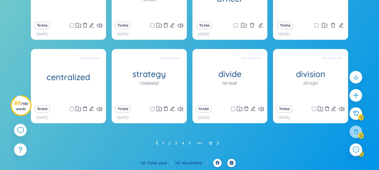
click at [211, 144] on link "12" at bounding box center [211, 143] width 4 height 8
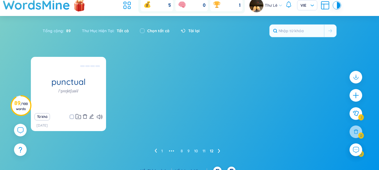
scroll to position [25, 0]
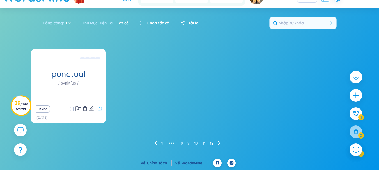
click at [99, 109] on icon at bounding box center [100, 109] width 6 height 5
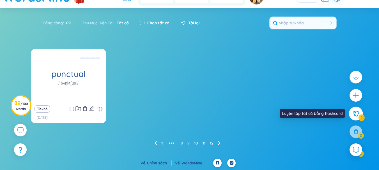
click at [361, 115] on button at bounding box center [356, 114] width 14 height 14
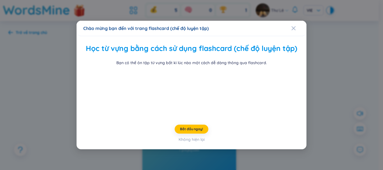
click at [315, 92] on div "Chào mừng bạn đến với trang flashcard (chế độ luyện tập) Học từ vựng bằng cách …" at bounding box center [191, 85] width 383 height 170
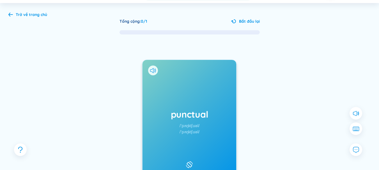
scroll to position [28, 0]
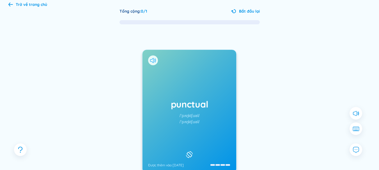
click at [156, 61] on icon at bounding box center [155, 60] width 1 height 4
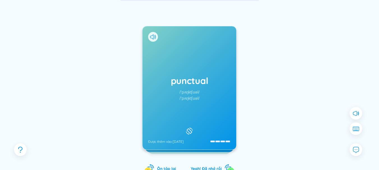
scroll to position [84, 0]
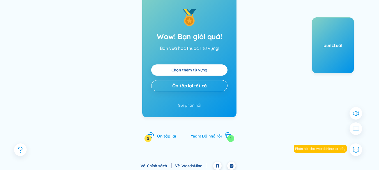
click at [197, 73] on link "Chọn thêm từ vựng" at bounding box center [190, 70] width 36 height 6
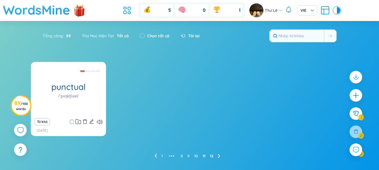
click at [203, 156] on link "11" at bounding box center [204, 156] width 3 height 8
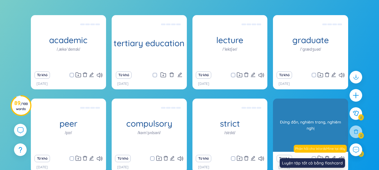
scroll to position [12, 0]
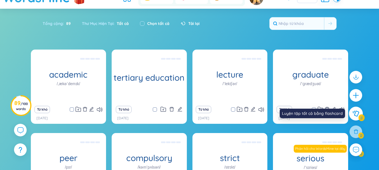
click at [355, 113] on icon at bounding box center [356, 114] width 6 height 6
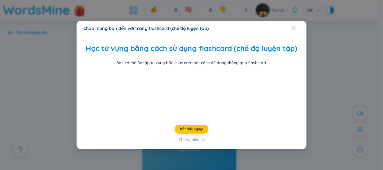
click at [292, 26] on icon "Close" at bounding box center [294, 28] width 4 height 4
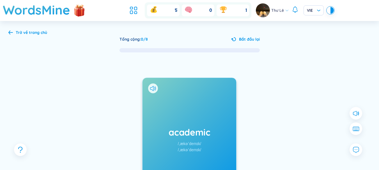
click at [29, 31] on div "Trở về trang chủ" at bounding box center [31, 32] width 31 height 6
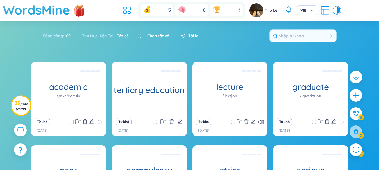
click at [142, 37] on input "checkbox" at bounding box center [142, 36] width 4 height 4
checkbox input "true"
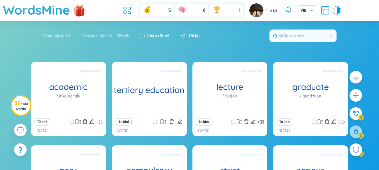
checkbox input "true"
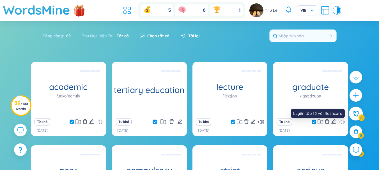
click at [361, 115] on button at bounding box center [356, 114] width 14 height 14
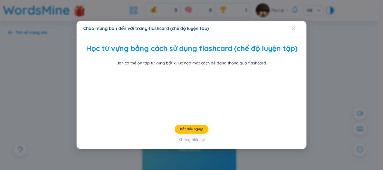
click at [292, 26] on icon "Close" at bounding box center [294, 28] width 4 height 4
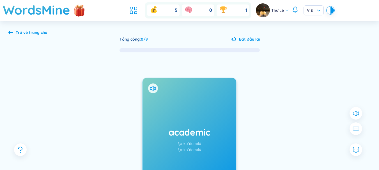
click at [13, 36] on div "Tổng cộng : 0 / 8 Bắt đầu lại academic /ˌækəˈdemɪk/ /ˌækəˈdemɪk/ Được thêm vào …" at bounding box center [189, 137] width 362 height 202
click at [11, 30] on icon at bounding box center [10, 32] width 4 height 4
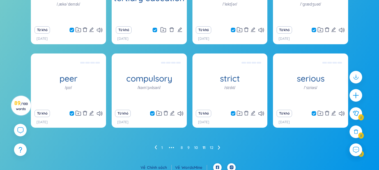
scroll to position [97, 0]
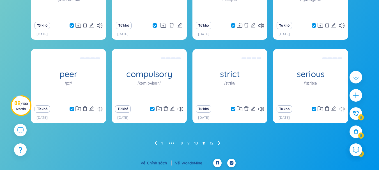
click at [157, 145] on ul "1 ••• 8 9 10 11 12" at bounding box center [190, 143] width 70 height 9
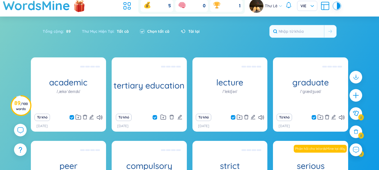
scroll to position [0, 0]
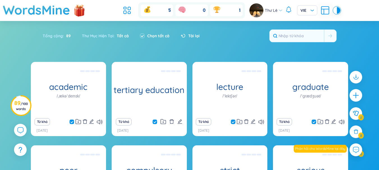
click at [65, 35] on span "89" at bounding box center [67, 36] width 7 height 6
click at [148, 10] on icon at bounding box center [147, 10] width 6 height 5
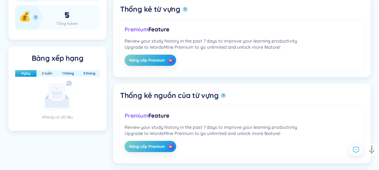
scroll to position [84, 0]
